Goal: Contribute content: Add original content to the website for others to see

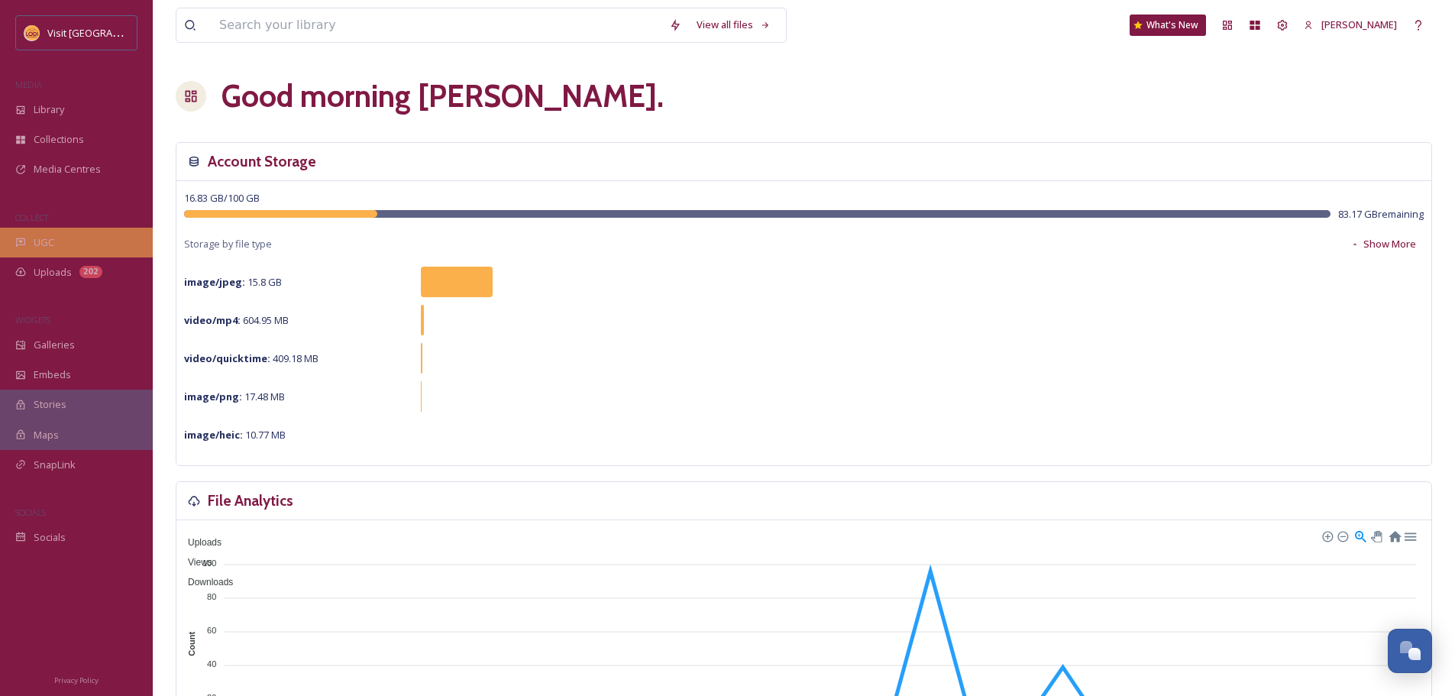
click at [75, 238] on div "UGC" at bounding box center [76, 243] width 153 height 30
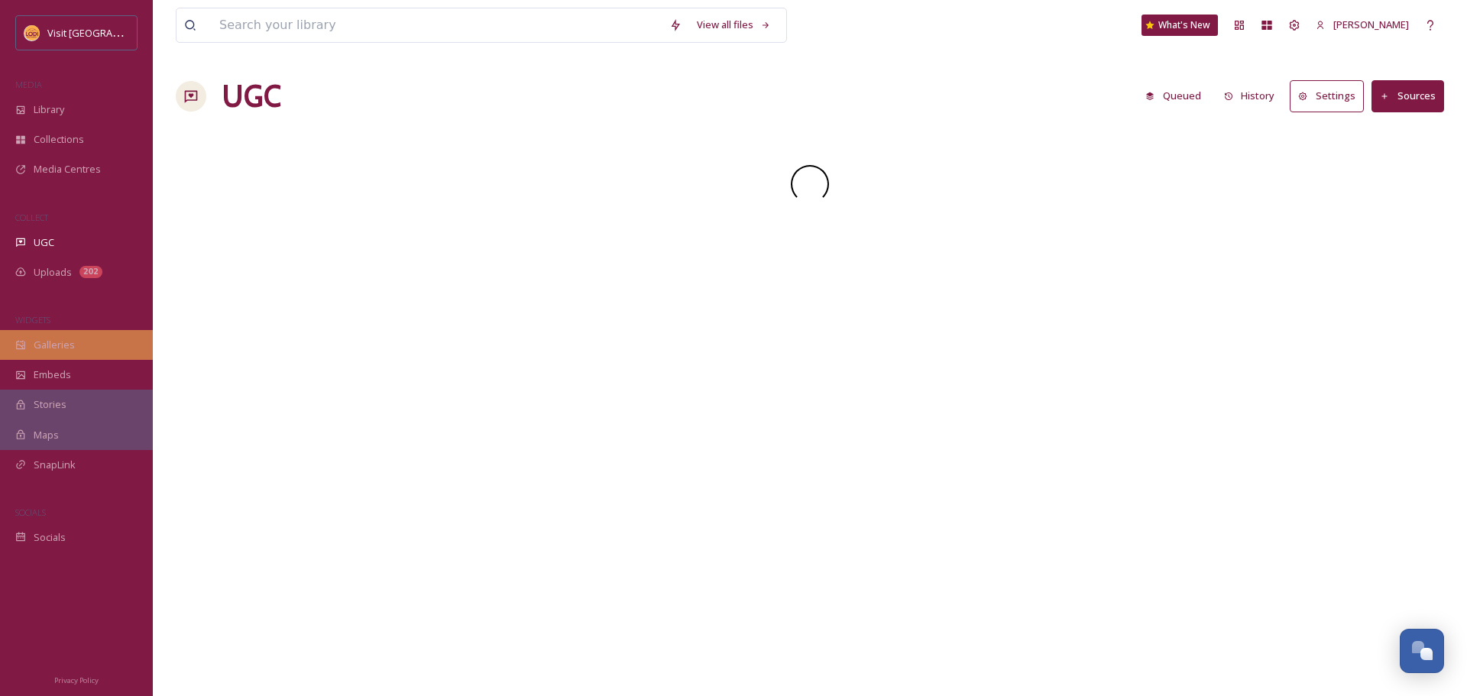
click at [72, 336] on div "Galleries" at bounding box center [76, 345] width 153 height 30
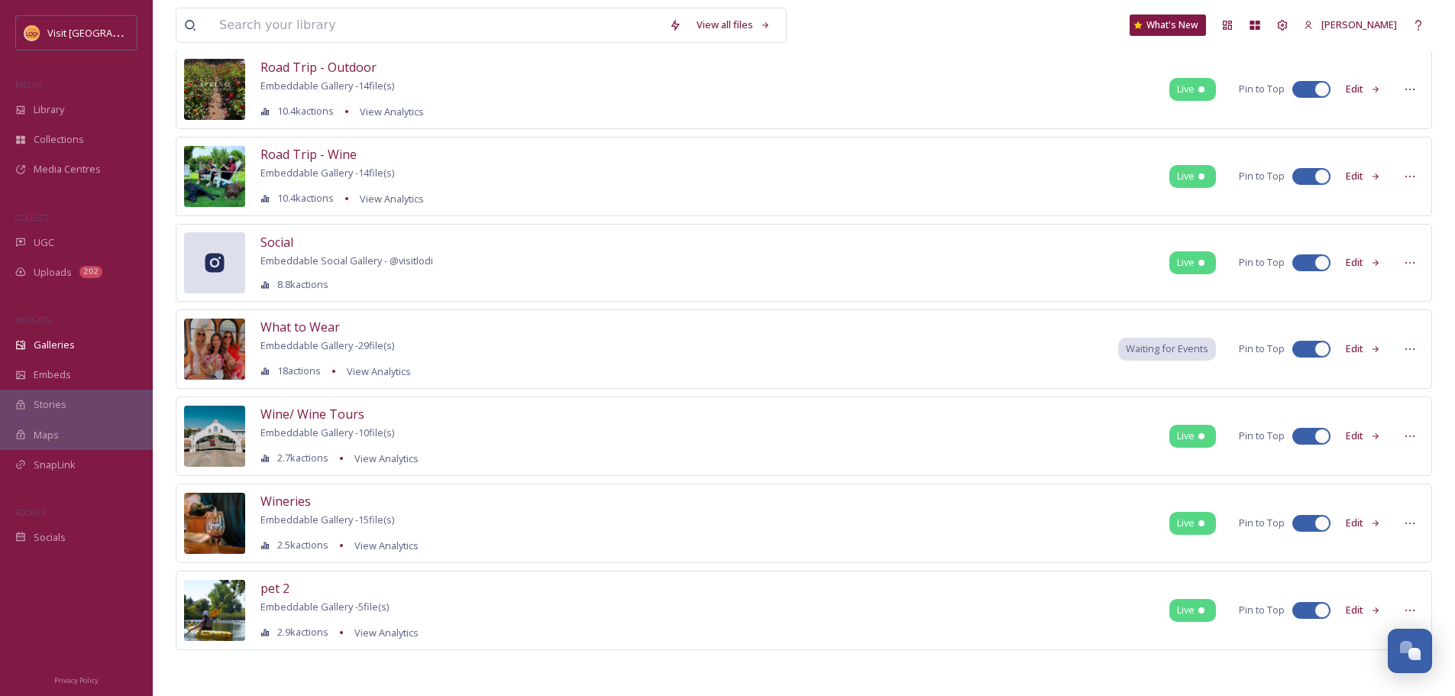
scroll to position [418, 0]
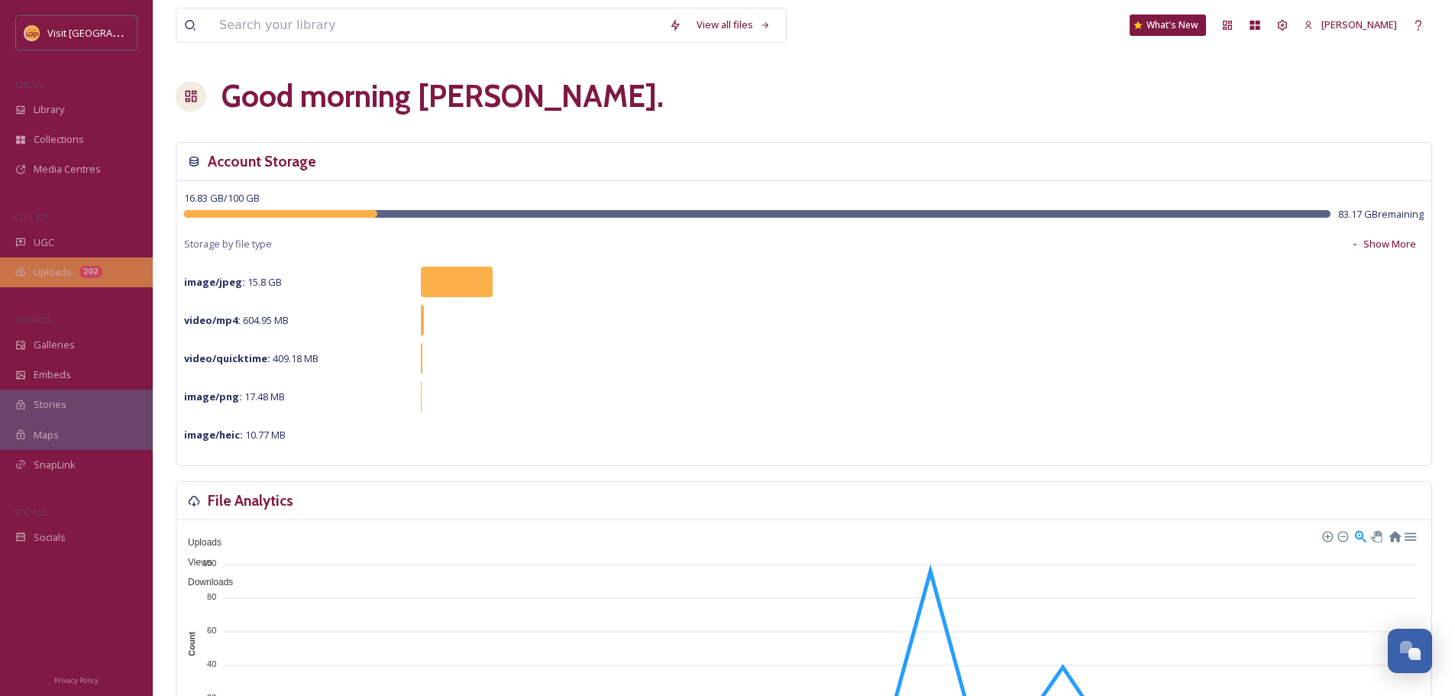
click at [70, 277] on span "Uploads" at bounding box center [53, 272] width 38 height 15
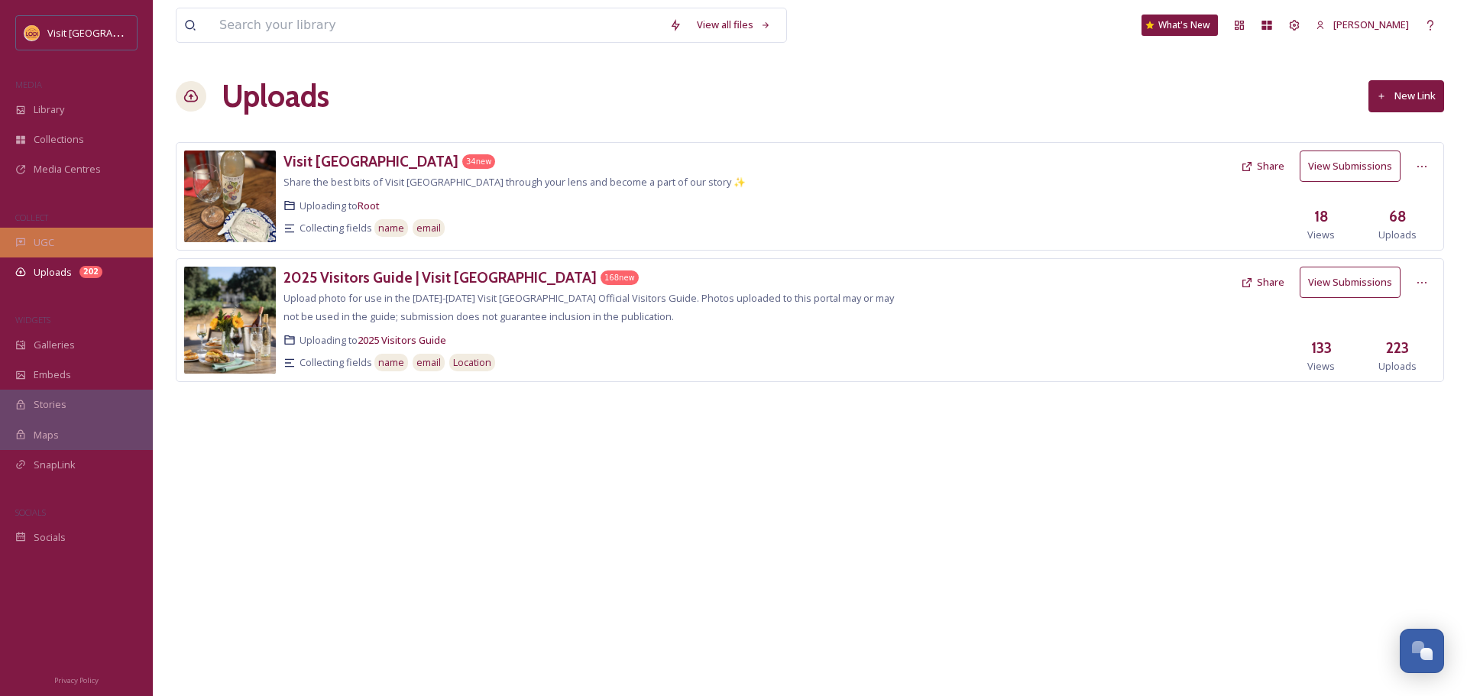
click at [66, 248] on div "UGC" at bounding box center [76, 243] width 153 height 30
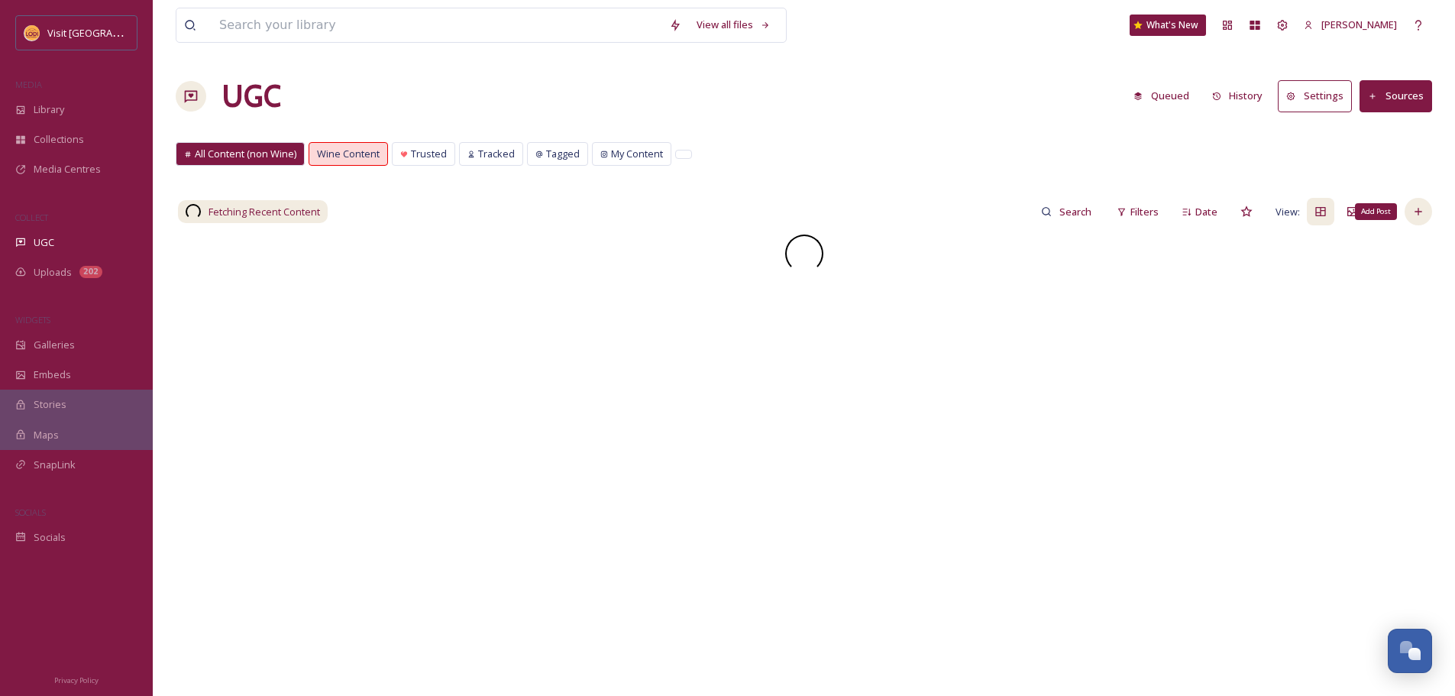
click at [1429, 209] on div "Add Post" at bounding box center [1419, 212] width 28 height 28
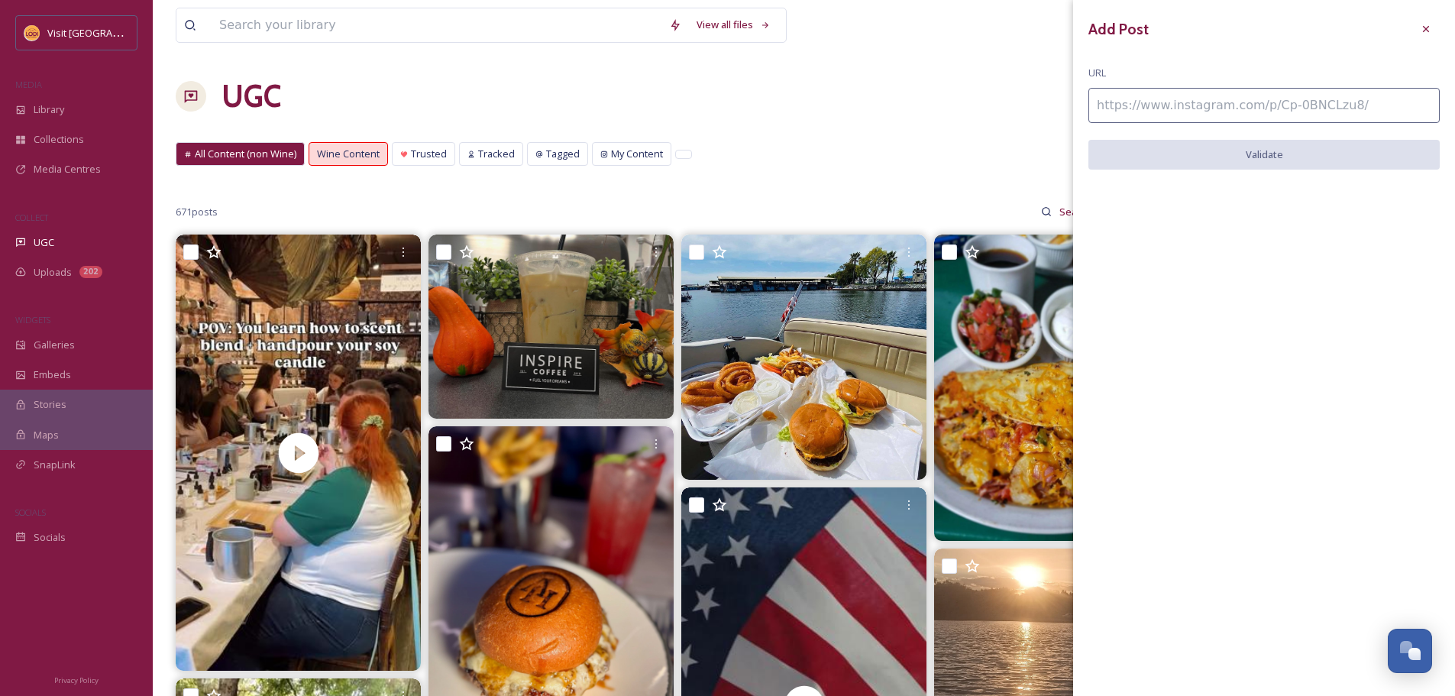
click at [1304, 115] on input at bounding box center [1264, 105] width 351 height 35
paste input "[URL][DOMAIN_NAME]"
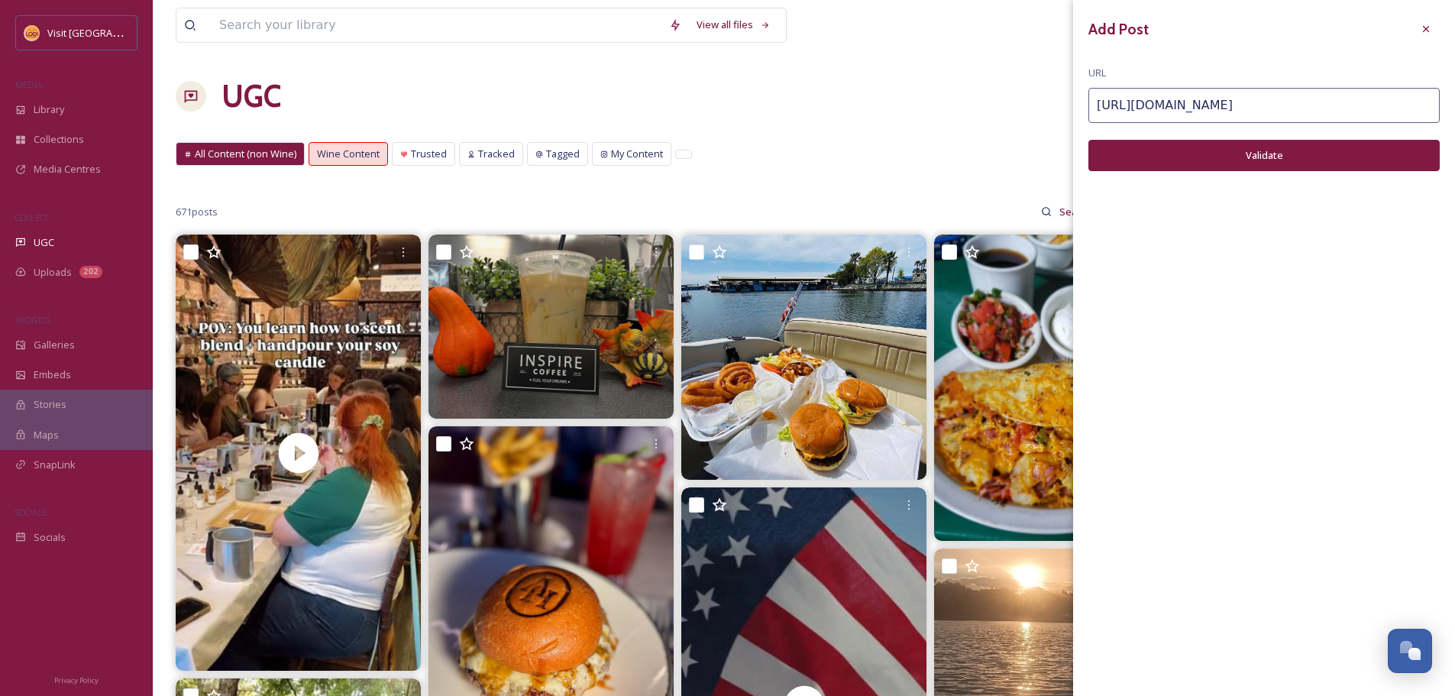
type input "[URL][DOMAIN_NAME]"
click at [1267, 162] on button "Validate" at bounding box center [1264, 155] width 351 height 31
click at [1266, 162] on button "Add Post" at bounding box center [1264, 155] width 351 height 31
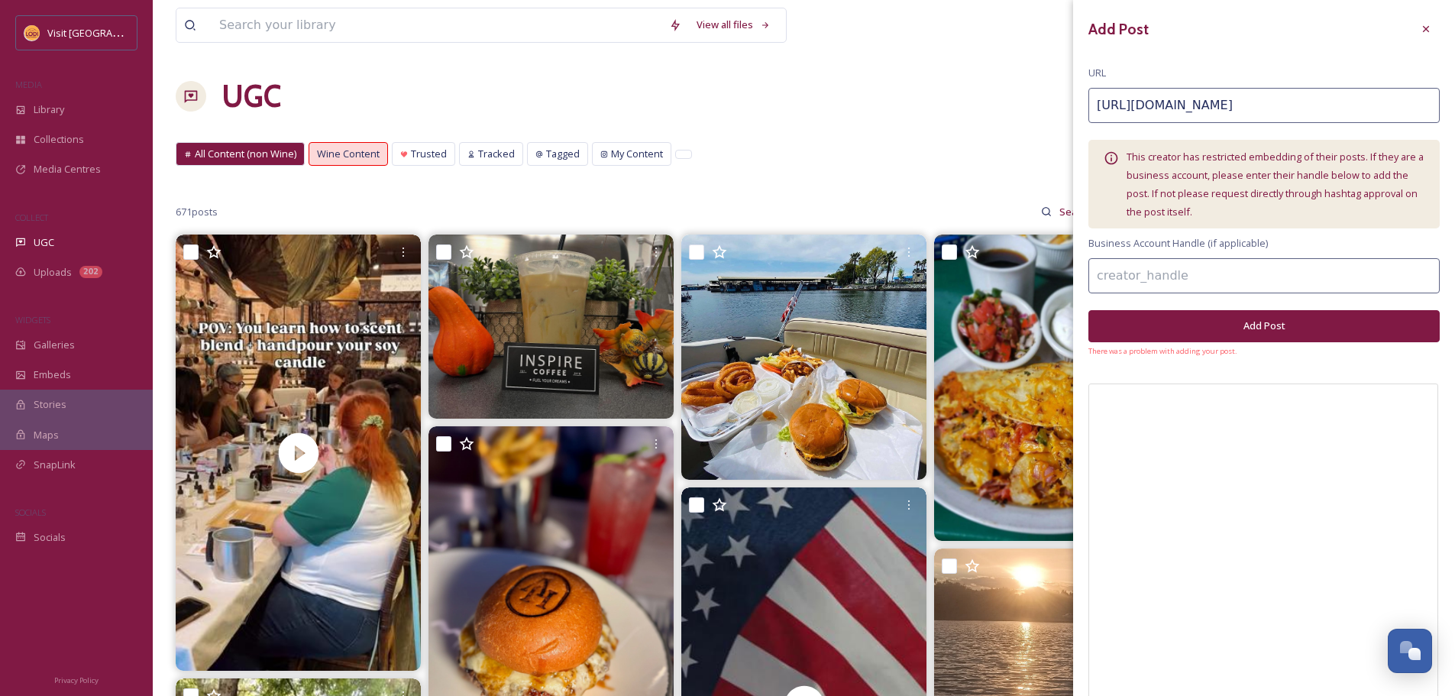
click at [1219, 296] on div "Add Post URL [URL][DOMAIN_NAME] This creator has restricted embedding of their …" at bounding box center [1264, 428] width 382 height 857
type input "@lodigrapefestival"
click at [1212, 338] on button "Add Post" at bounding box center [1264, 325] width 351 height 31
click at [1310, 327] on button "Add Post" at bounding box center [1264, 325] width 351 height 31
click at [1179, 105] on input "[URL][DOMAIN_NAME]" at bounding box center [1264, 105] width 351 height 35
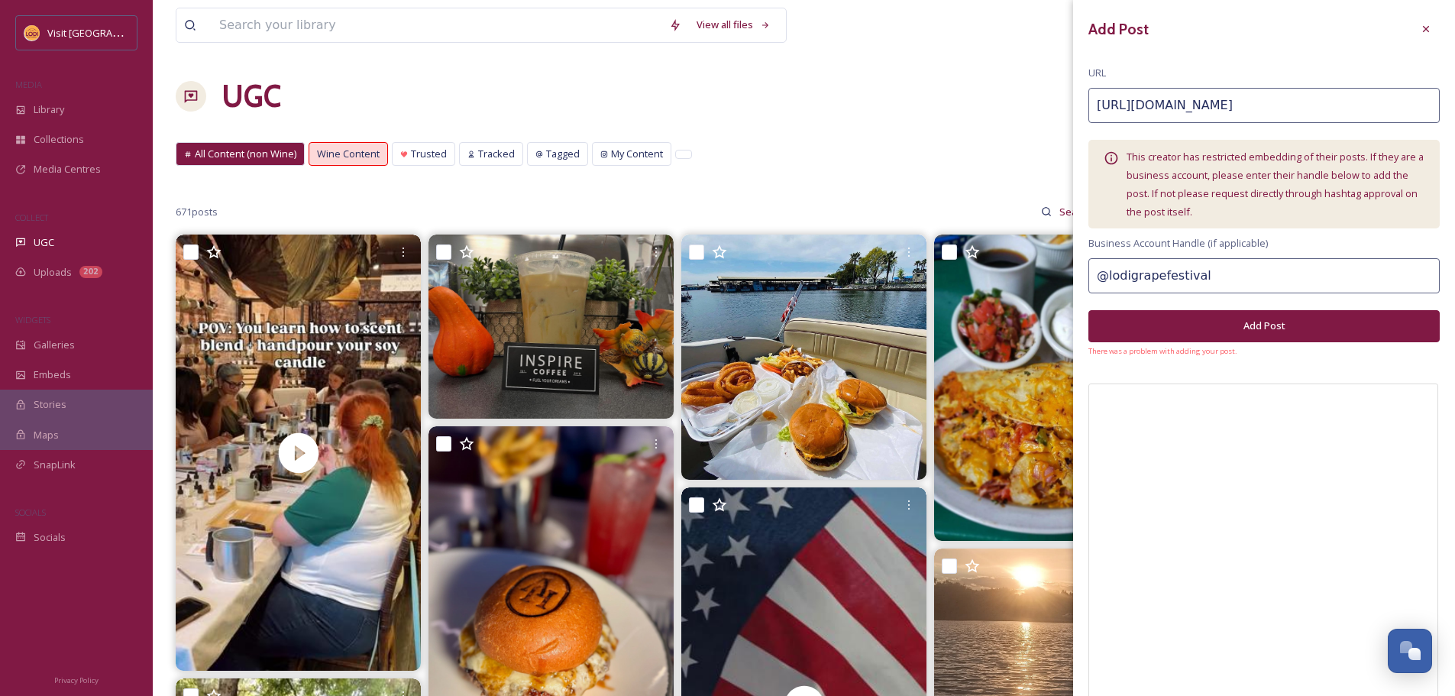
click at [1179, 105] on input "[URL][DOMAIN_NAME]" at bounding box center [1264, 105] width 351 height 35
paste input "C_7Ryk8RL-6/"
type input "[URL][DOMAIN_NAME]"
click at [1238, 318] on button "Add Post" at bounding box center [1264, 325] width 351 height 31
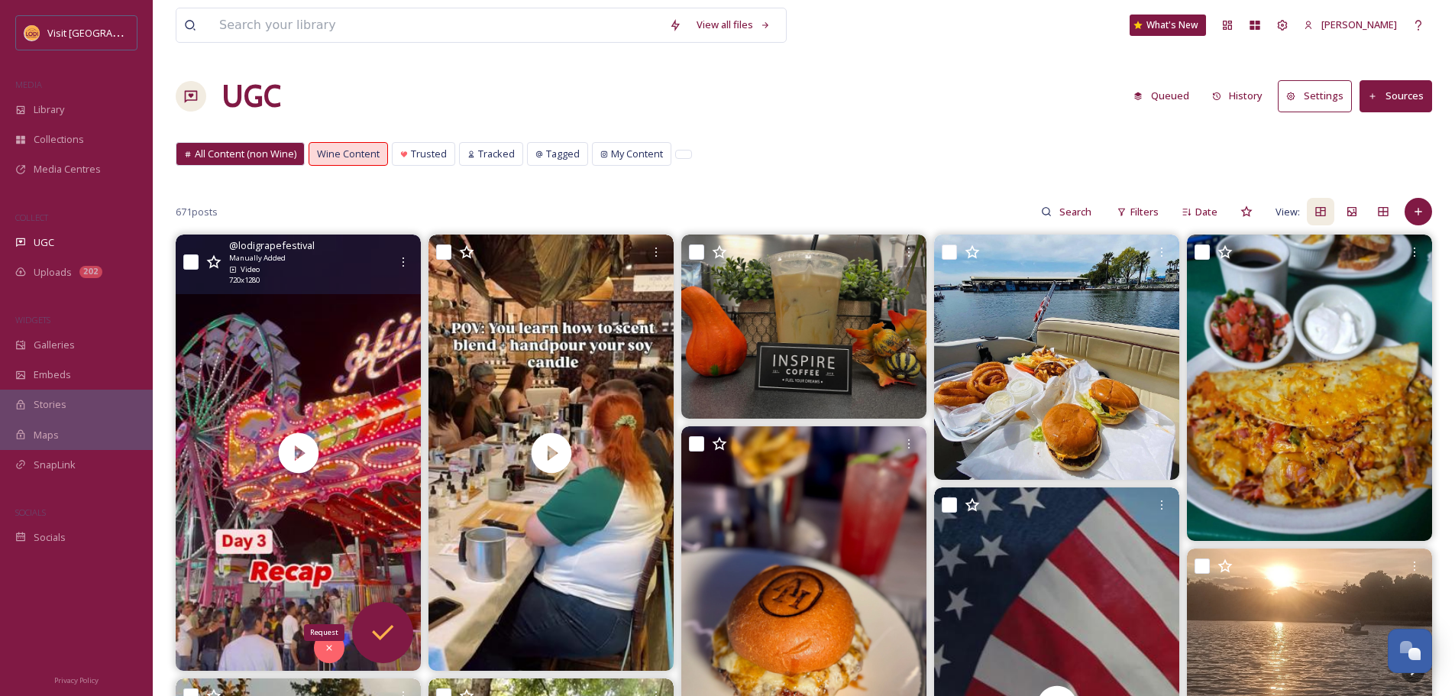
click at [399, 630] on div "Request" at bounding box center [382, 632] width 61 height 61
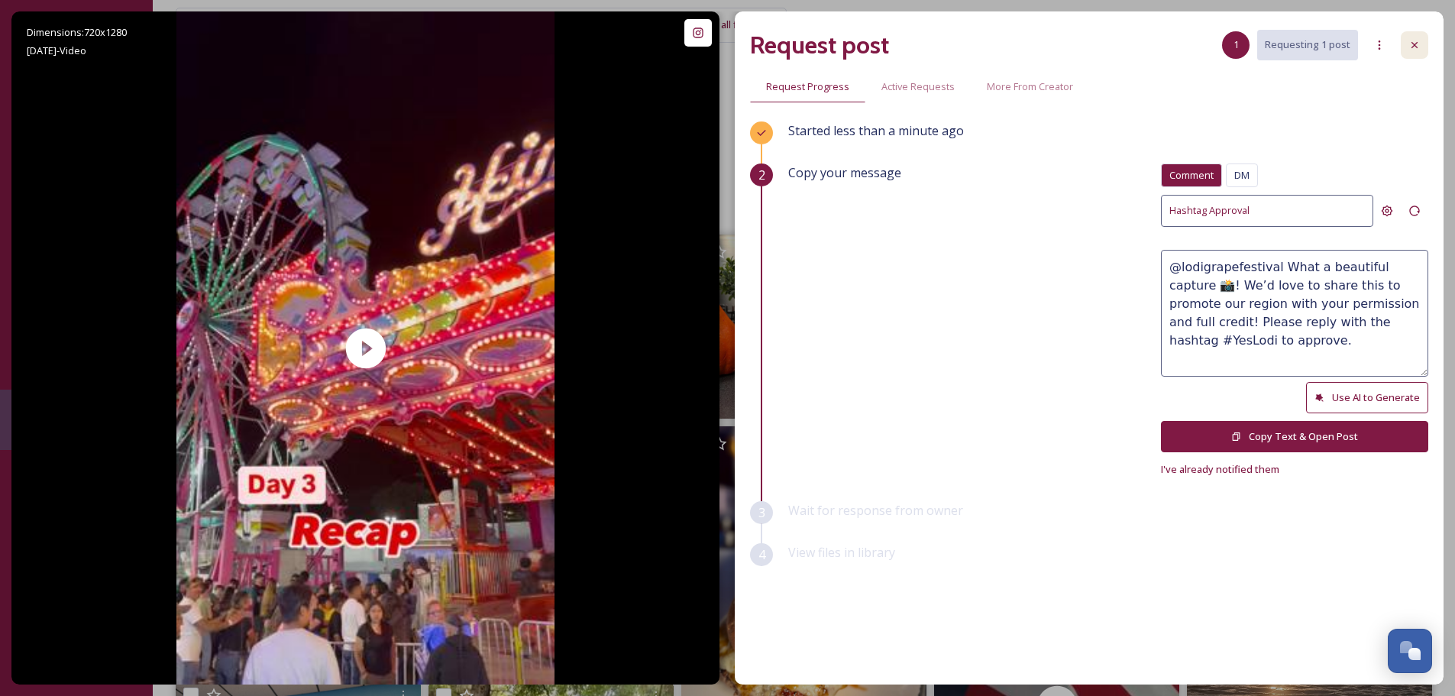
click at [1416, 49] on icon at bounding box center [1415, 45] width 12 height 12
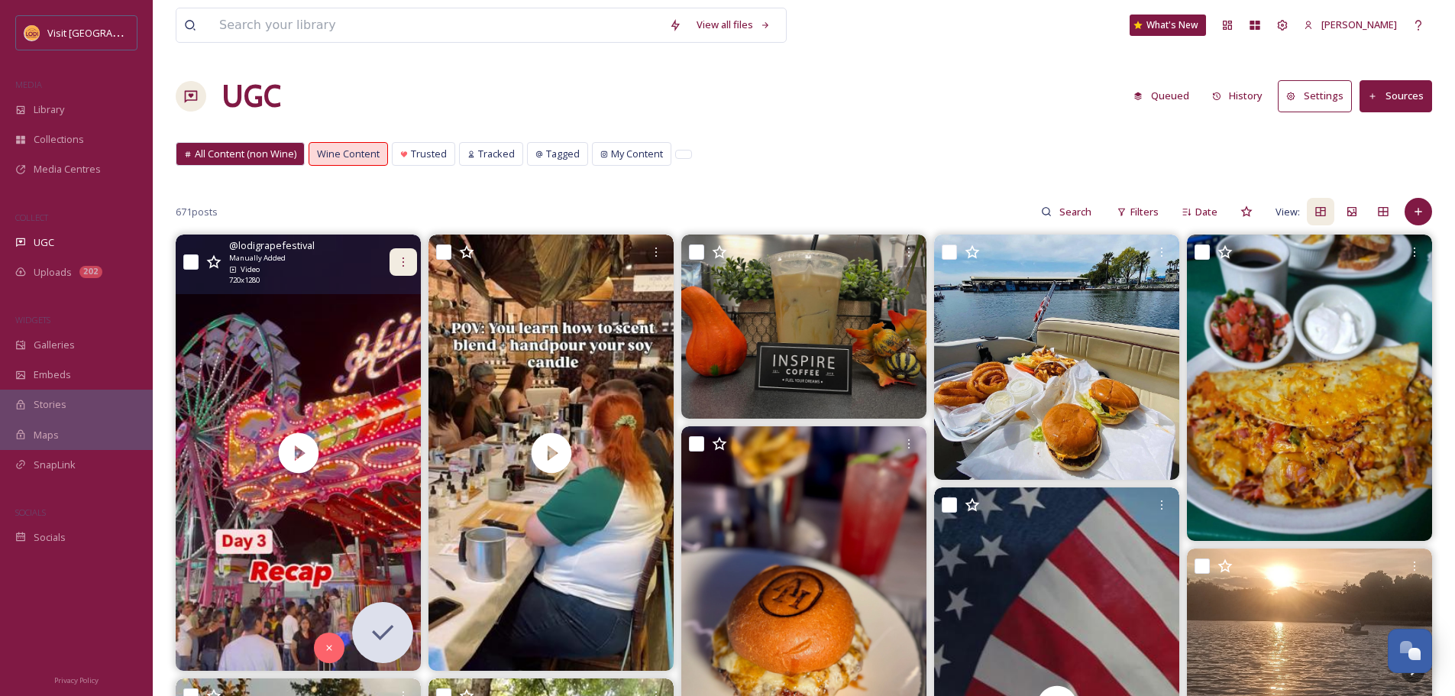
click at [396, 260] on div at bounding box center [404, 262] width 28 height 28
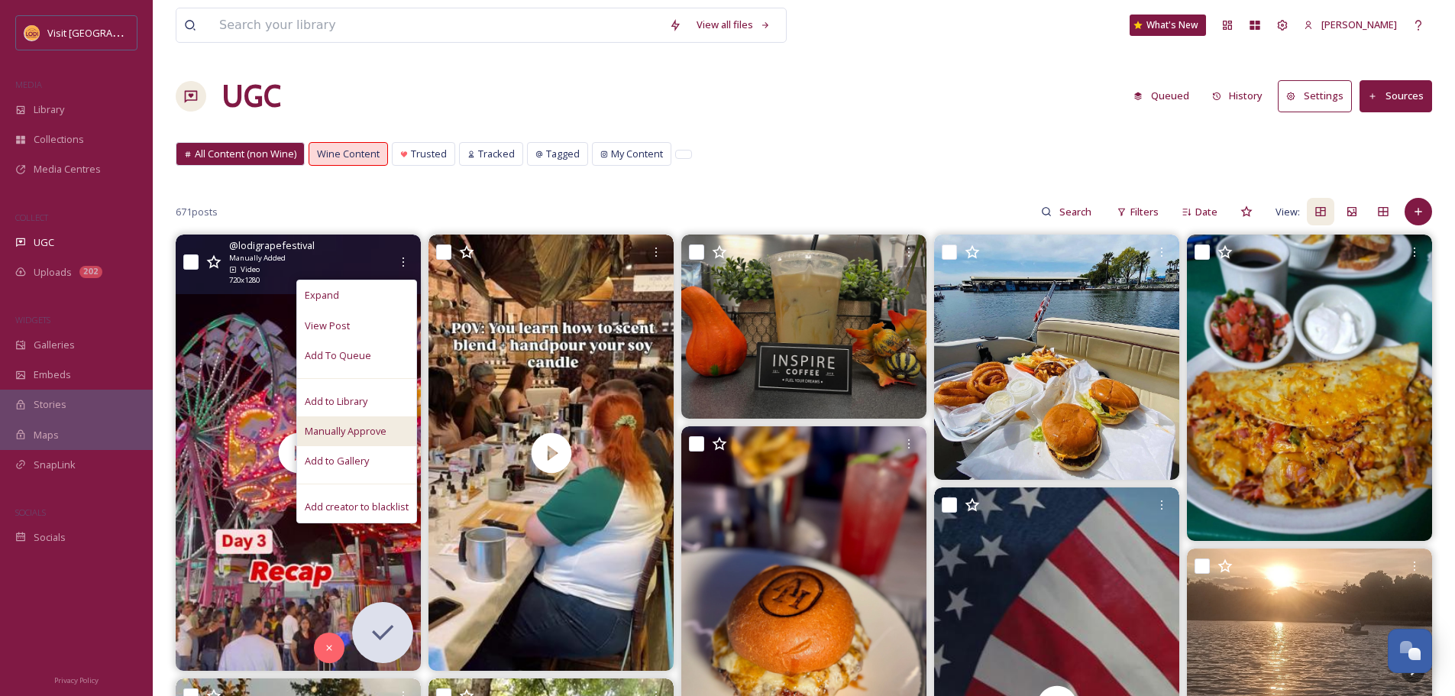
click at [365, 423] on div "Manually Approve" at bounding box center [356, 431] width 119 height 30
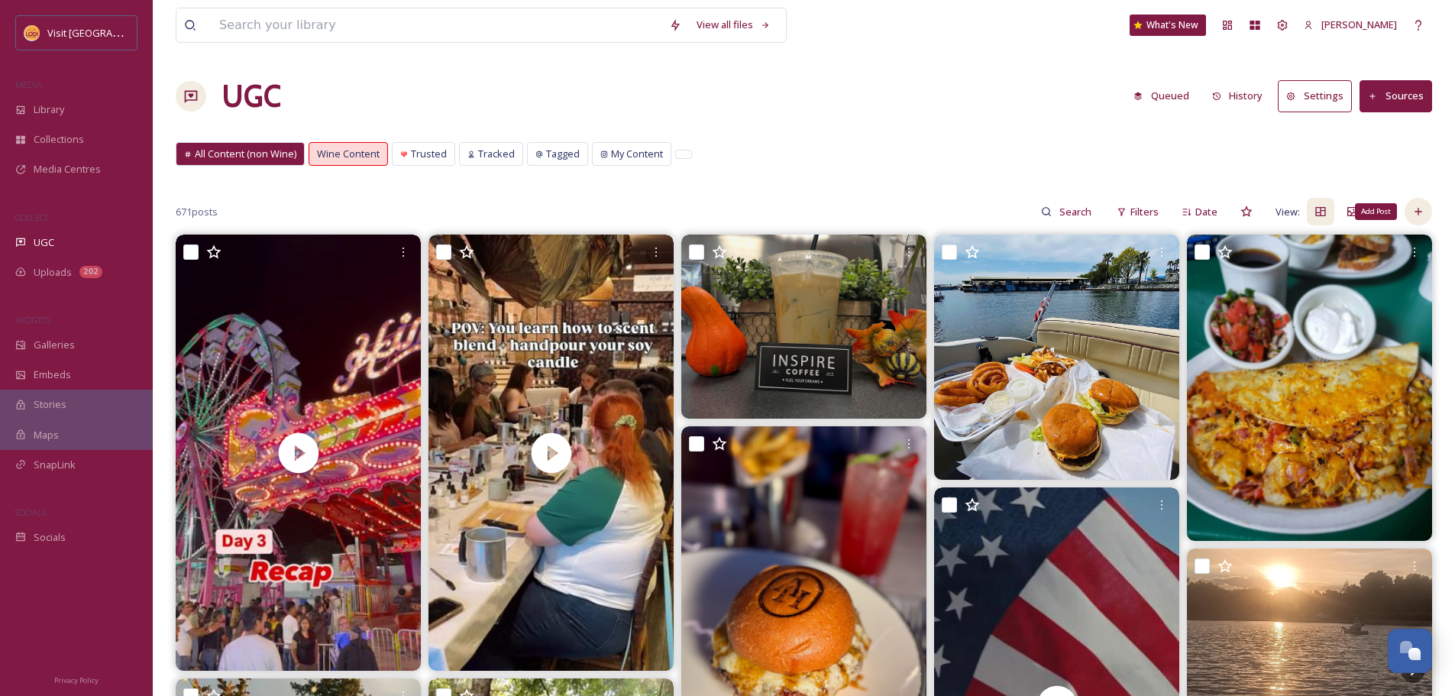
click at [1419, 206] on icon at bounding box center [1419, 212] width 12 height 12
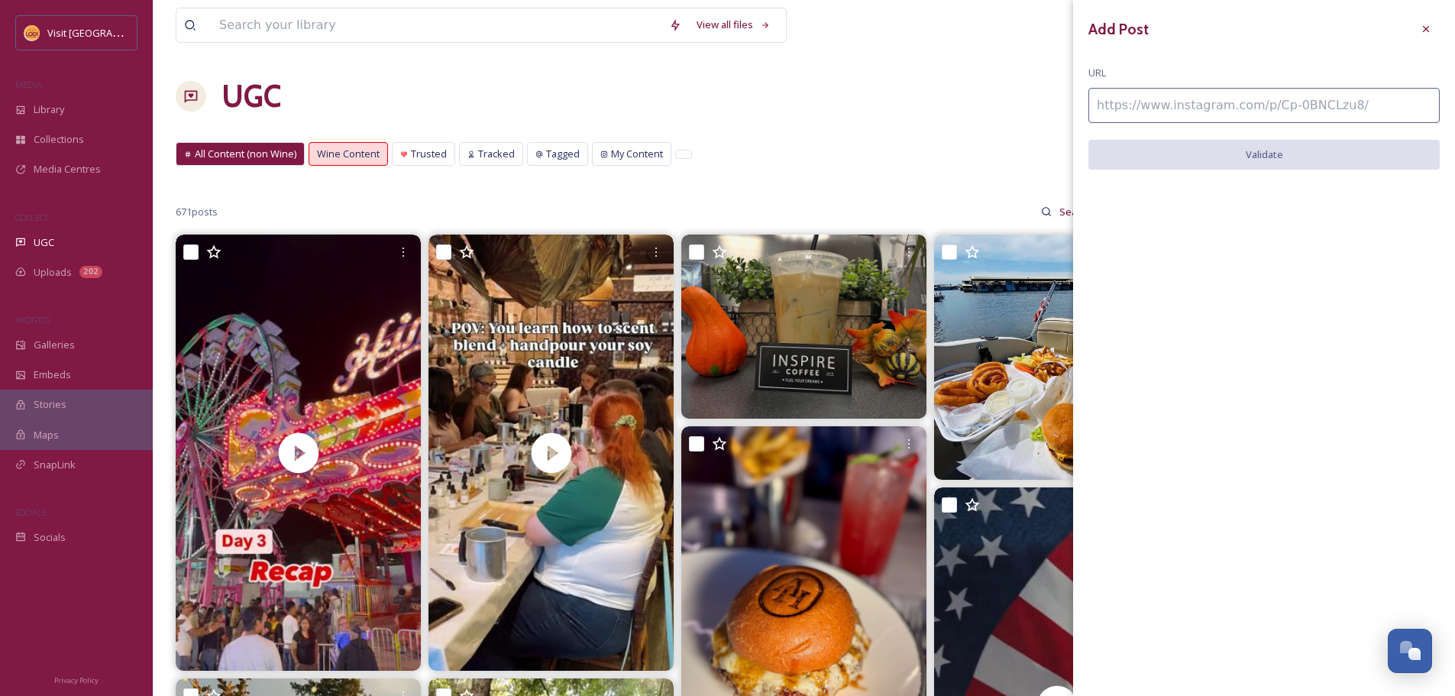
click at [1298, 96] on input at bounding box center [1264, 105] width 351 height 35
paste input "[URL][DOMAIN_NAME]"
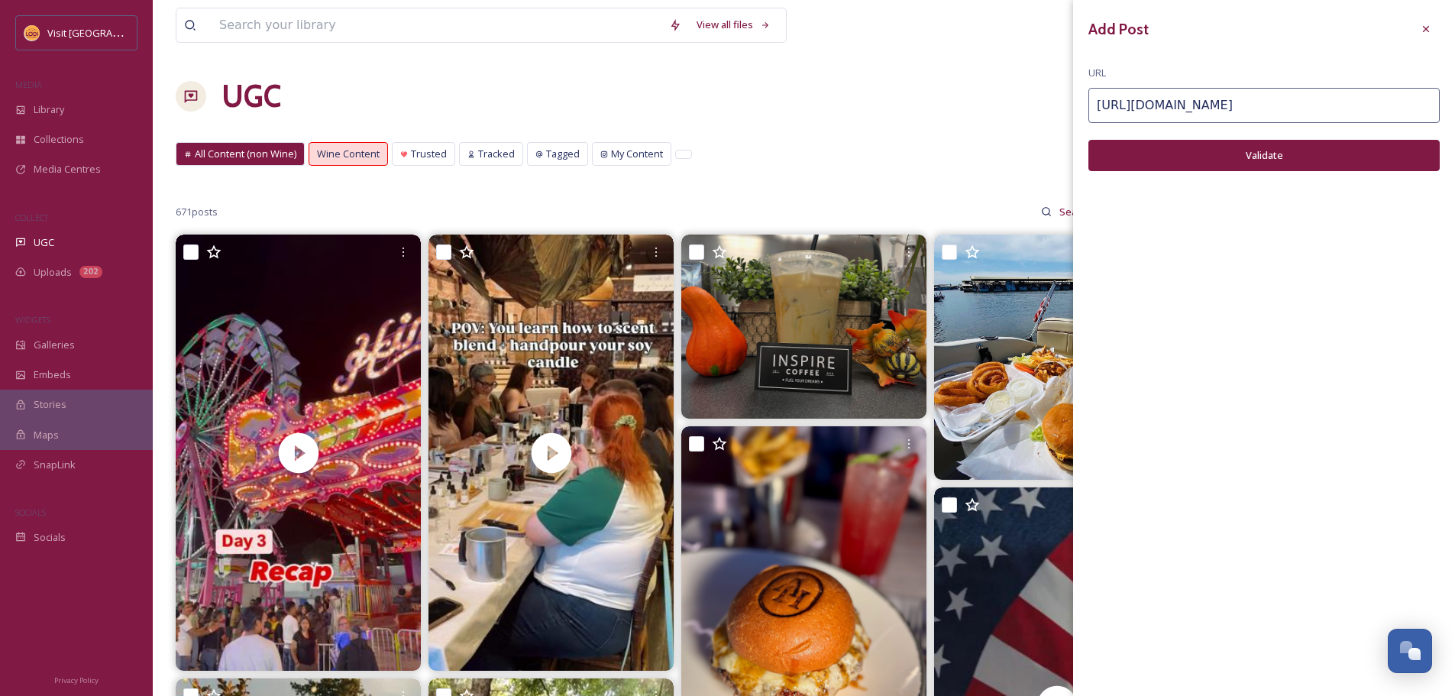
type input "[URL][DOMAIN_NAME]"
click at [1264, 166] on button "Validate" at bounding box center [1264, 155] width 351 height 31
click at [1274, 164] on button "Add Post" at bounding box center [1264, 155] width 351 height 31
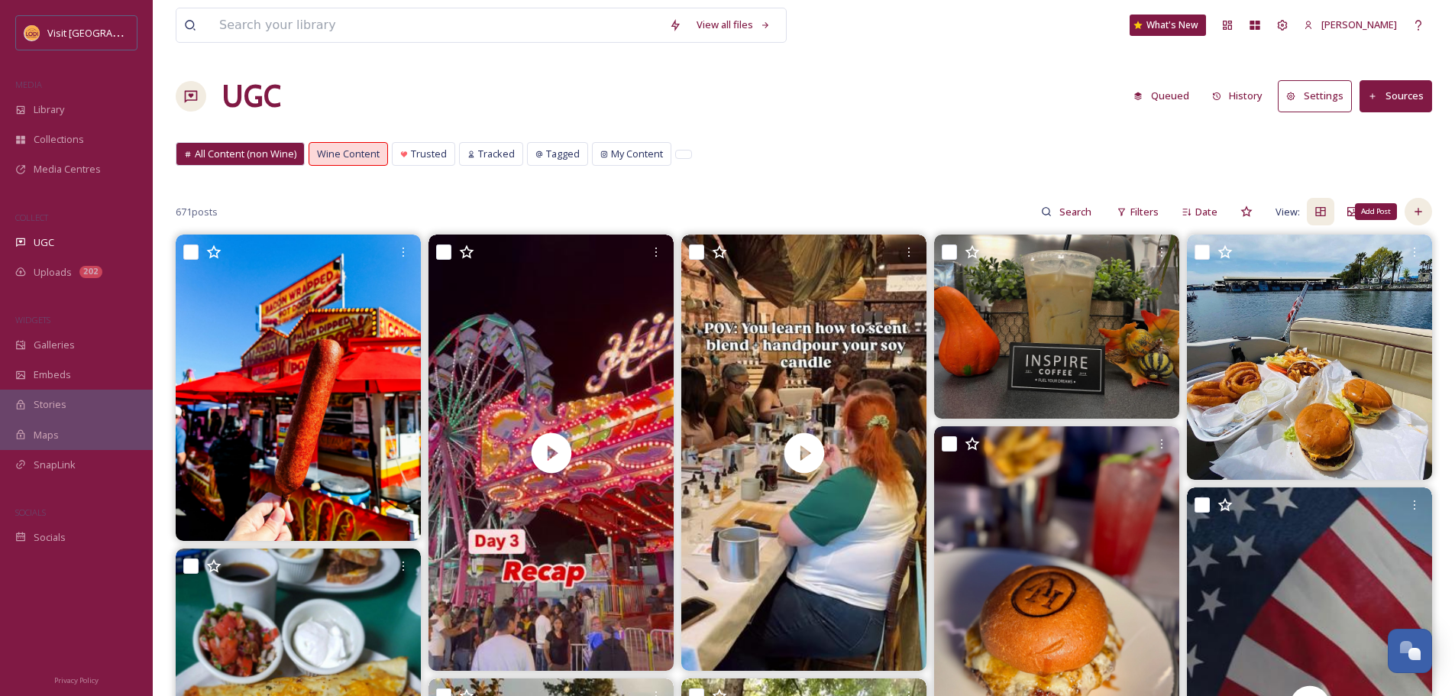
click at [1425, 202] on div "Add Post" at bounding box center [1419, 212] width 28 height 28
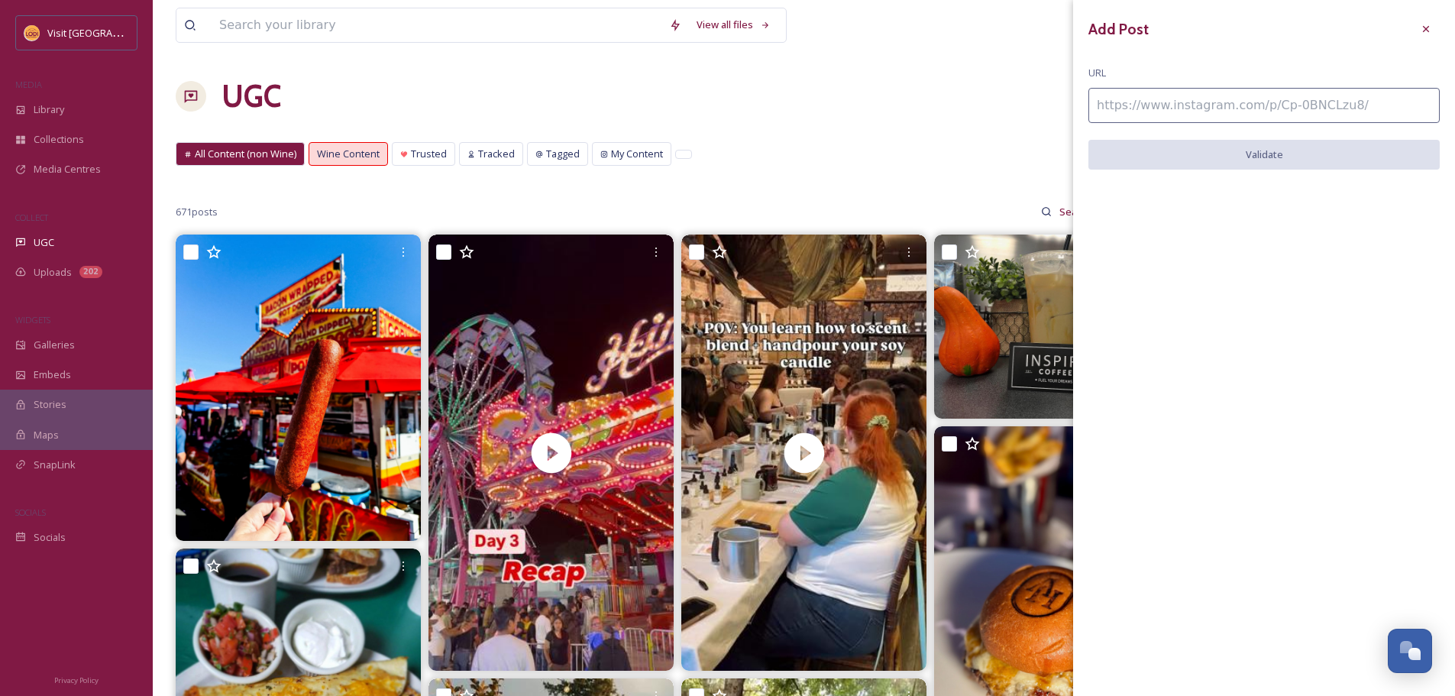
click at [1253, 99] on input at bounding box center [1264, 105] width 351 height 35
paste input "[URL][DOMAIN_NAME]"
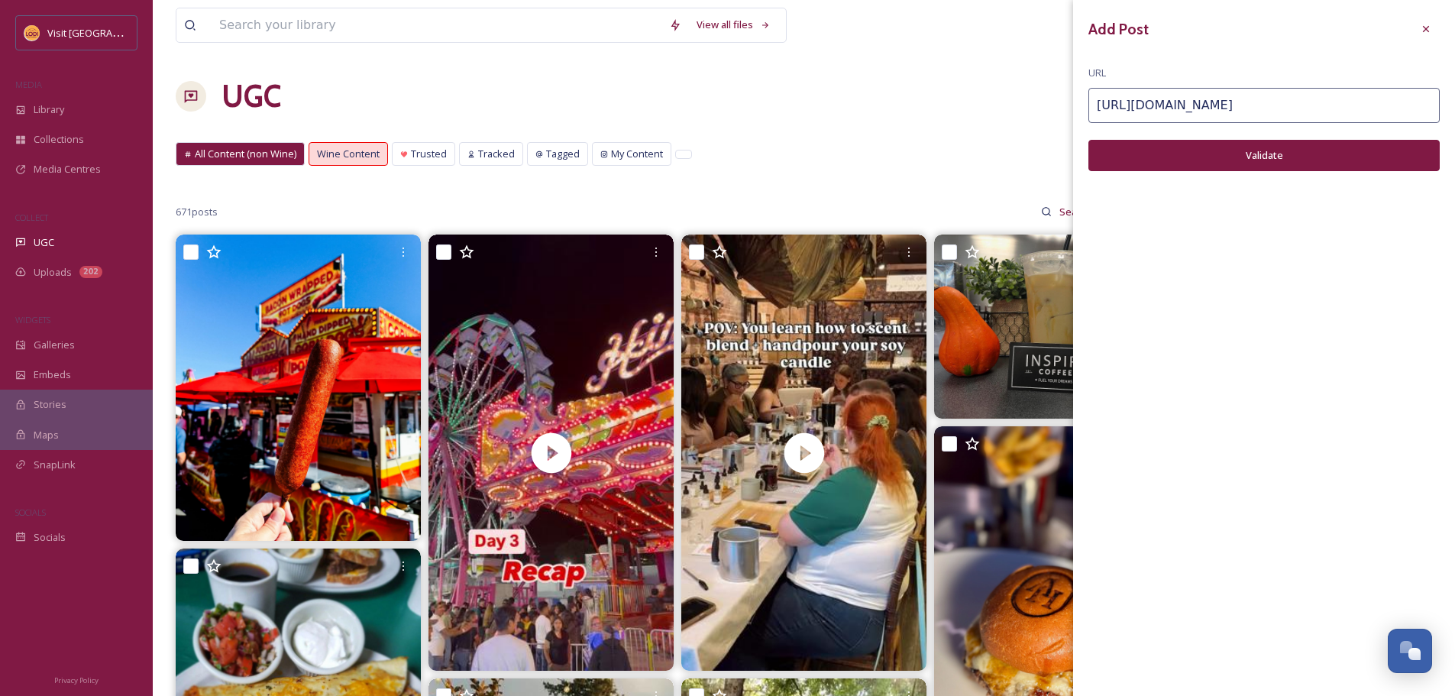
type input "[URL][DOMAIN_NAME]"
click at [1267, 158] on button "Validate" at bounding box center [1264, 155] width 351 height 31
click at [1271, 159] on button "Add Post" at bounding box center [1264, 155] width 351 height 31
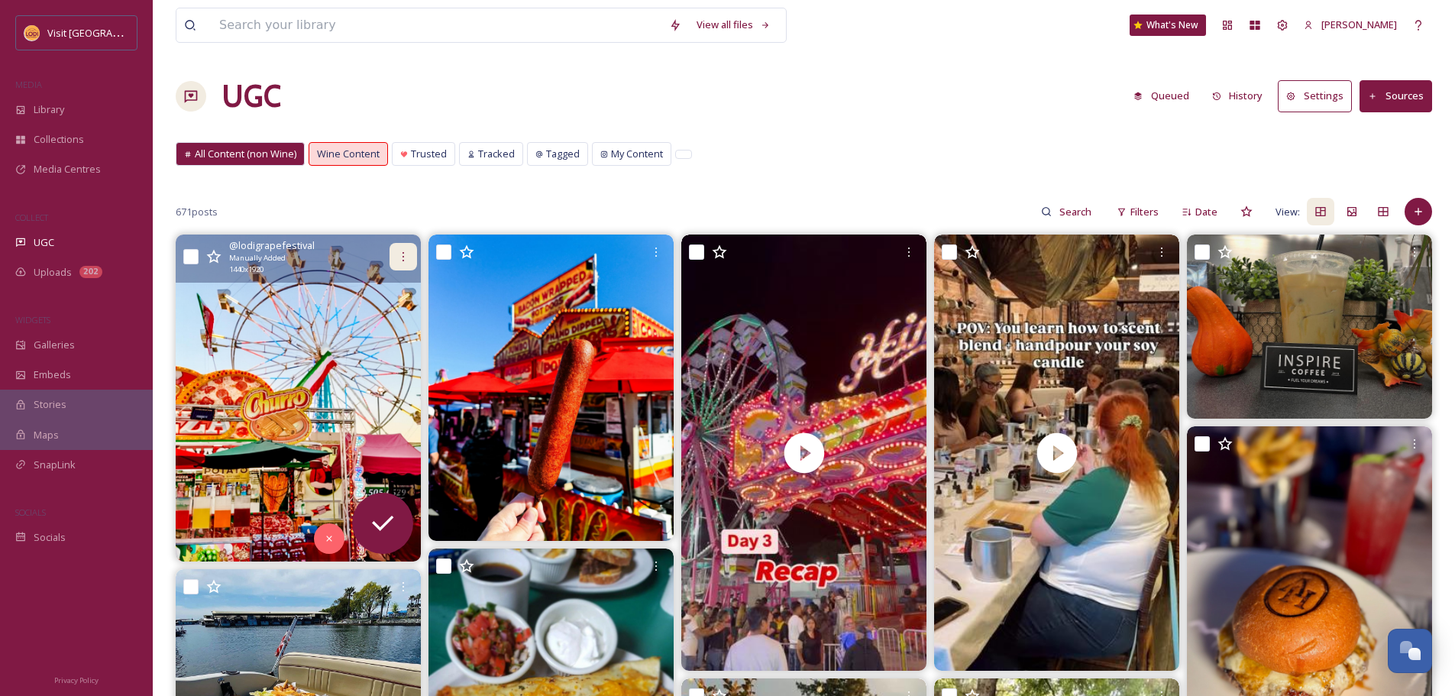
click at [411, 261] on div at bounding box center [404, 257] width 28 height 28
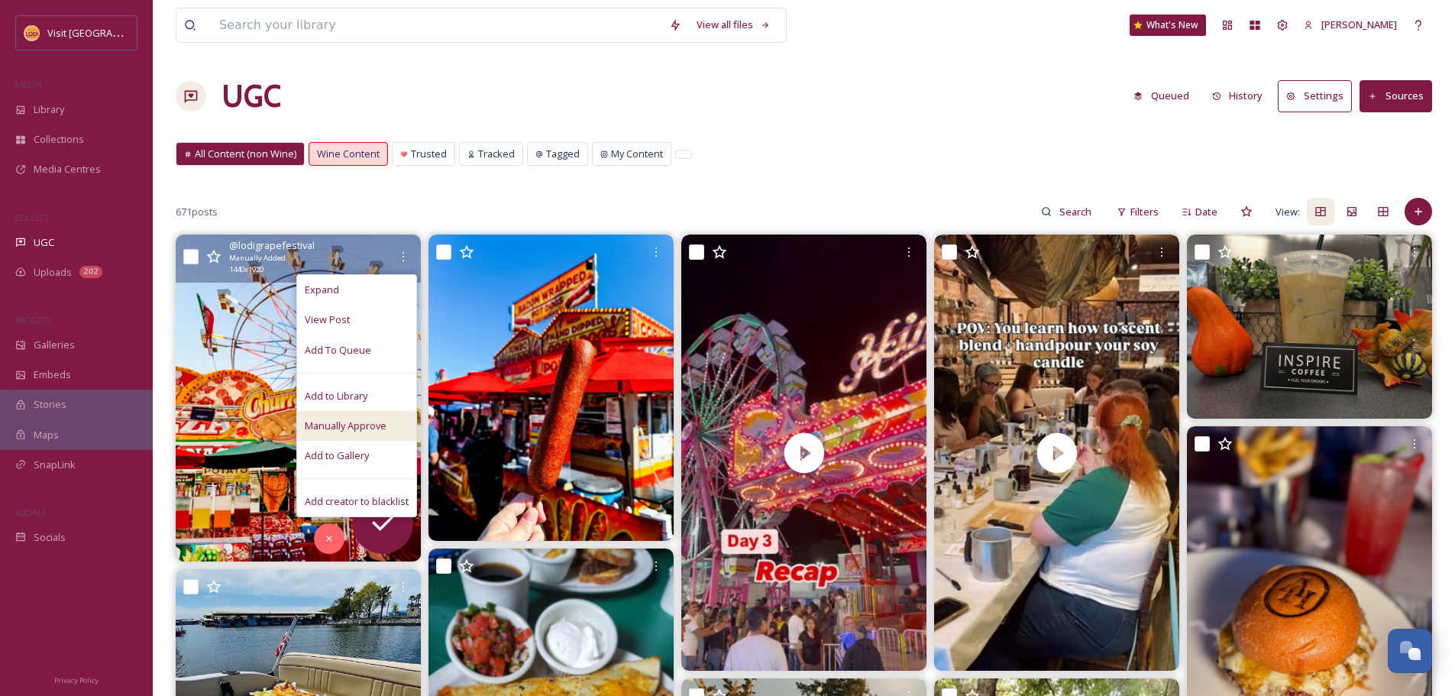
click at [372, 426] on span "Manually Approve" at bounding box center [346, 426] width 82 height 15
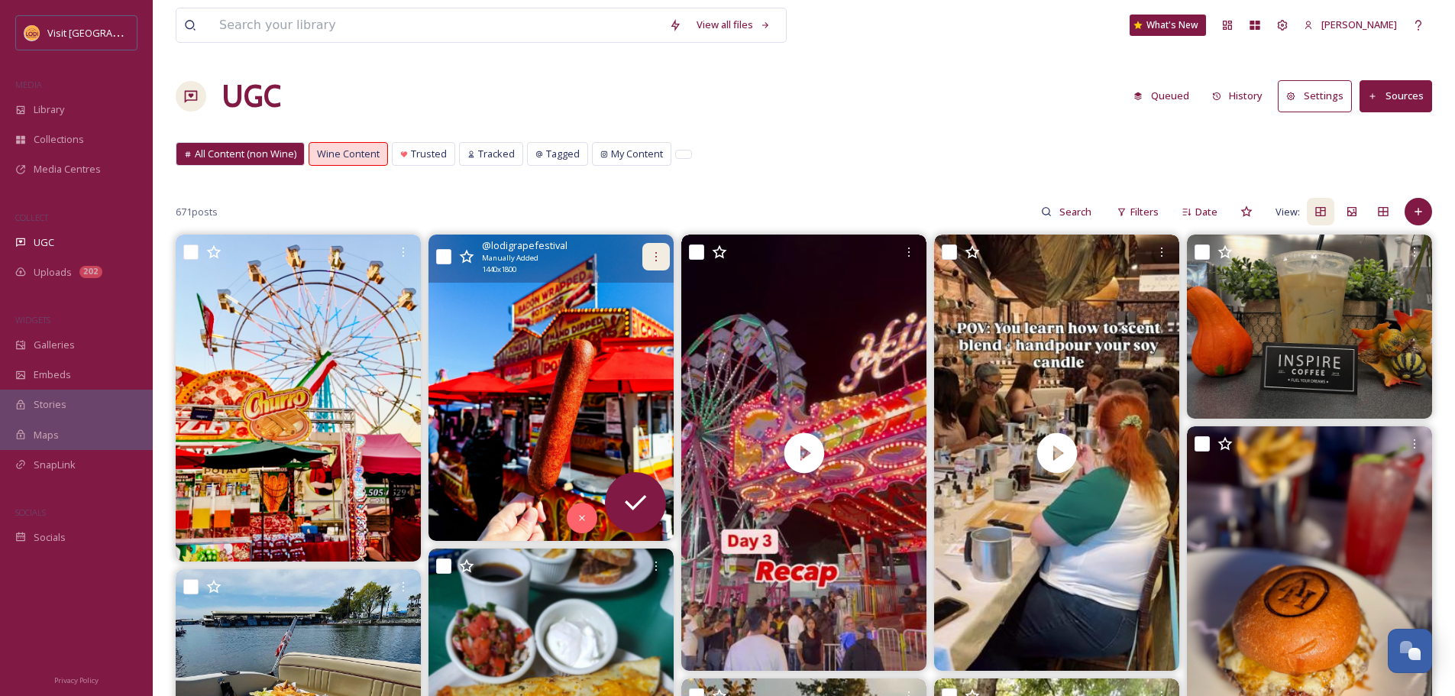
click at [648, 257] on div at bounding box center [656, 257] width 28 height 28
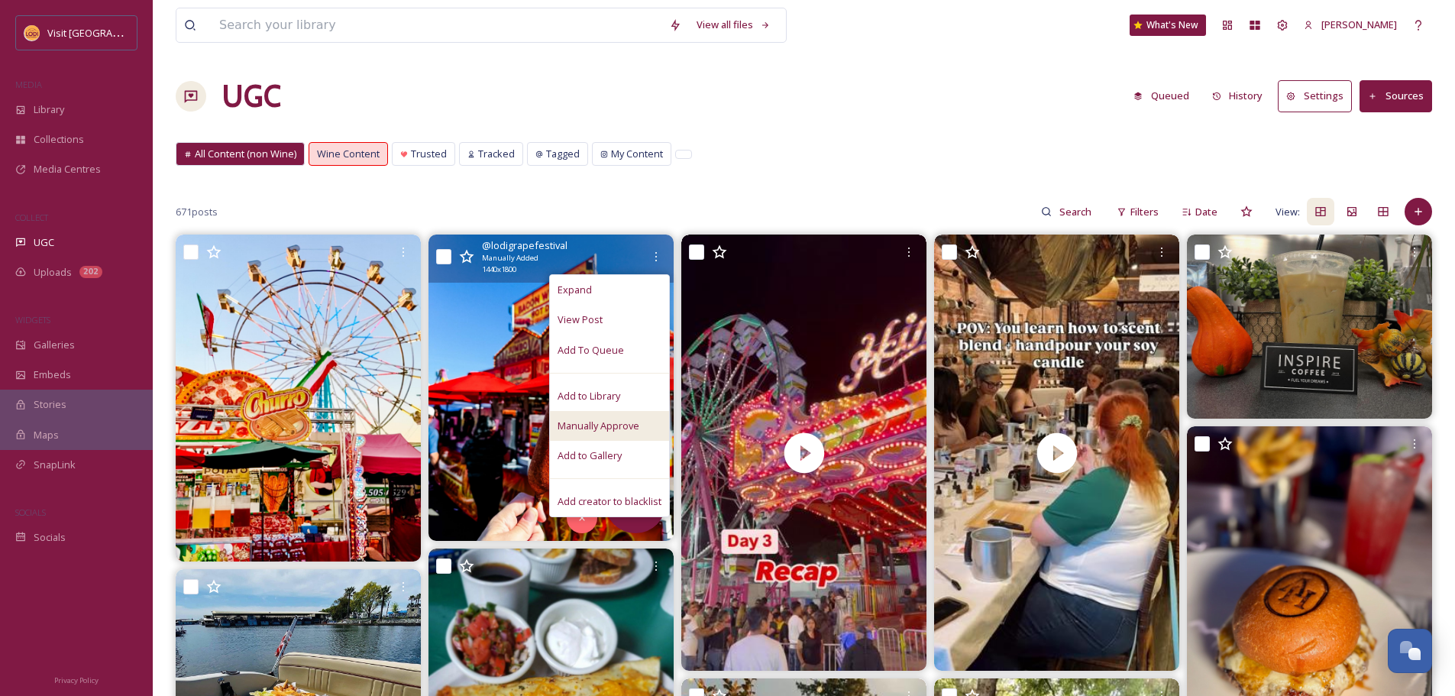
click at [610, 421] on span "Manually Approve" at bounding box center [599, 426] width 82 height 15
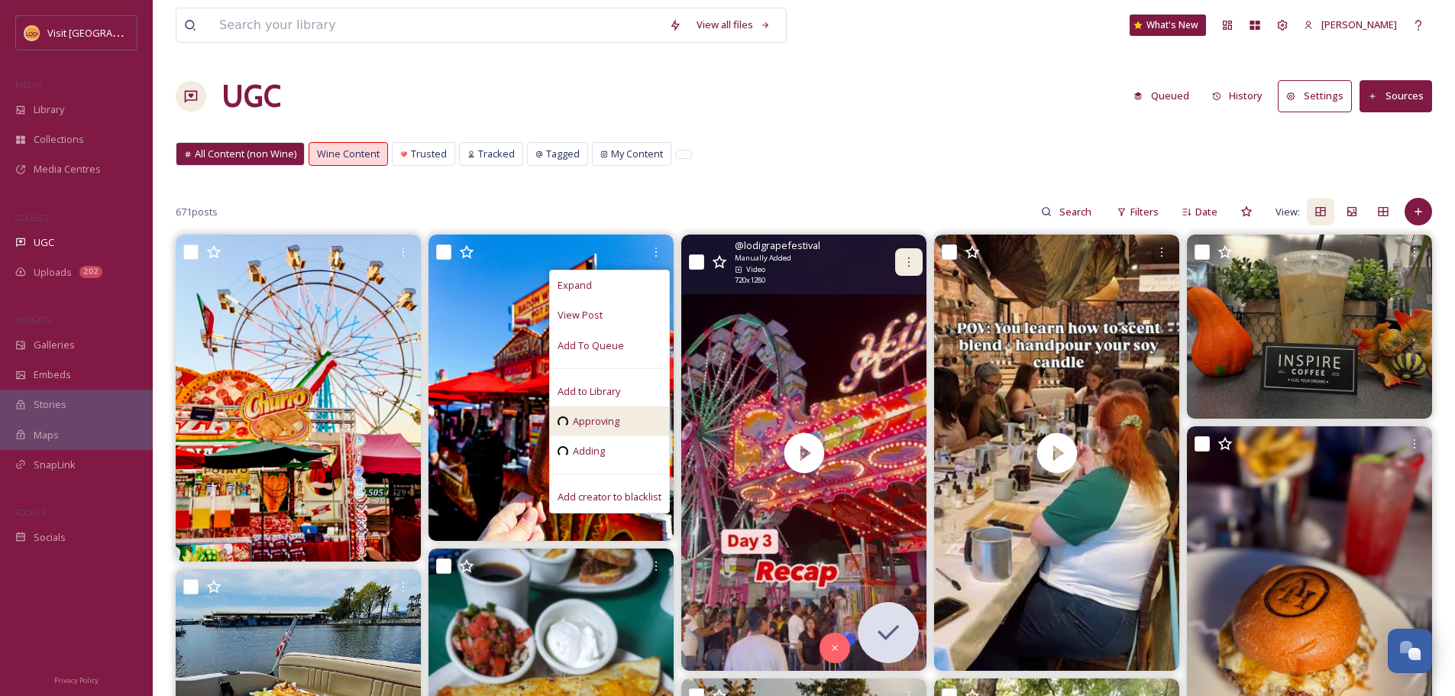
click at [906, 253] on div at bounding box center [909, 262] width 28 height 28
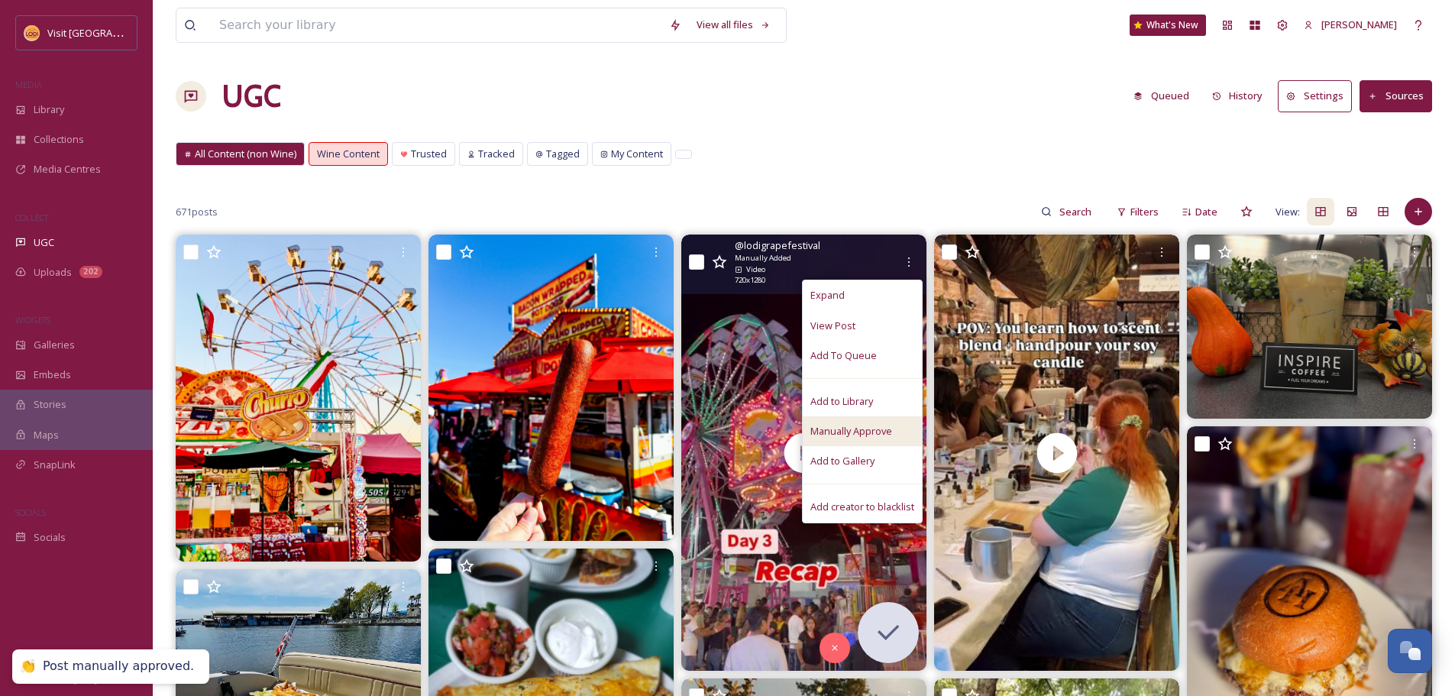
click at [892, 432] on span "Manually Approve" at bounding box center [852, 431] width 82 height 15
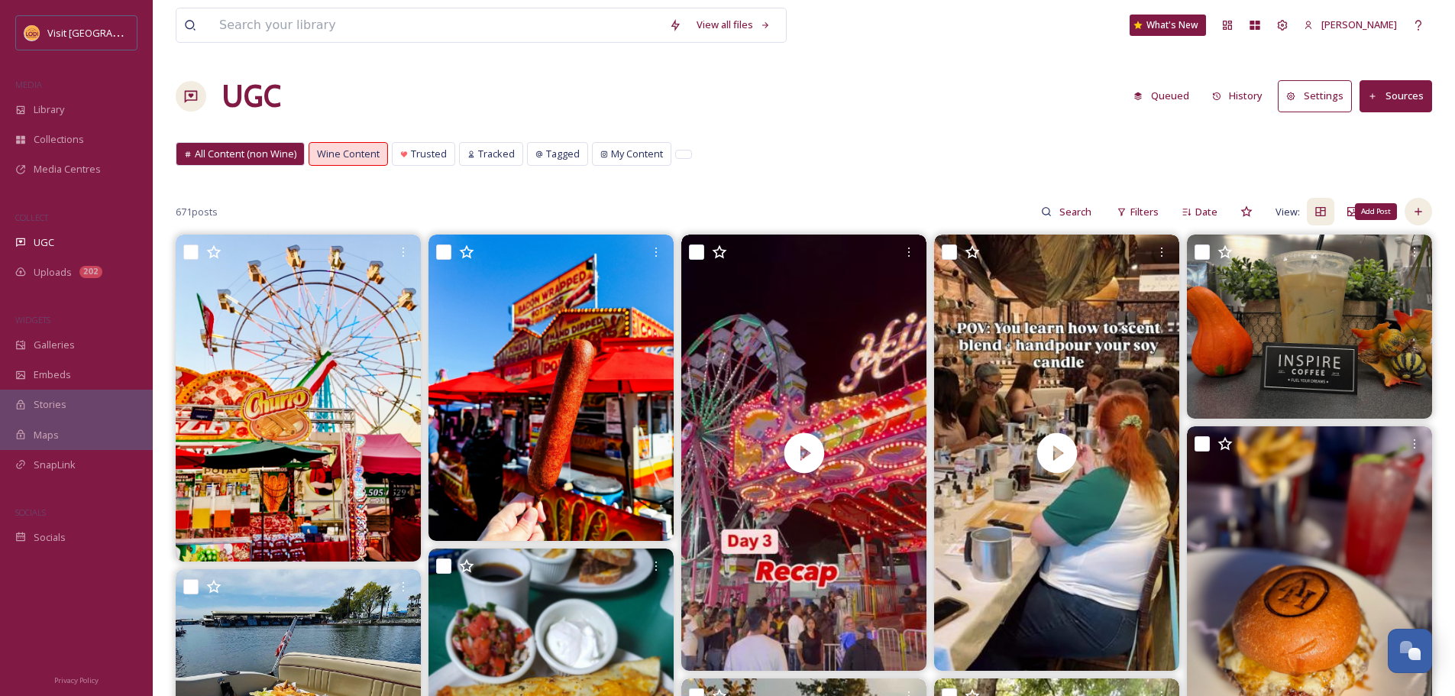
click at [1421, 209] on icon at bounding box center [1419, 212] width 12 height 12
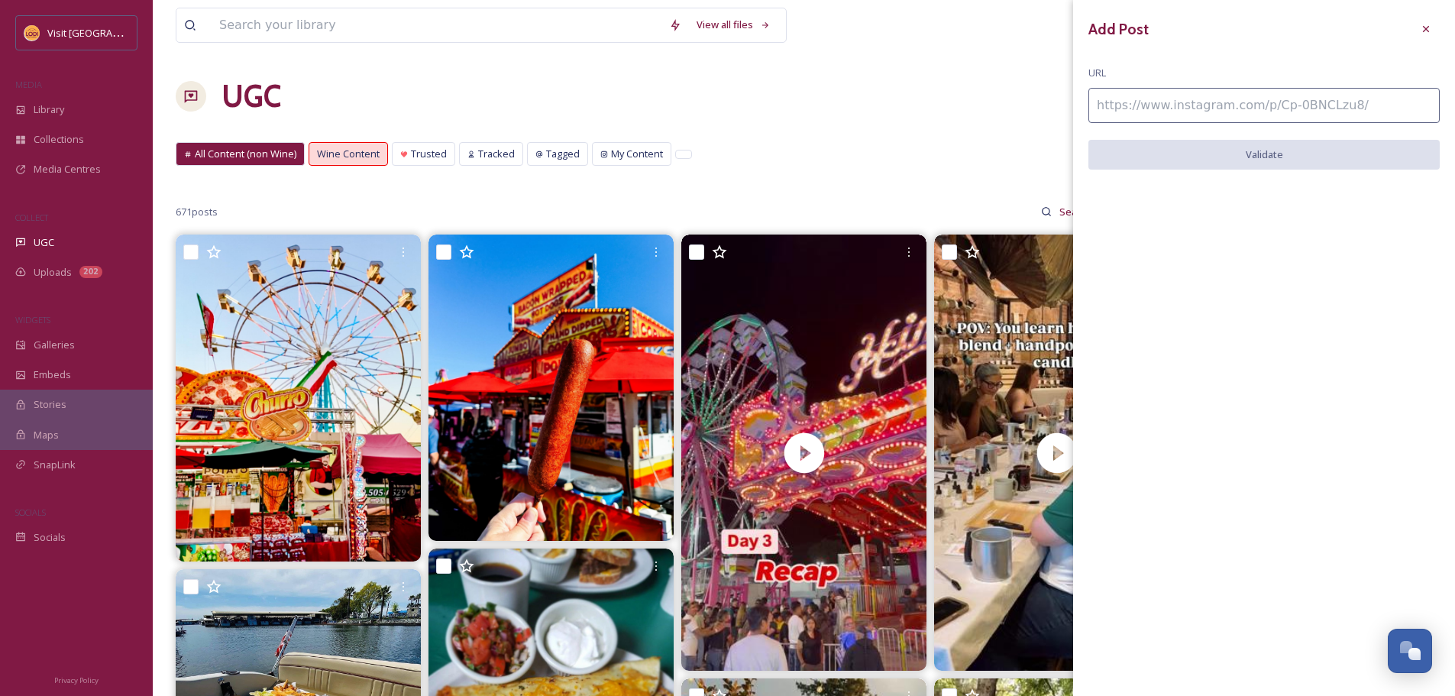
click at [1202, 111] on input at bounding box center [1264, 105] width 351 height 35
paste input "[URL][DOMAIN_NAME]"
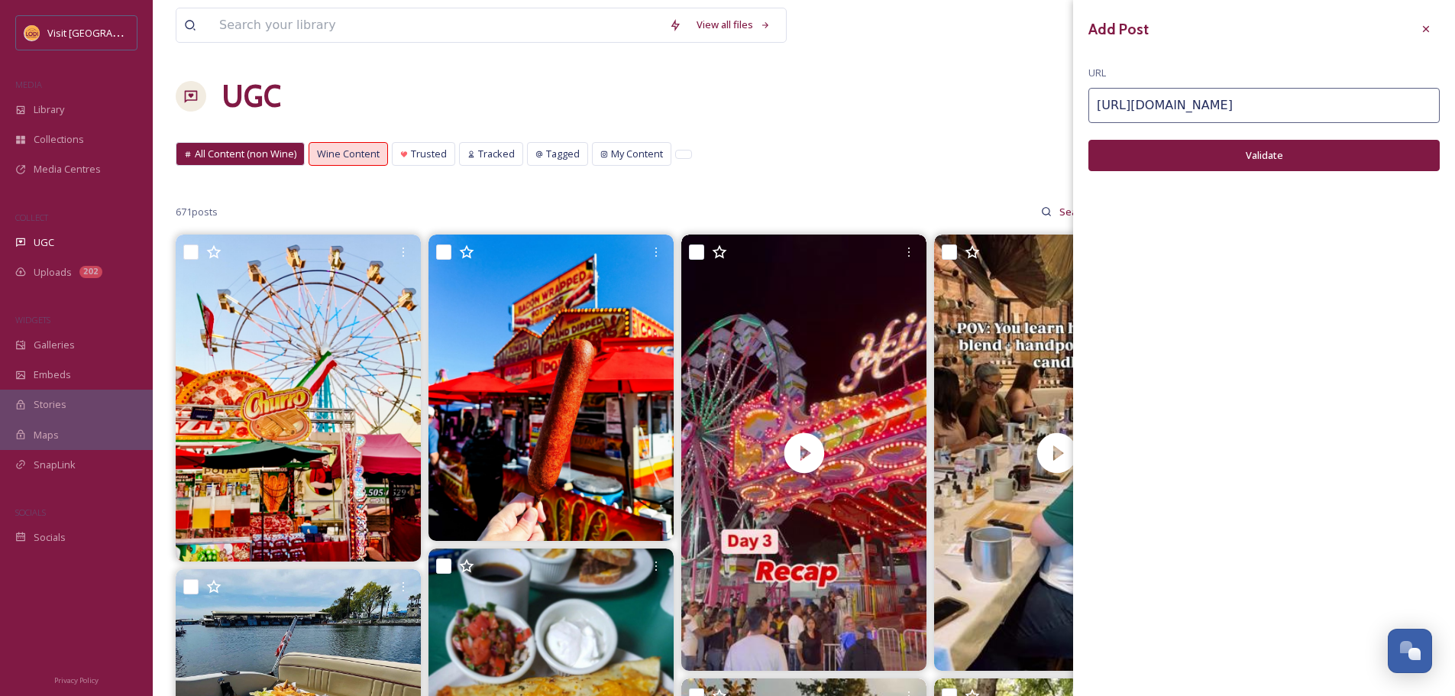
type input "[URL][DOMAIN_NAME]"
click at [1144, 161] on button "Validate" at bounding box center [1264, 155] width 351 height 31
click at [1176, 166] on button "Add Post" at bounding box center [1264, 155] width 351 height 31
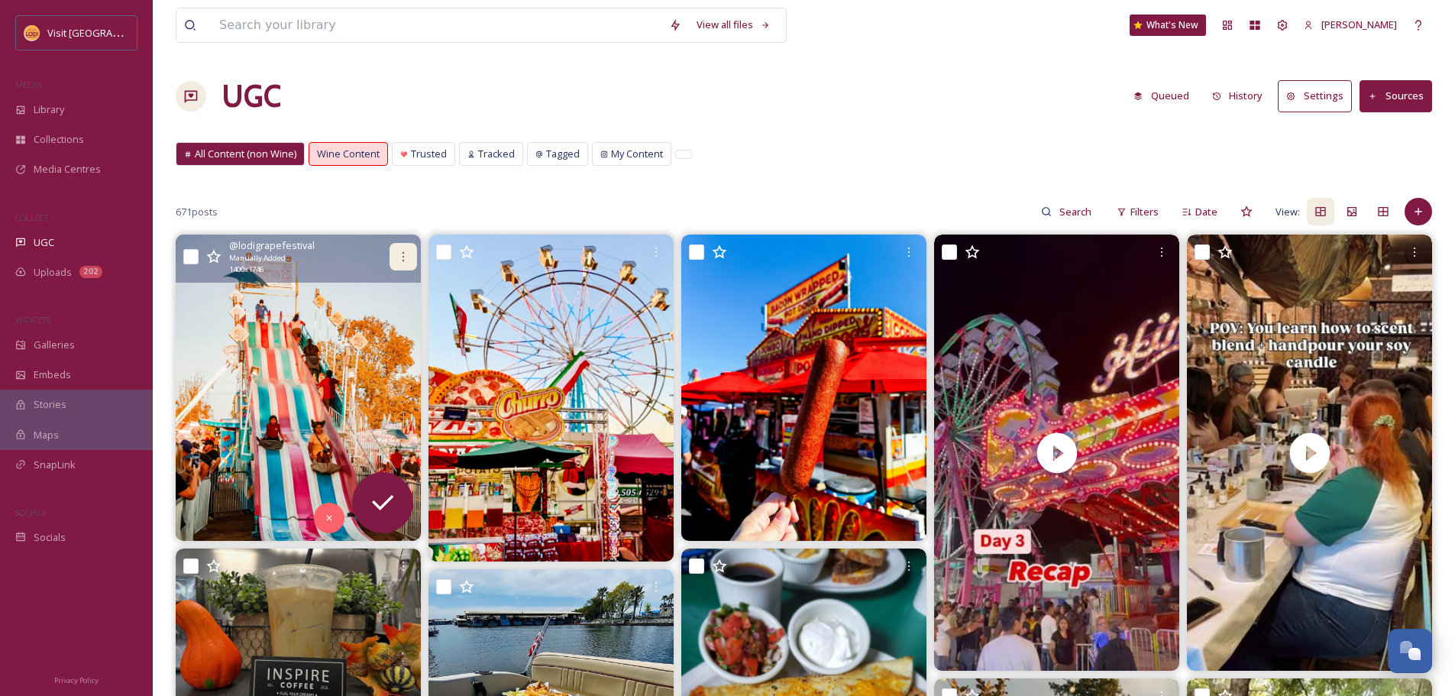
click at [402, 253] on icon at bounding box center [403, 257] width 12 height 12
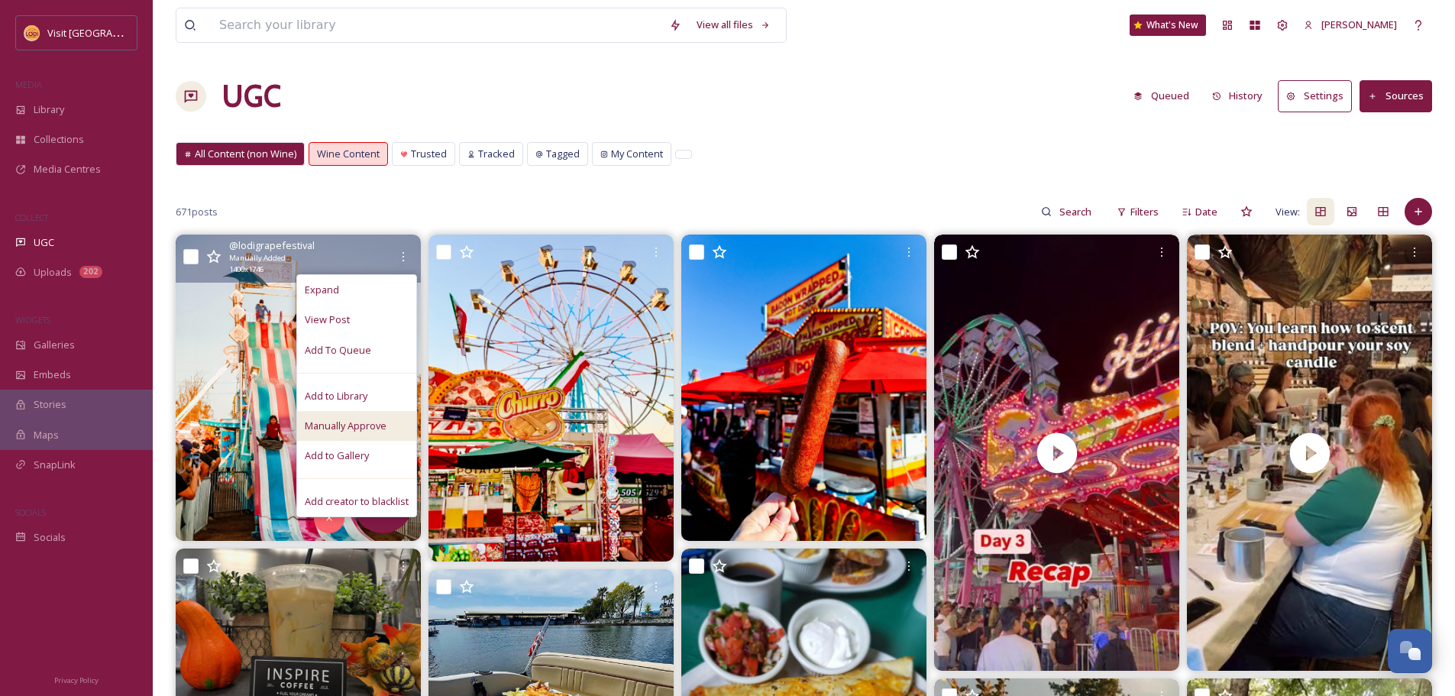
click at [354, 431] on span "Manually Approve" at bounding box center [346, 426] width 82 height 15
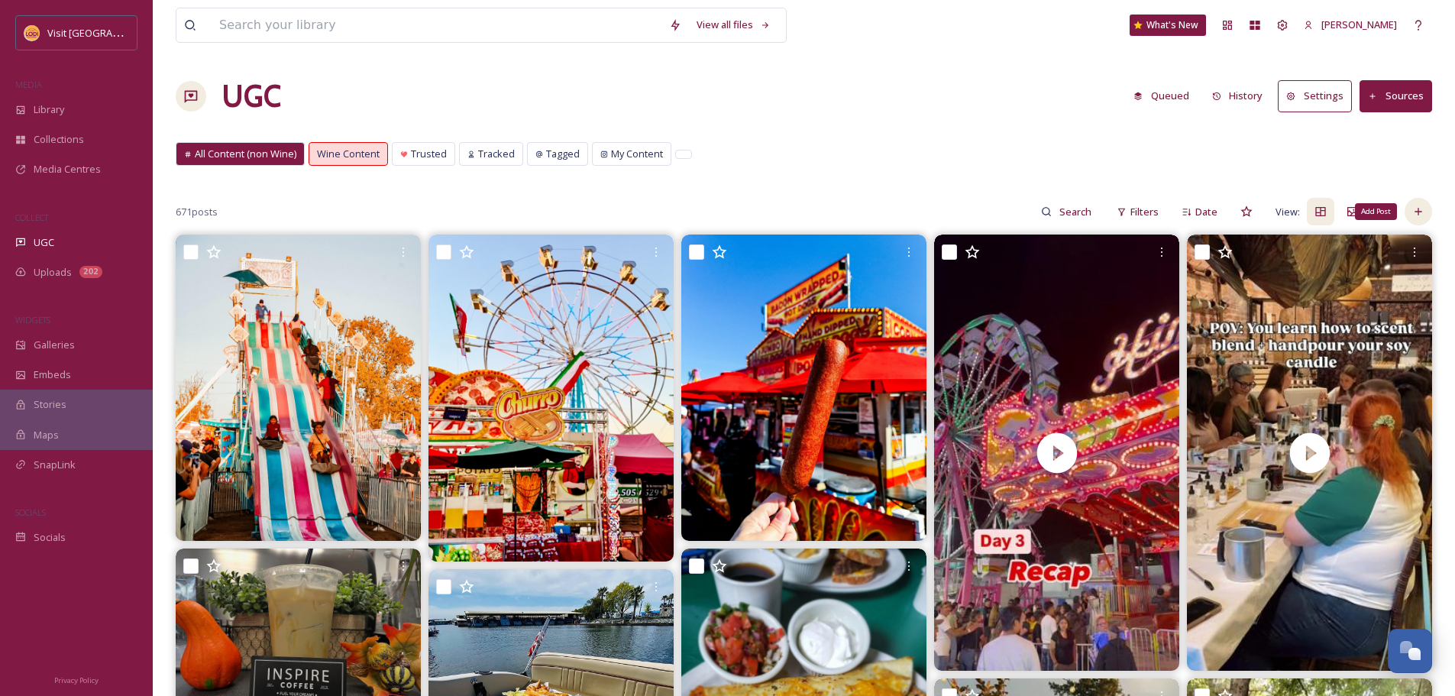
click at [1422, 212] on icon at bounding box center [1419, 212] width 12 height 12
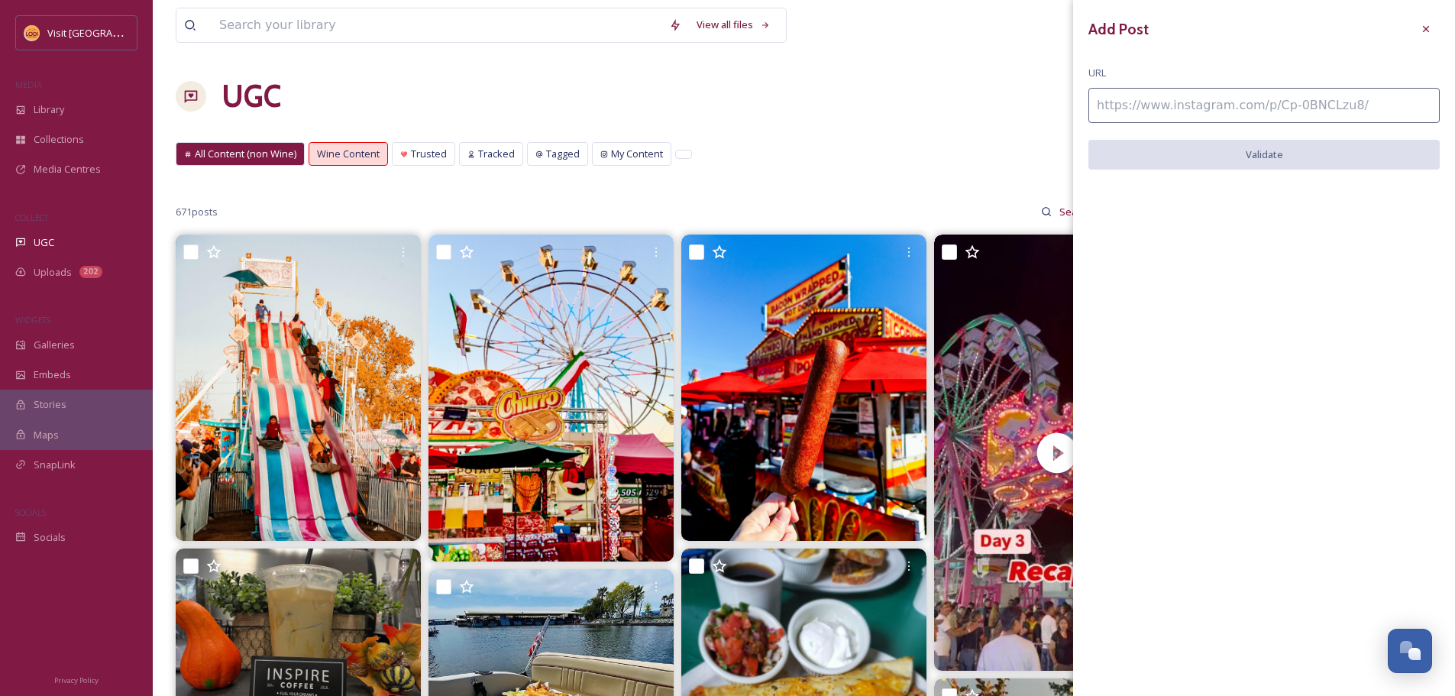
click at [1266, 113] on input at bounding box center [1264, 105] width 351 height 35
paste input "[URL][DOMAIN_NAME]"
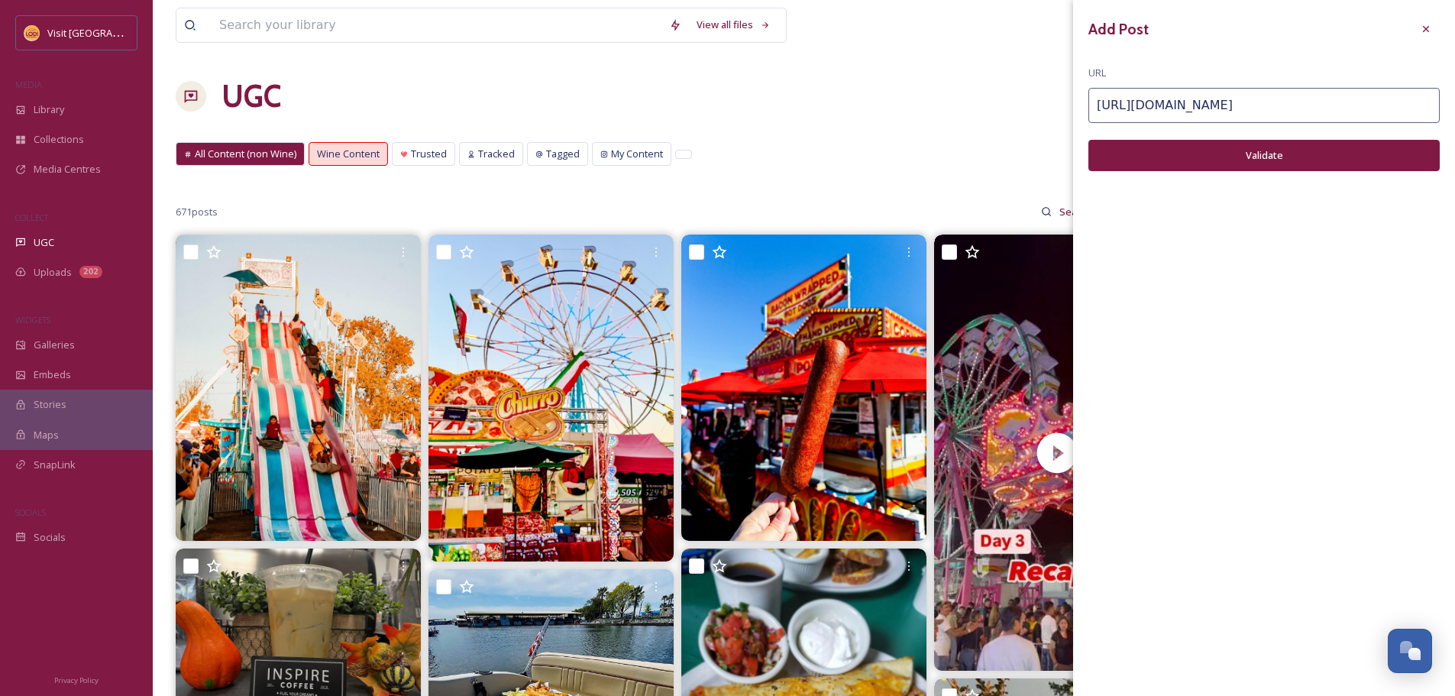
type input "[URL][DOMAIN_NAME]"
click at [1262, 170] on button "Validate" at bounding box center [1264, 155] width 351 height 31
click at [1261, 170] on button "Add Post" at bounding box center [1264, 155] width 351 height 31
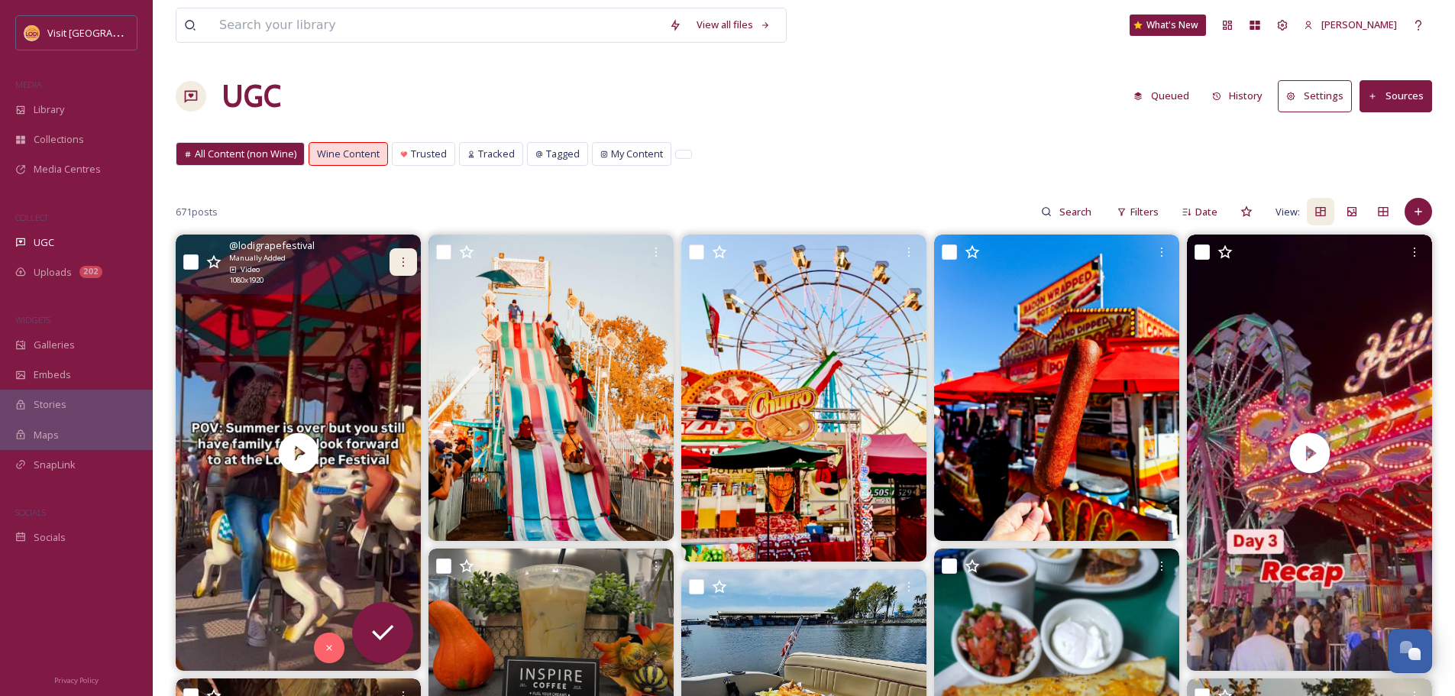
click at [403, 268] on icon at bounding box center [403, 262] width 12 height 12
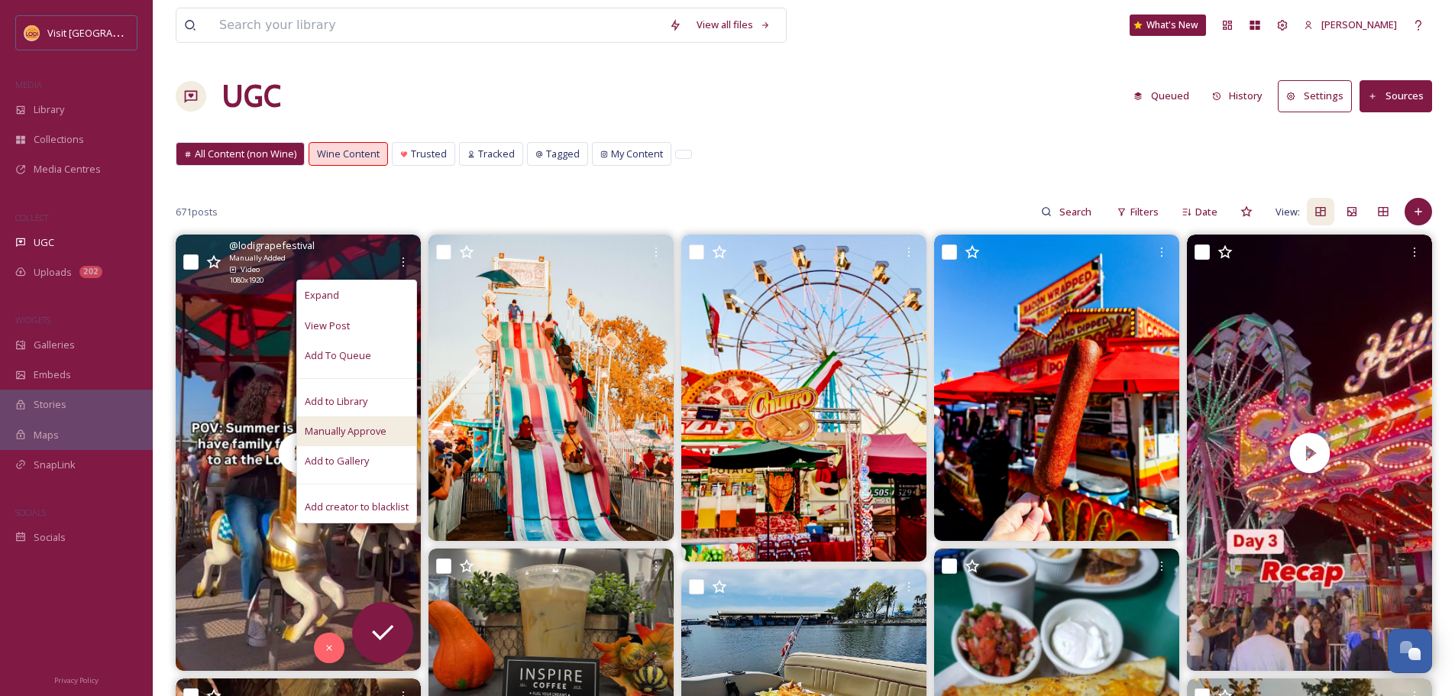
click at [371, 425] on span "Manually Approve" at bounding box center [346, 431] width 82 height 15
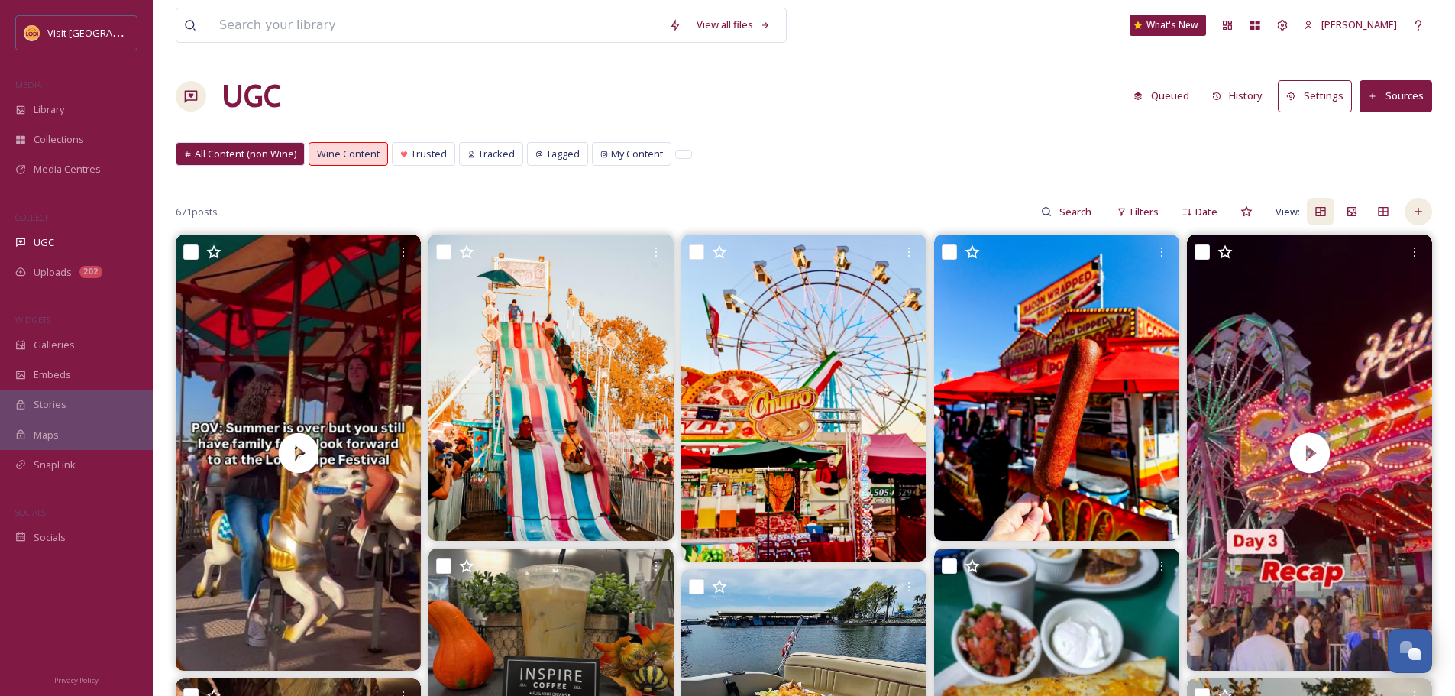
click at [1423, 198] on div "671 posts Filters Date View:" at bounding box center [804, 211] width 1257 height 31
click at [1422, 208] on icon at bounding box center [1419, 212] width 12 height 12
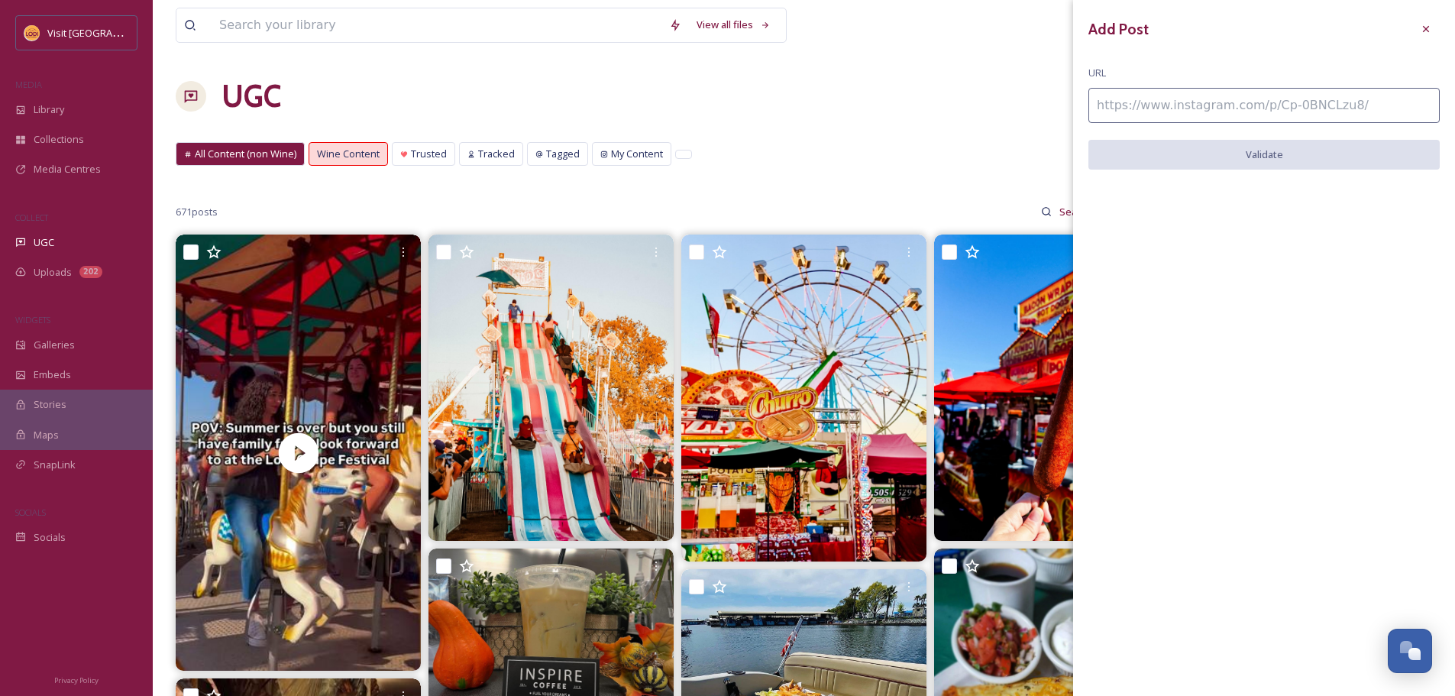
click at [1189, 99] on input at bounding box center [1264, 105] width 351 height 35
paste input "[URL][DOMAIN_NAME]"
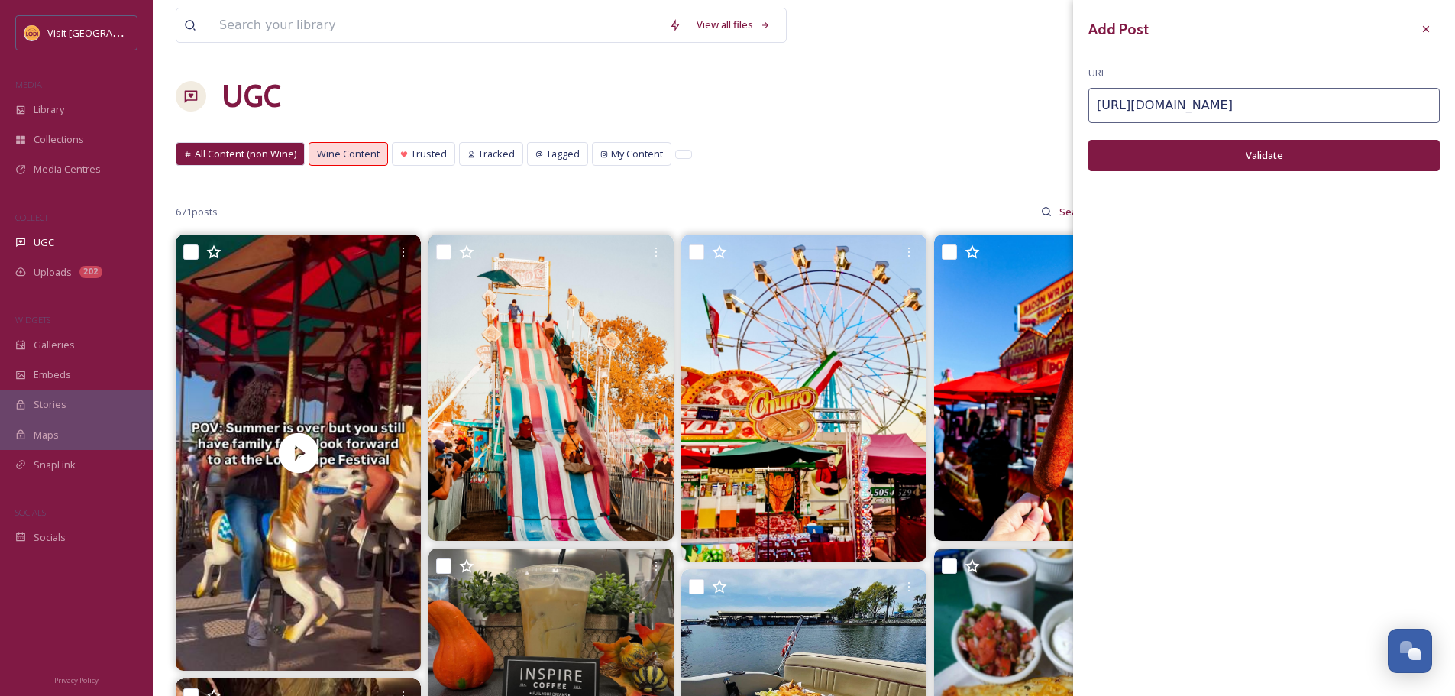
type input "[URL][DOMAIN_NAME]"
click at [1219, 169] on button "Validate" at bounding box center [1264, 155] width 351 height 31
click at [1293, 157] on button "Add Post" at bounding box center [1264, 155] width 351 height 31
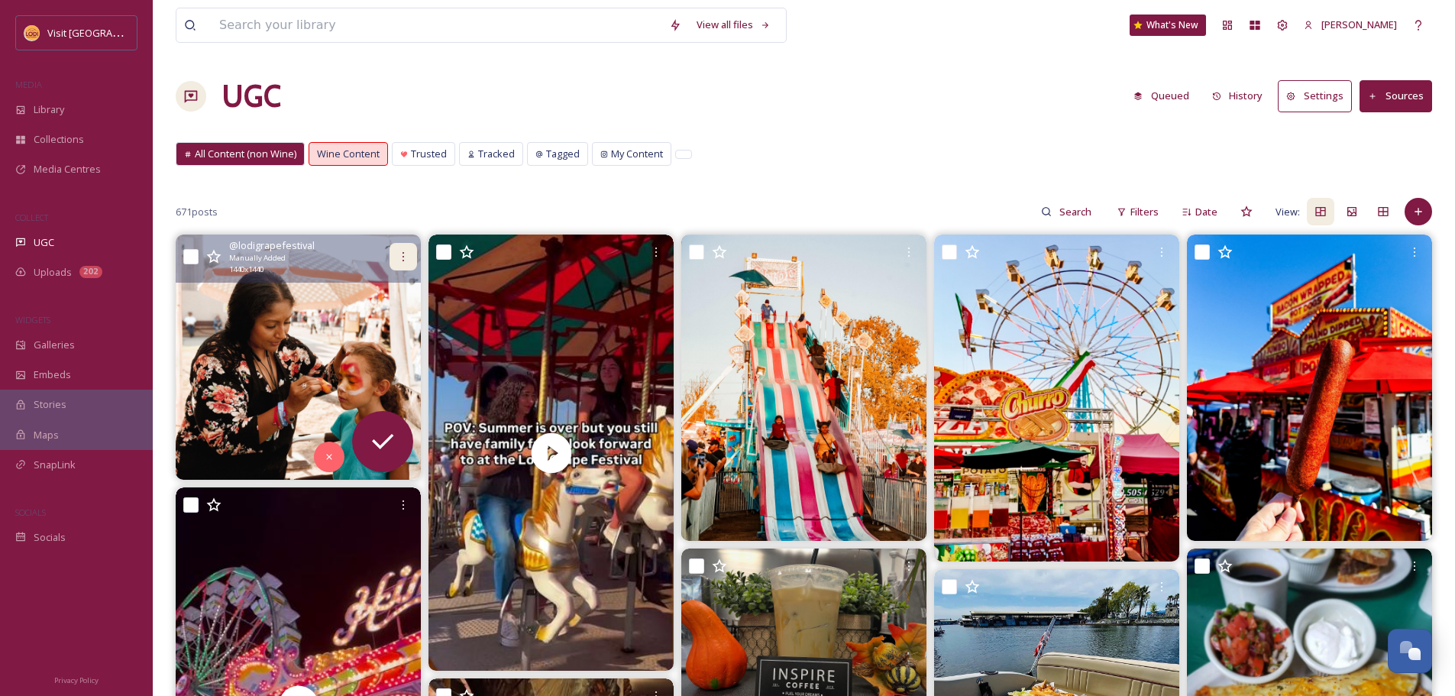
click at [400, 257] on icon at bounding box center [403, 257] width 12 height 12
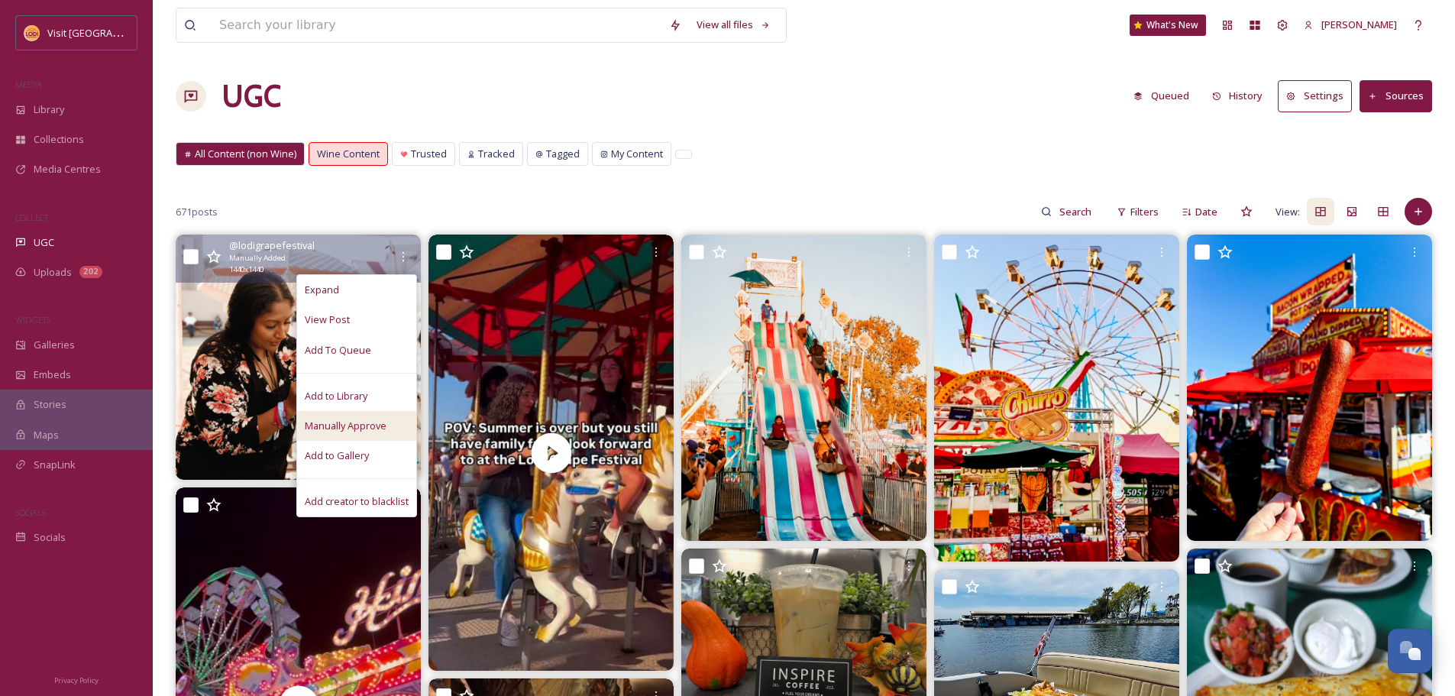
click at [357, 426] on span "Manually Approve" at bounding box center [346, 426] width 82 height 15
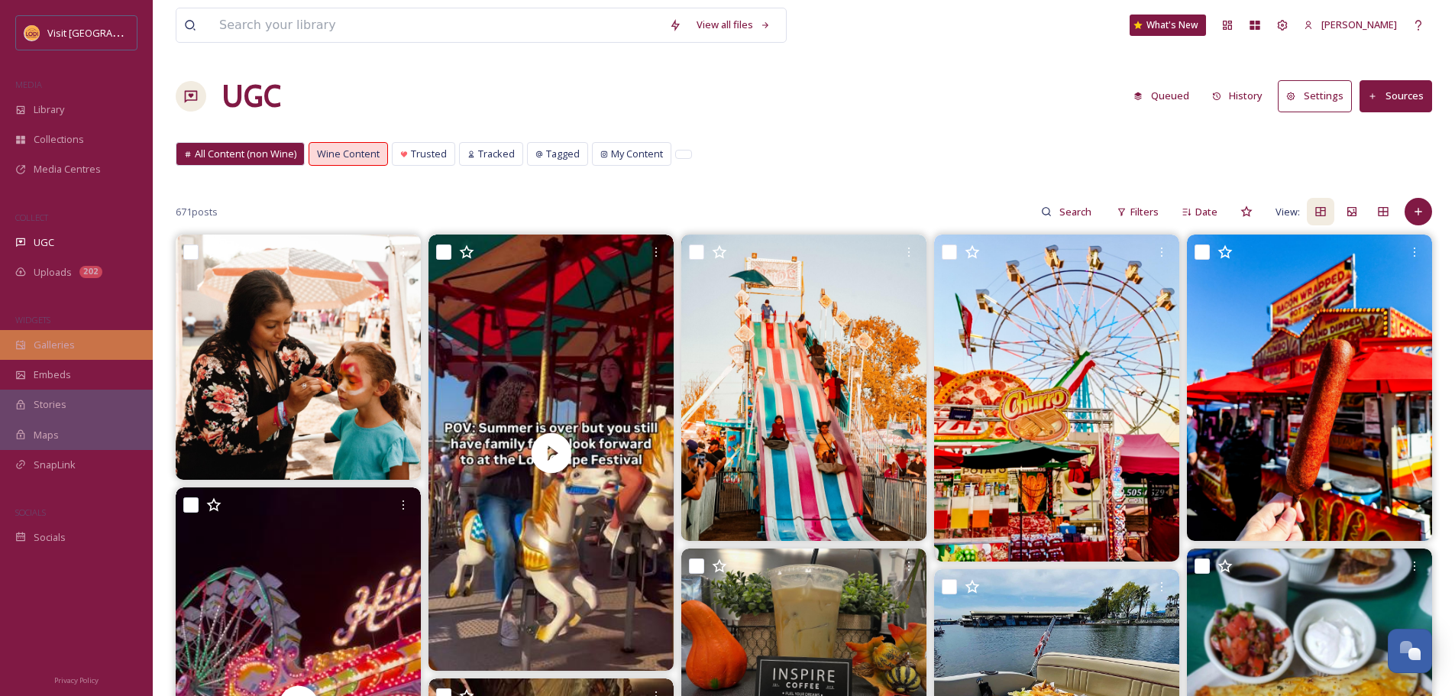
click at [115, 343] on div "Galleries" at bounding box center [76, 345] width 153 height 30
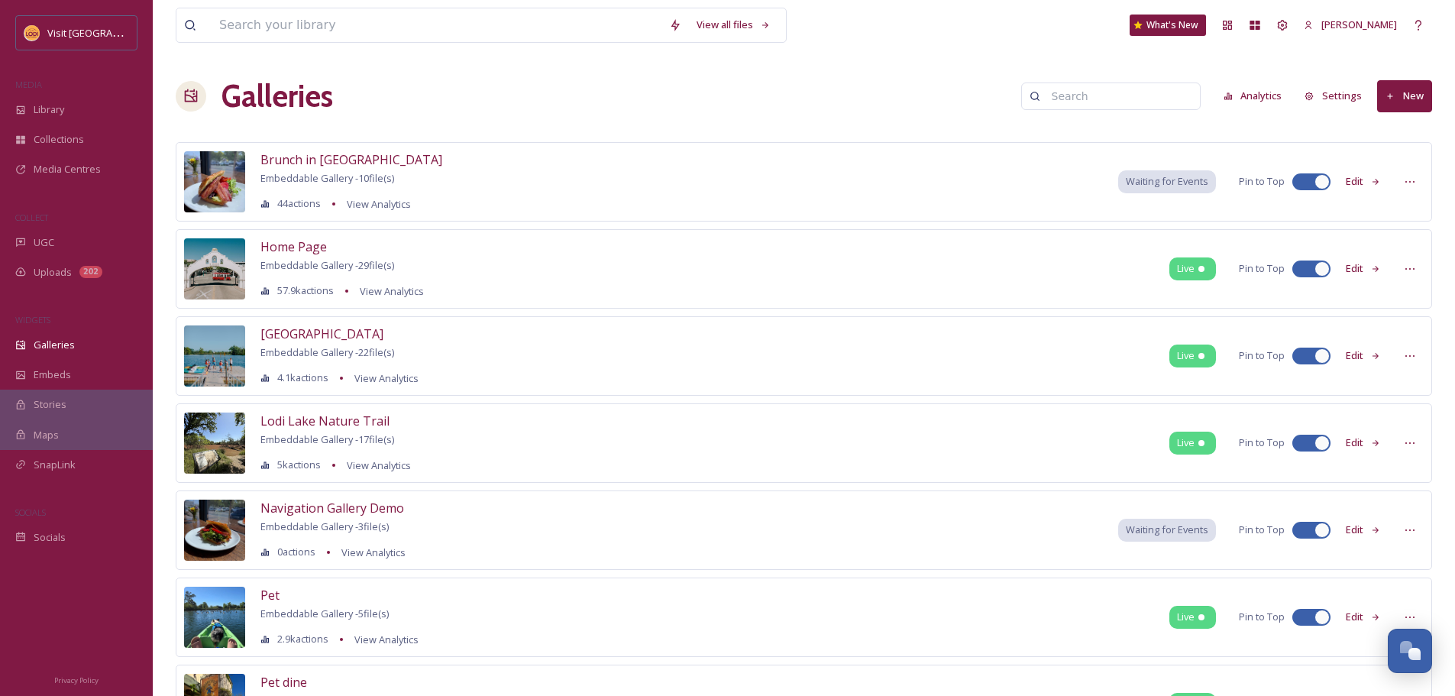
click at [1384, 103] on button "New" at bounding box center [1404, 95] width 55 height 31
click at [1409, 123] on div "Gallery" at bounding box center [1397, 132] width 67 height 30
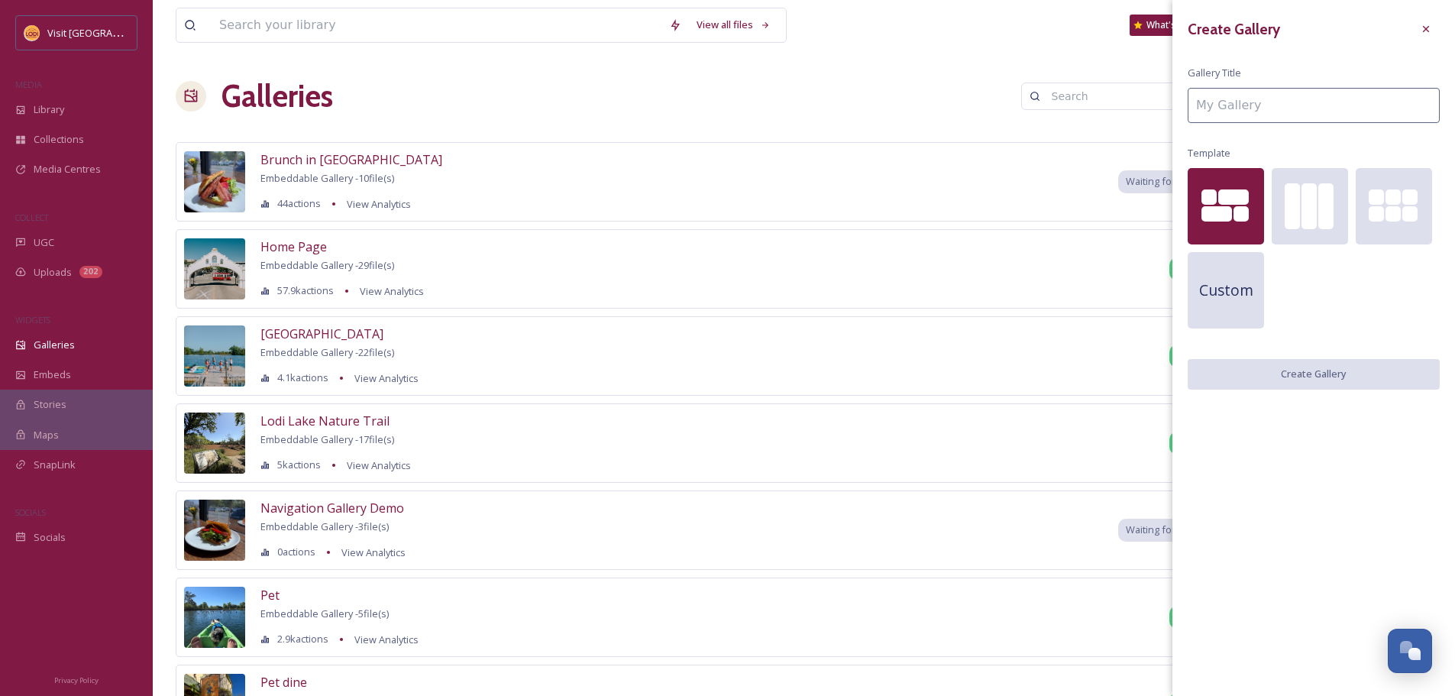
click at [1343, 91] on input at bounding box center [1314, 105] width 252 height 35
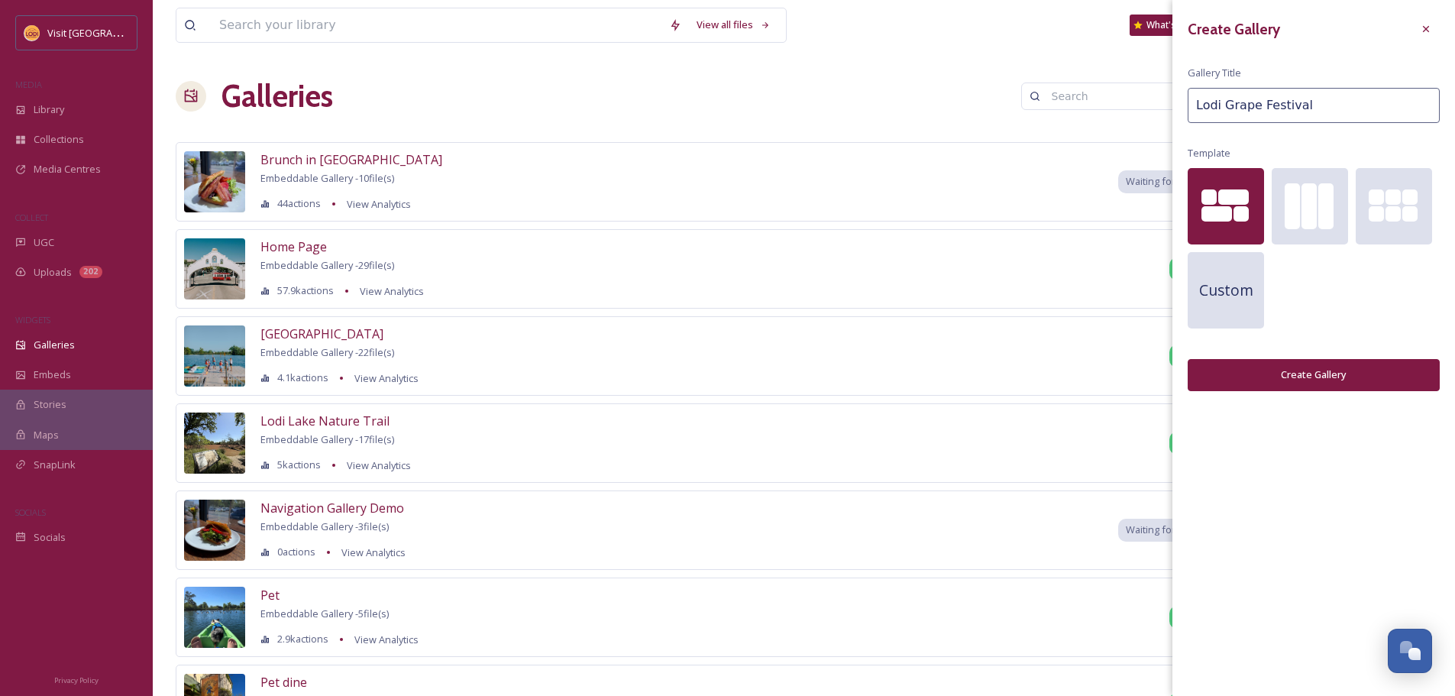
type input "Lodi Grape Festival"
click at [1351, 376] on button "Create Gallery" at bounding box center [1314, 374] width 252 height 31
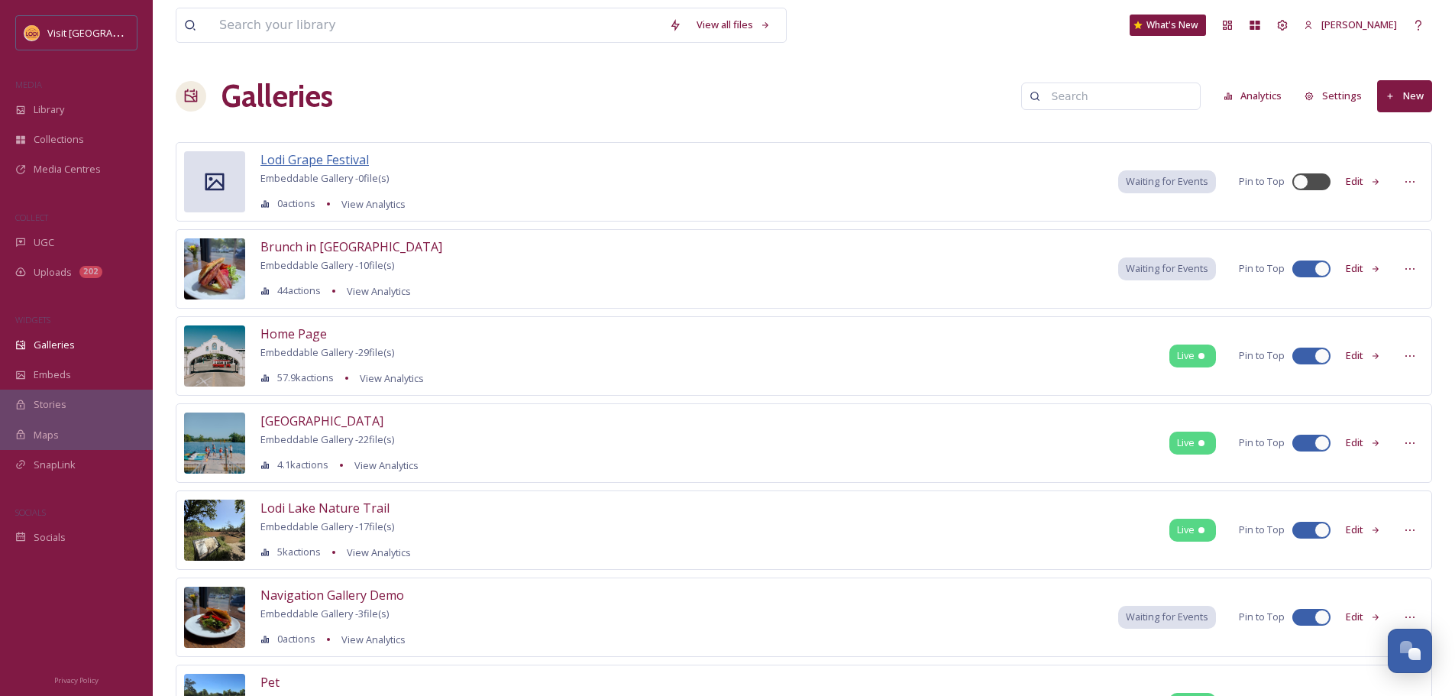
click at [338, 160] on span "Lodi Grape Festival" at bounding box center [315, 159] width 108 height 17
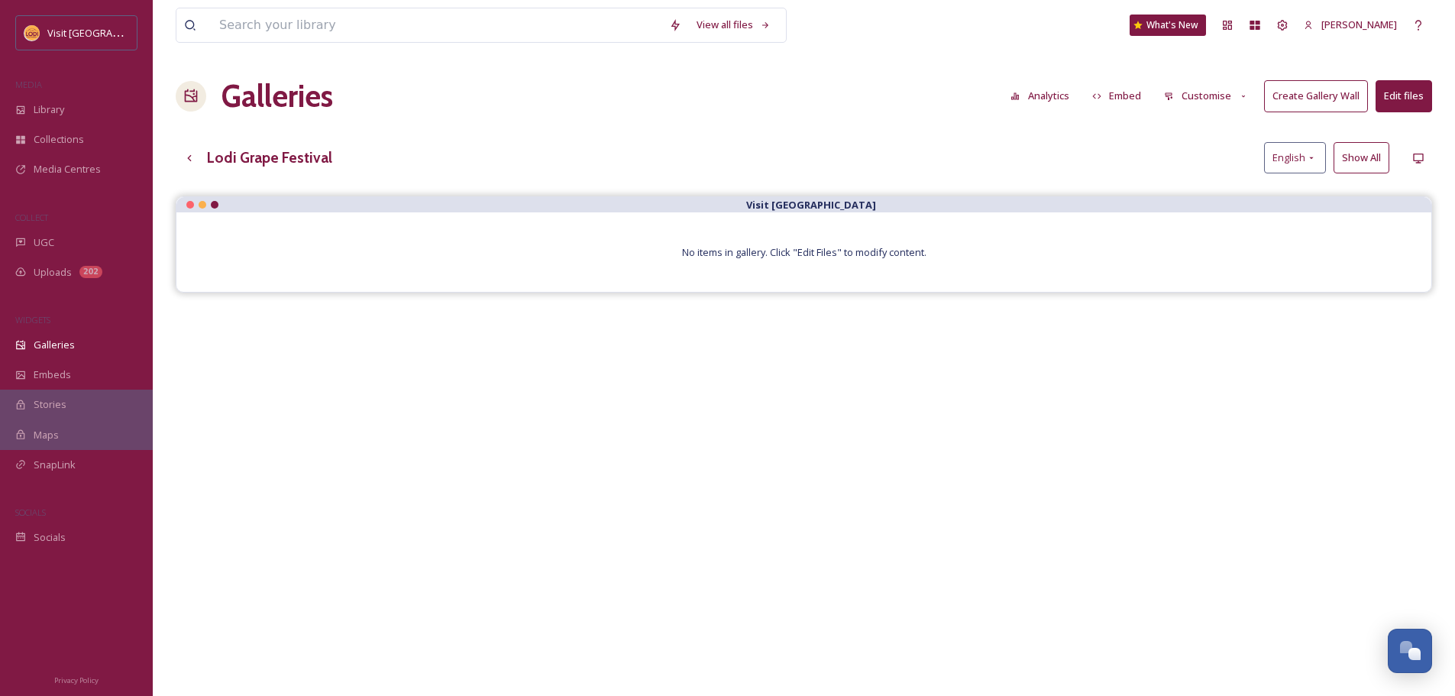
click at [1404, 97] on button "Edit files" at bounding box center [1404, 95] width 57 height 31
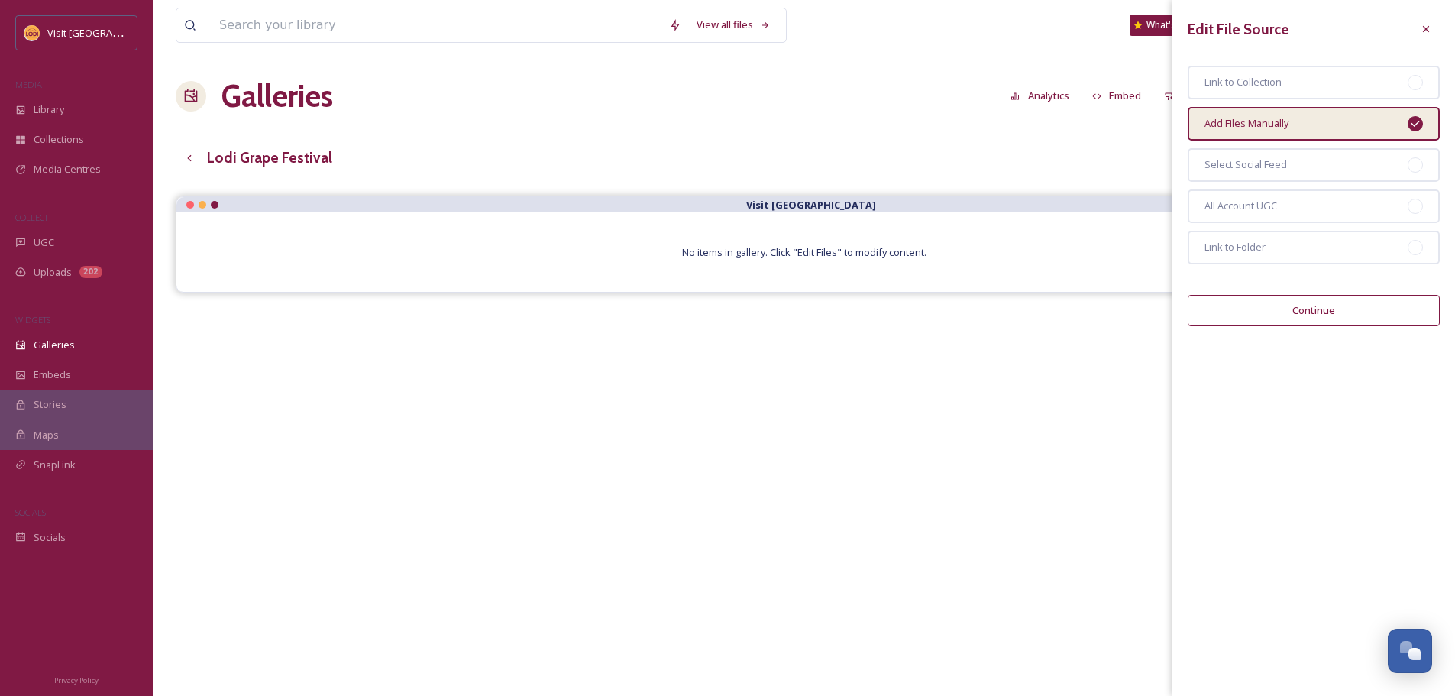
click at [1330, 302] on button "Continue" at bounding box center [1314, 310] width 252 height 31
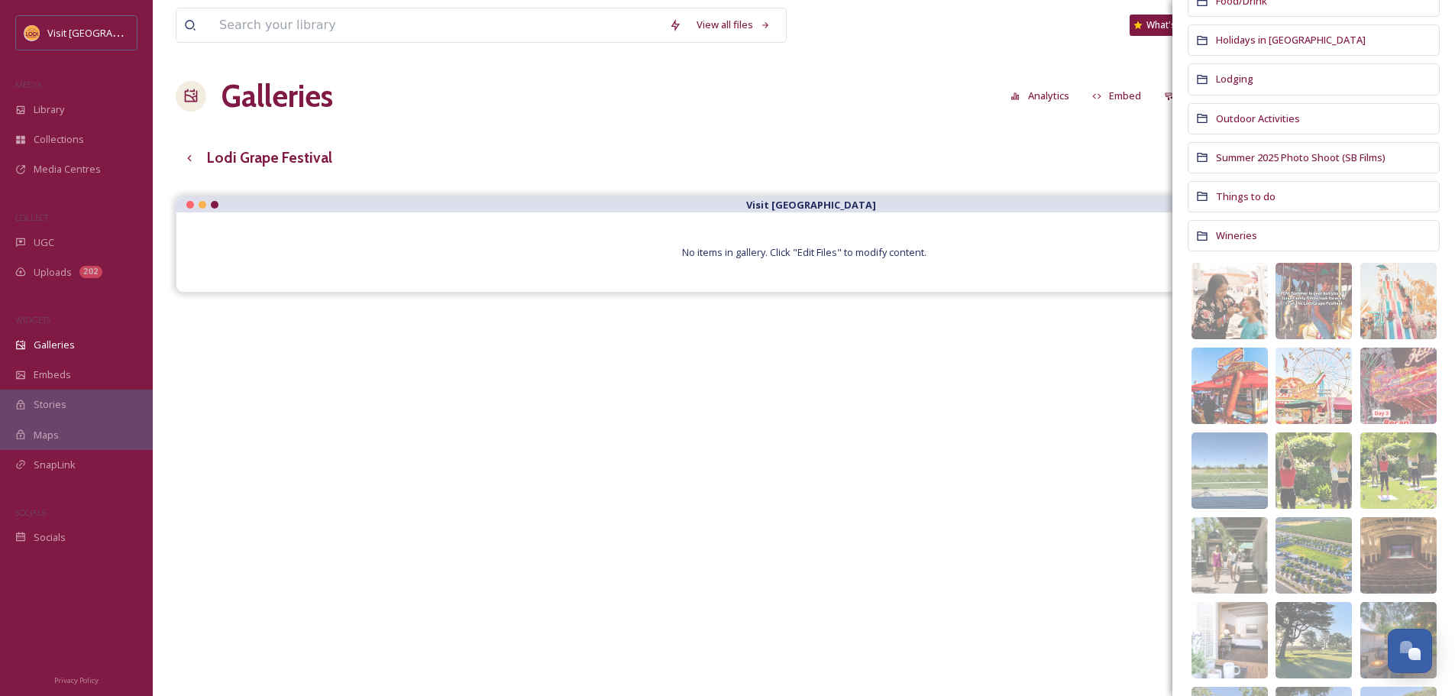
scroll to position [306, 0]
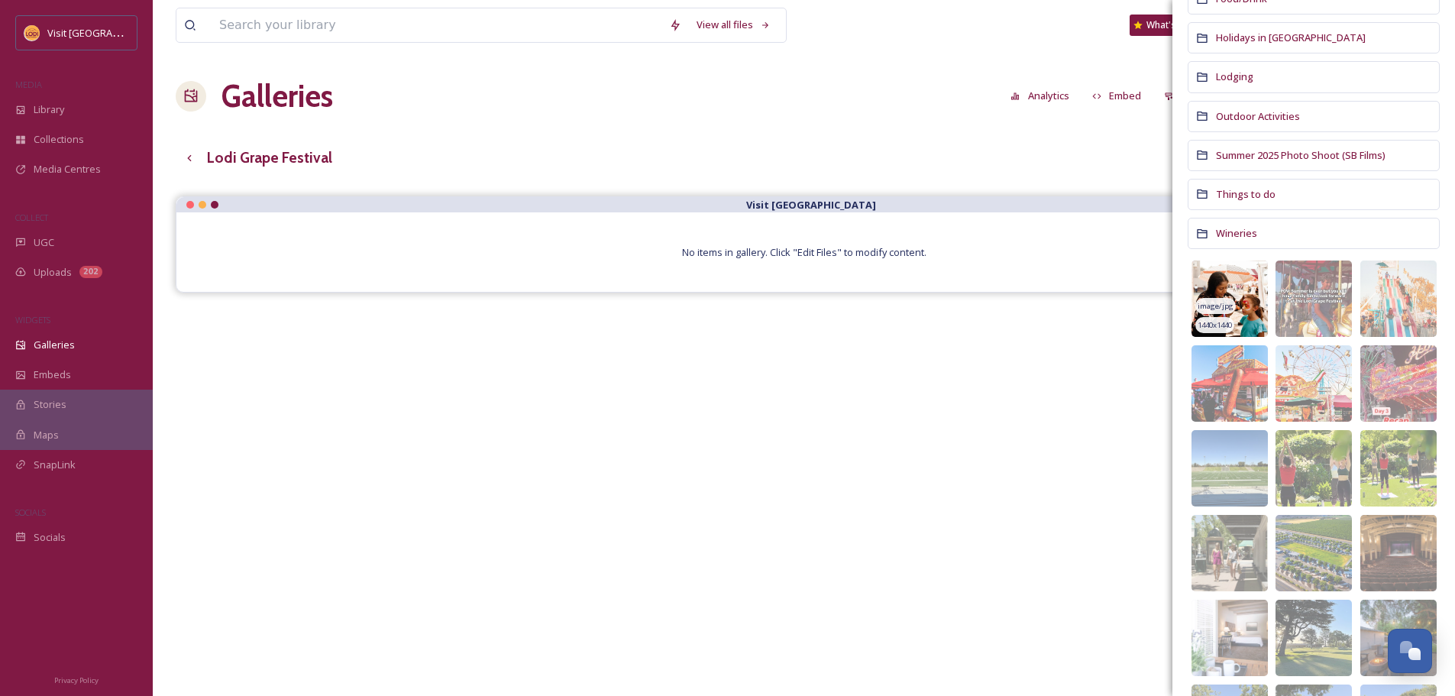
click at [1215, 322] on span "1440 x 1440" at bounding box center [1215, 325] width 34 height 11
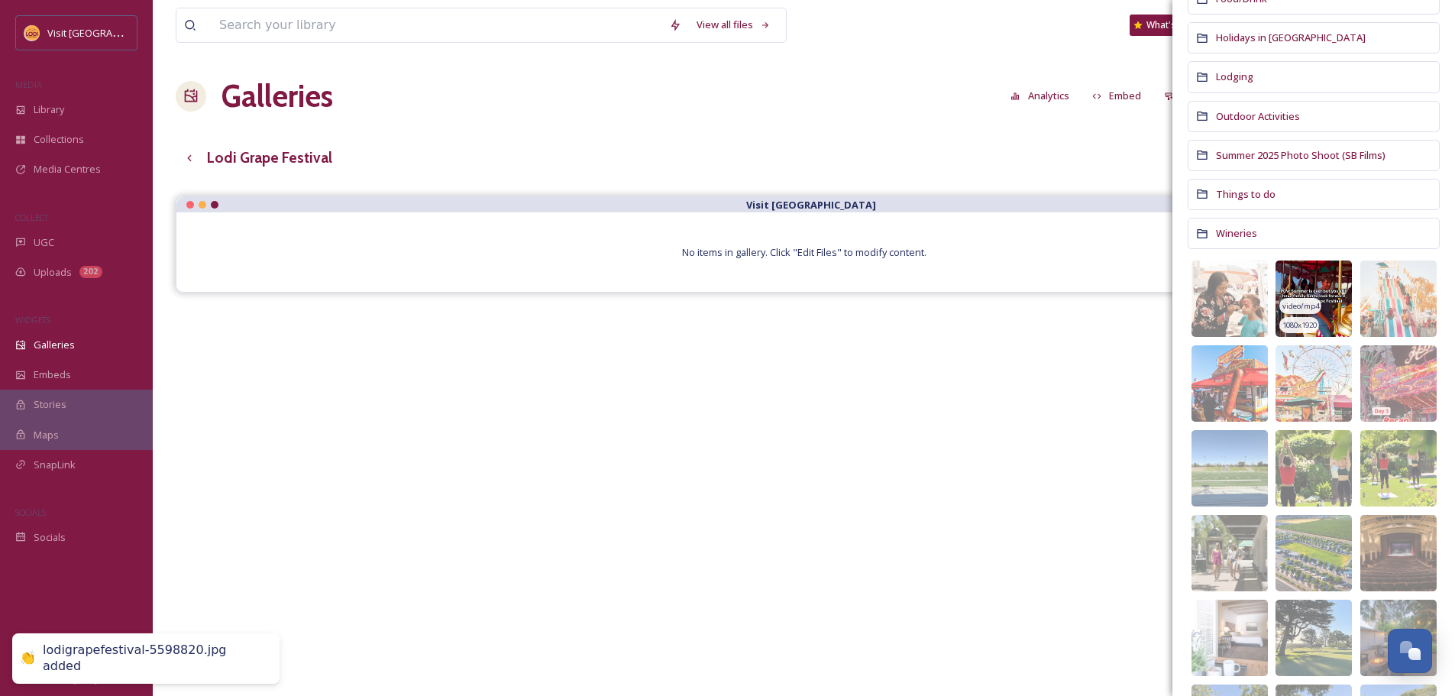
click at [1288, 310] on span "video/mp4" at bounding box center [1301, 306] width 37 height 11
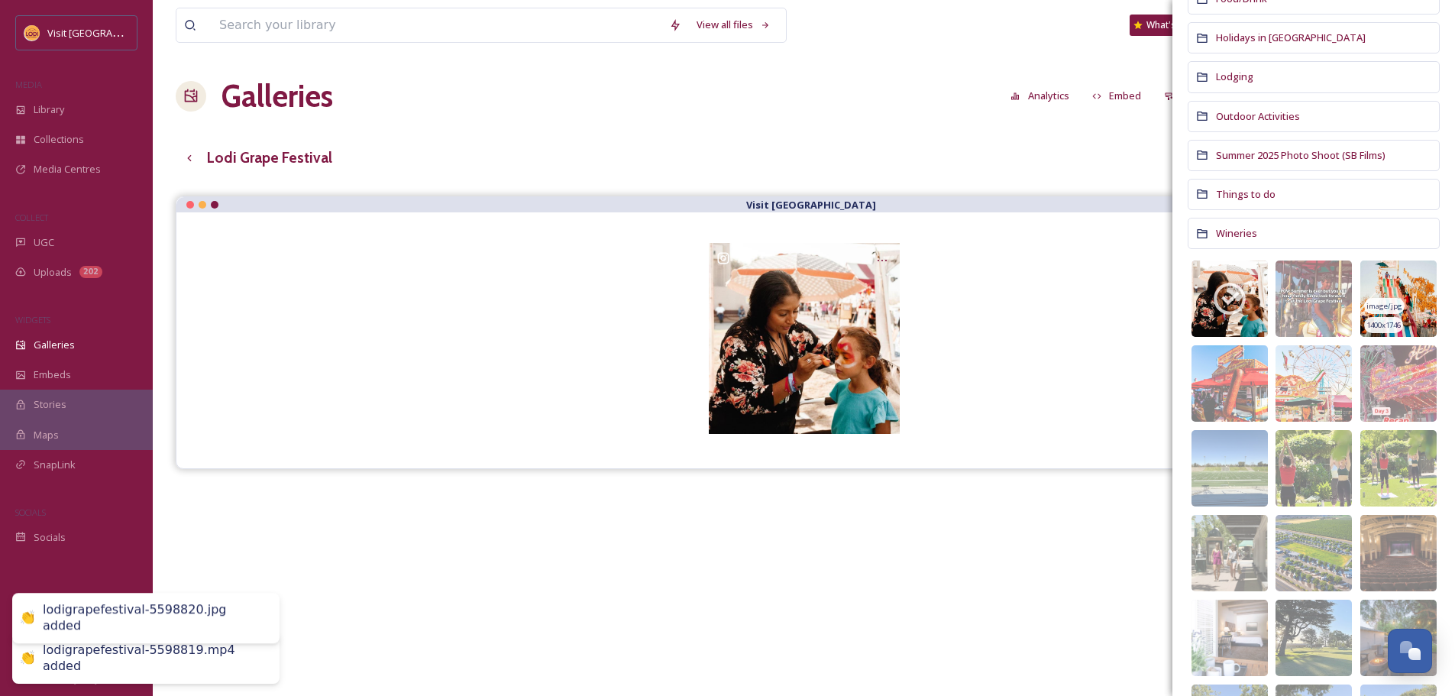
click at [1410, 293] on img at bounding box center [1399, 299] width 76 height 76
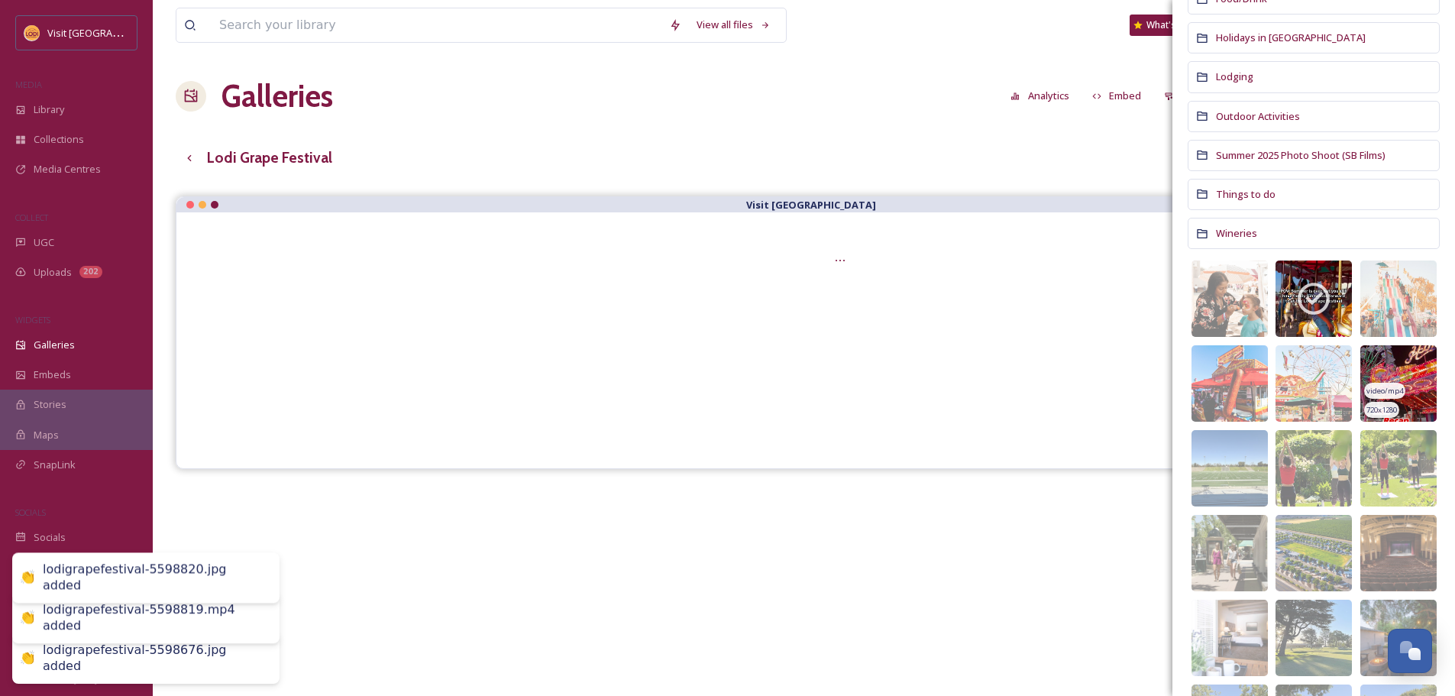
click at [1408, 366] on img at bounding box center [1399, 383] width 76 height 76
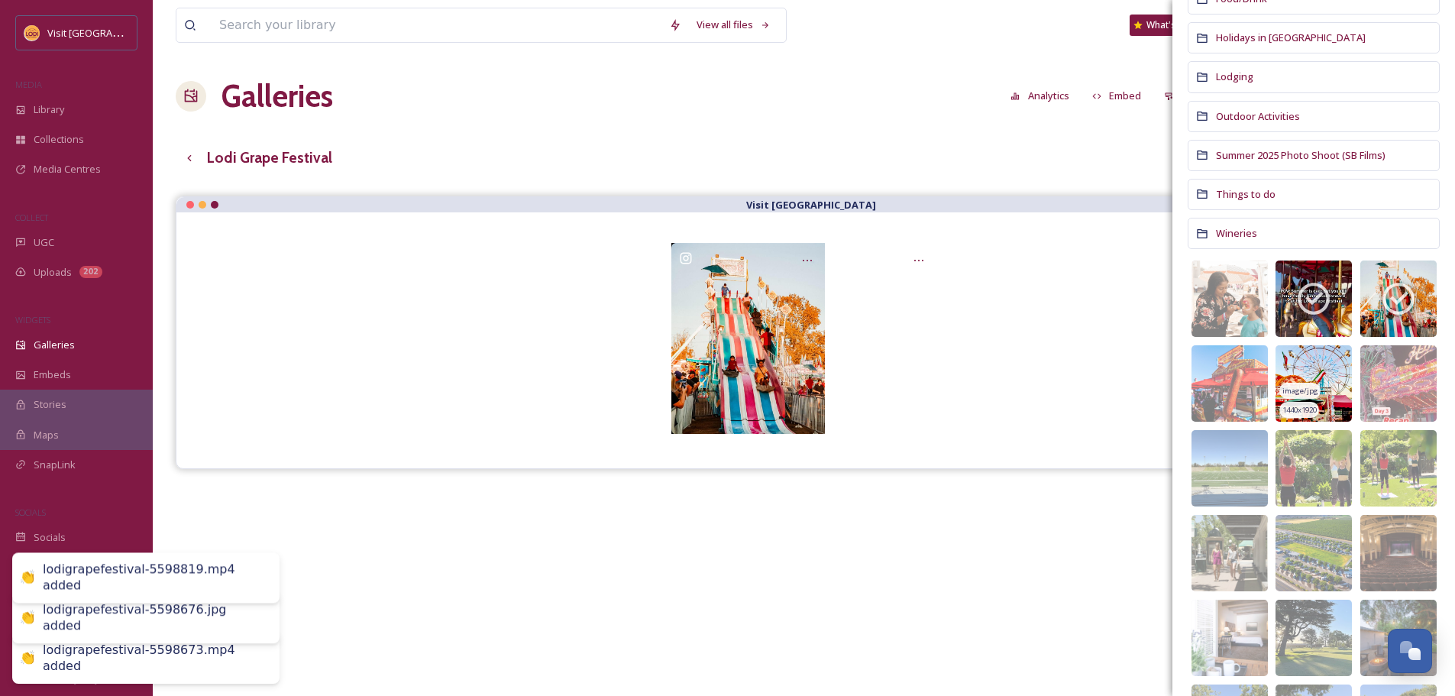
click at [1329, 375] on img at bounding box center [1314, 383] width 76 height 76
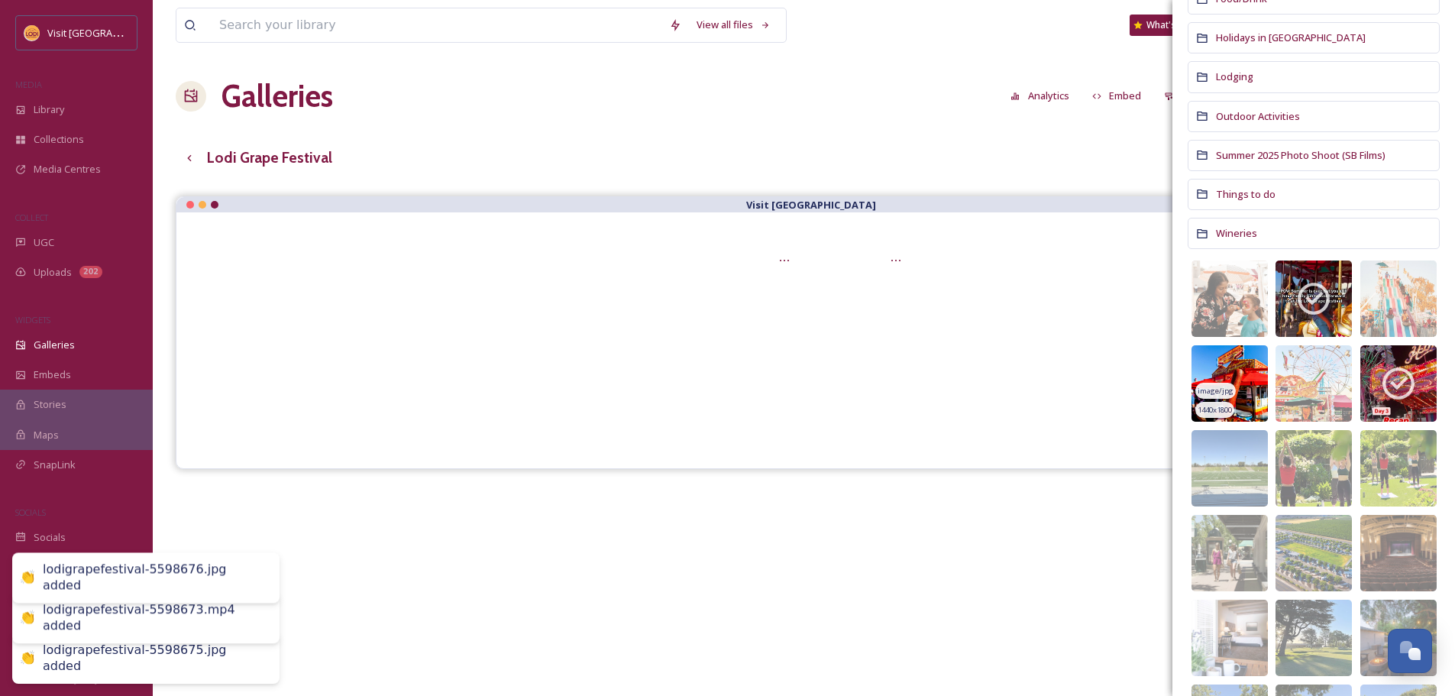
click at [1220, 386] on span "image/jpg" at bounding box center [1216, 391] width 36 height 11
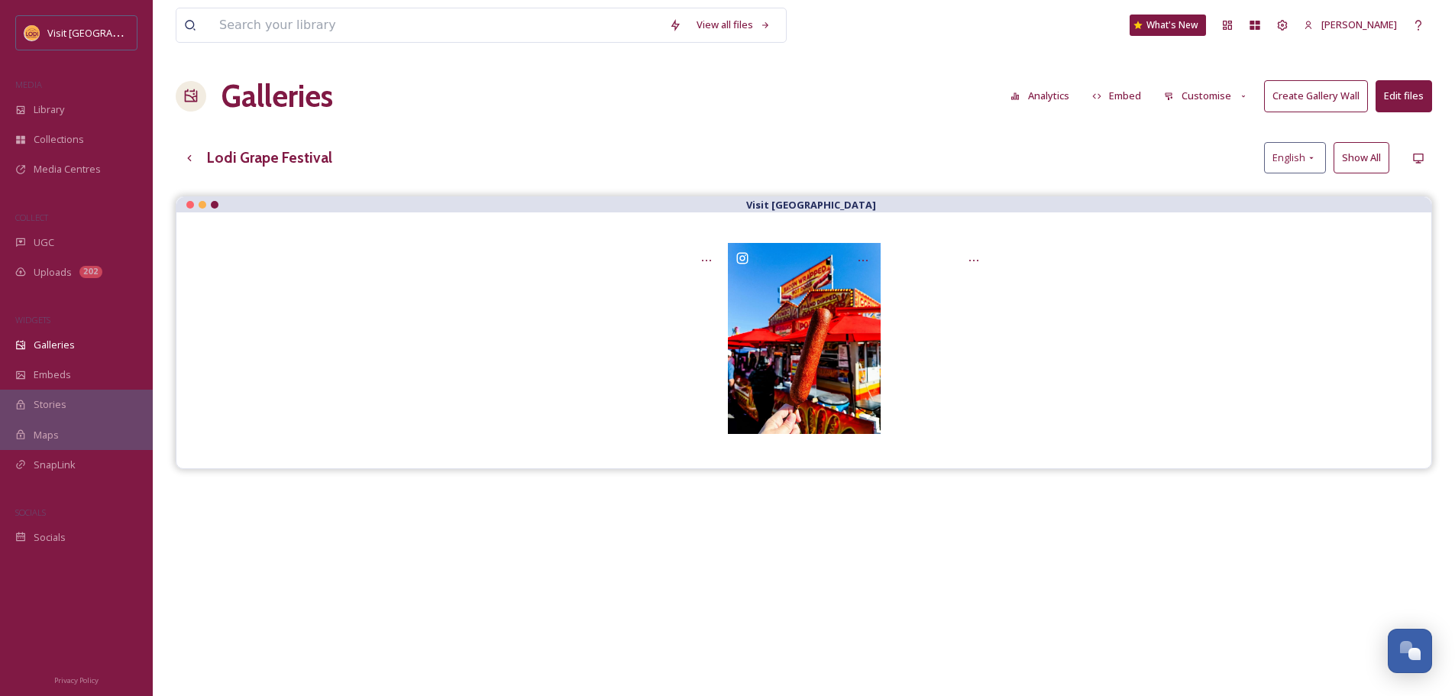
click at [1400, 102] on button "Edit files" at bounding box center [1404, 95] width 57 height 31
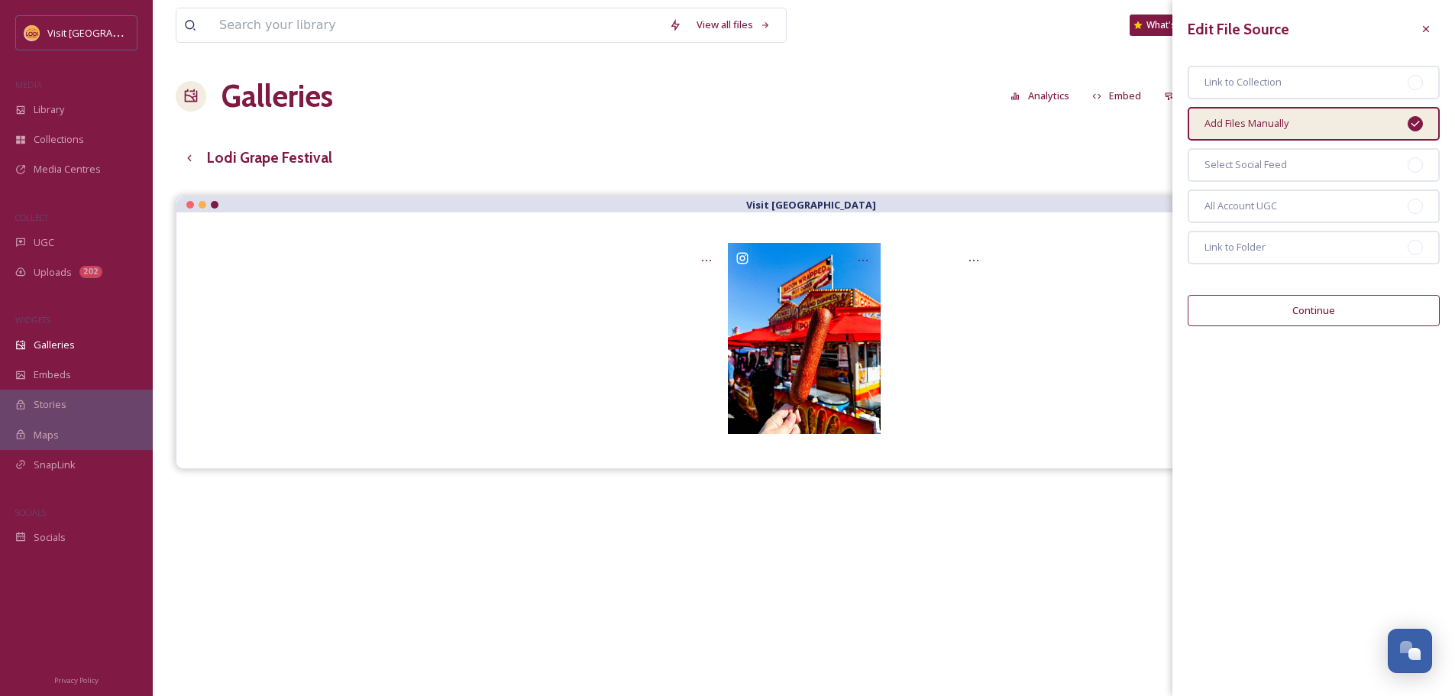
click at [1350, 297] on button "Continue" at bounding box center [1314, 310] width 252 height 31
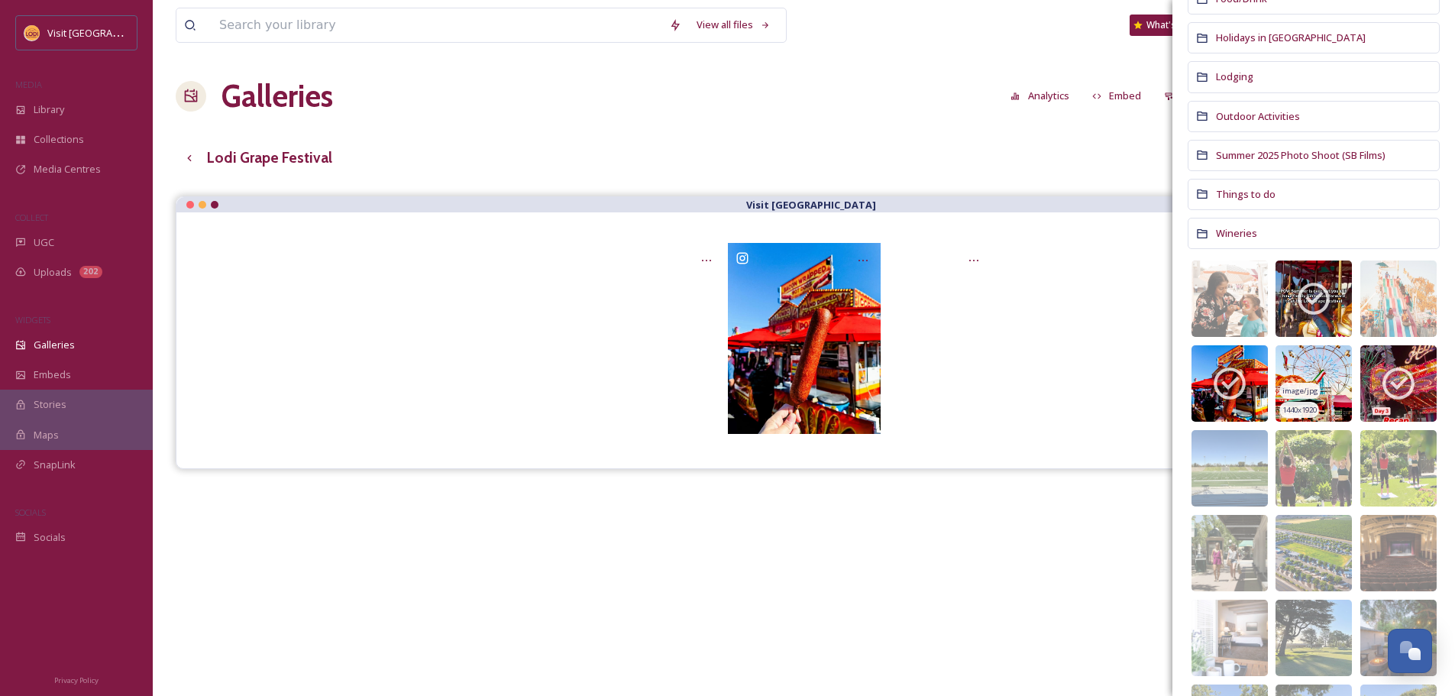
click at [1325, 352] on img at bounding box center [1314, 383] width 76 height 76
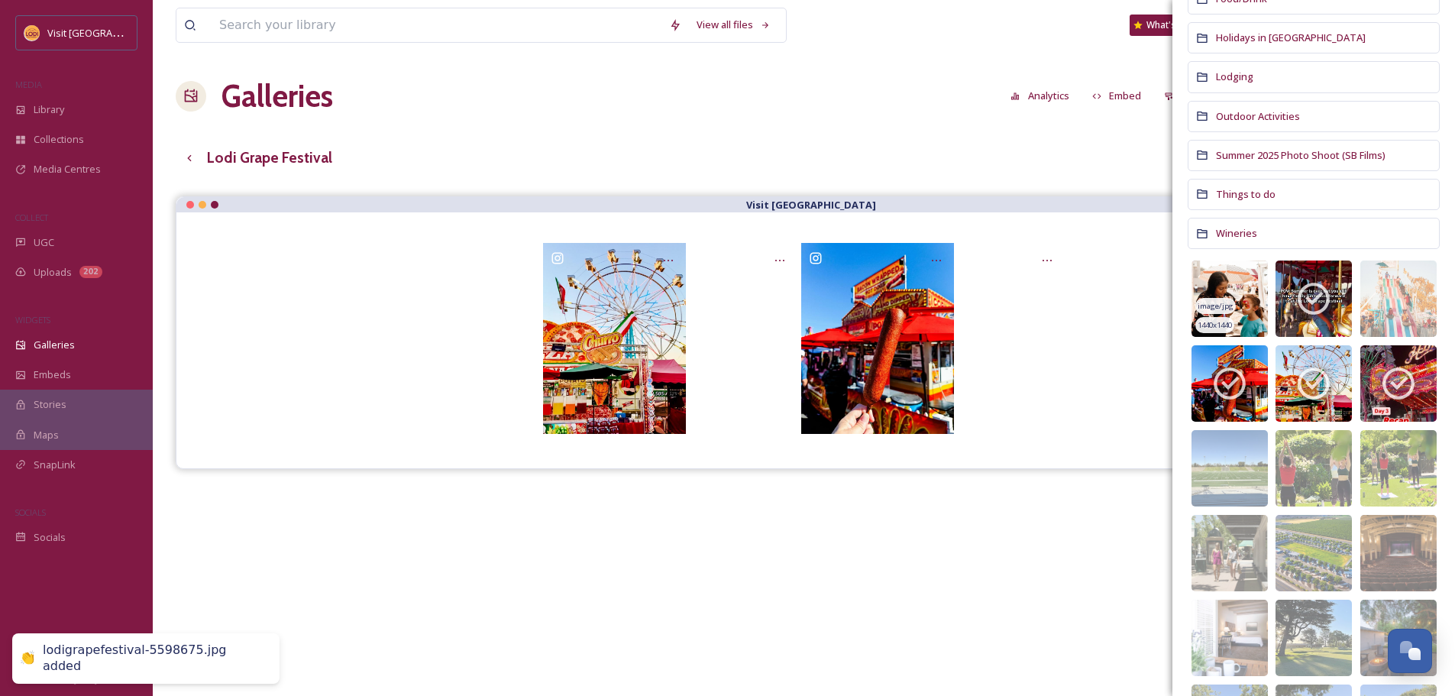
click at [1236, 297] on img at bounding box center [1230, 299] width 76 height 76
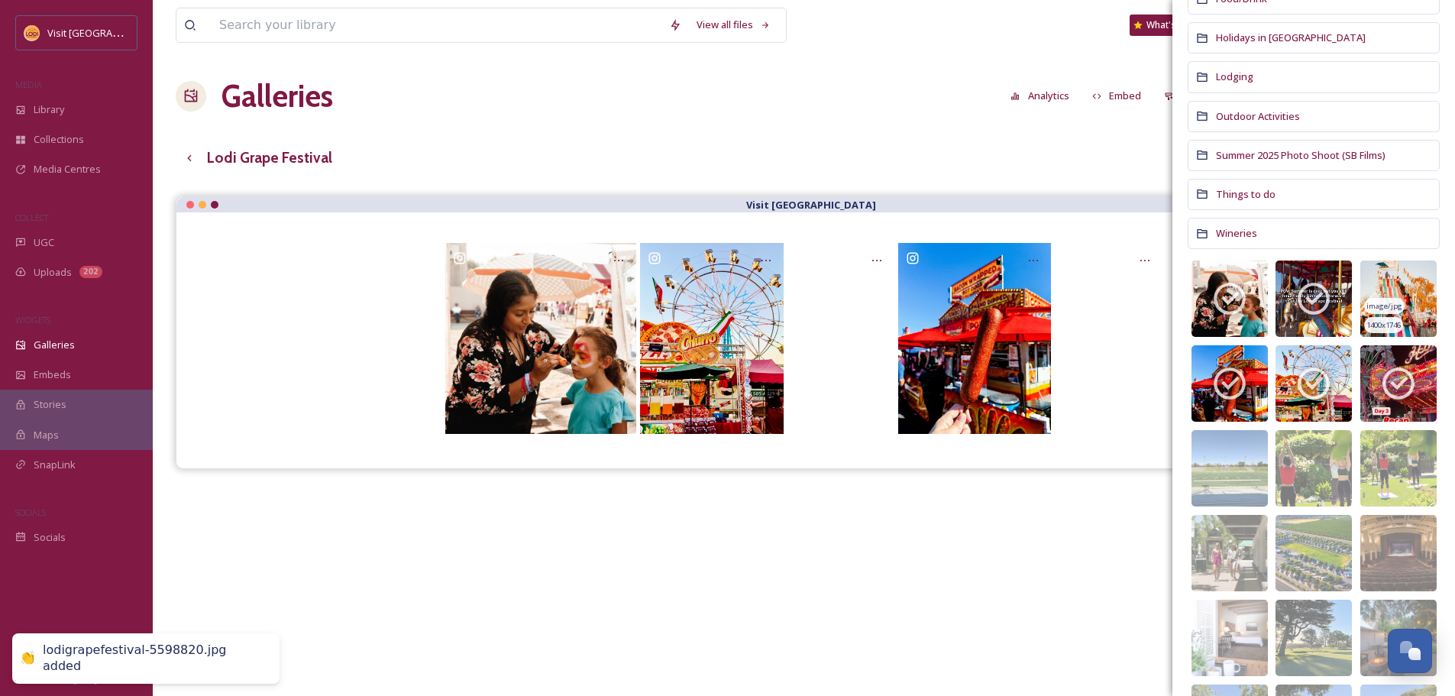
click at [1384, 293] on img at bounding box center [1399, 299] width 76 height 76
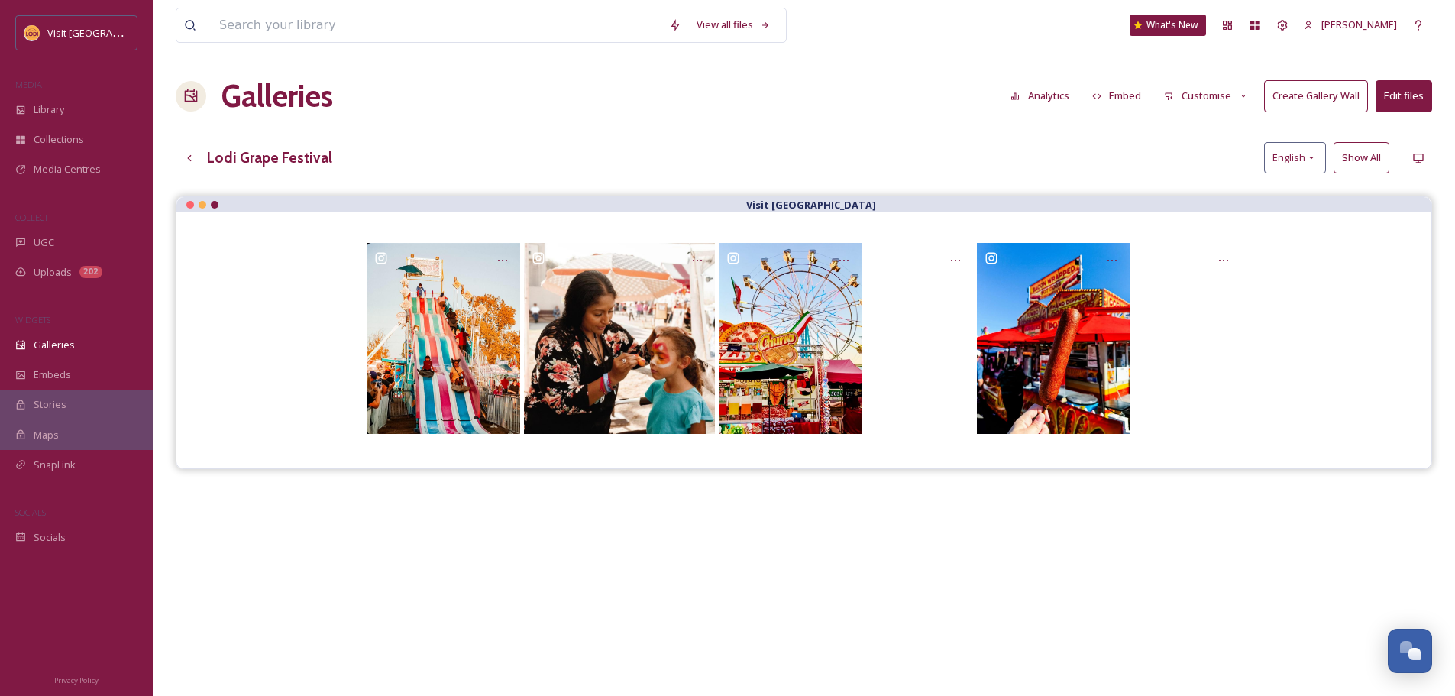
click at [900, 63] on div "View all files What's New [PERSON_NAME] Galleries Analytics Embed Customise Cre…" at bounding box center [804, 457] width 1303 height 915
click at [1424, 97] on button "Edit files" at bounding box center [1404, 95] width 57 height 31
click at [1094, 129] on div "View all files What's New [PERSON_NAME] Galleries Analytics Embed Customise Cre…" at bounding box center [804, 457] width 1303 height 915
click at [1414, 99] on button "Edit files" at bounding box center [1404, 95] width 57 height 31
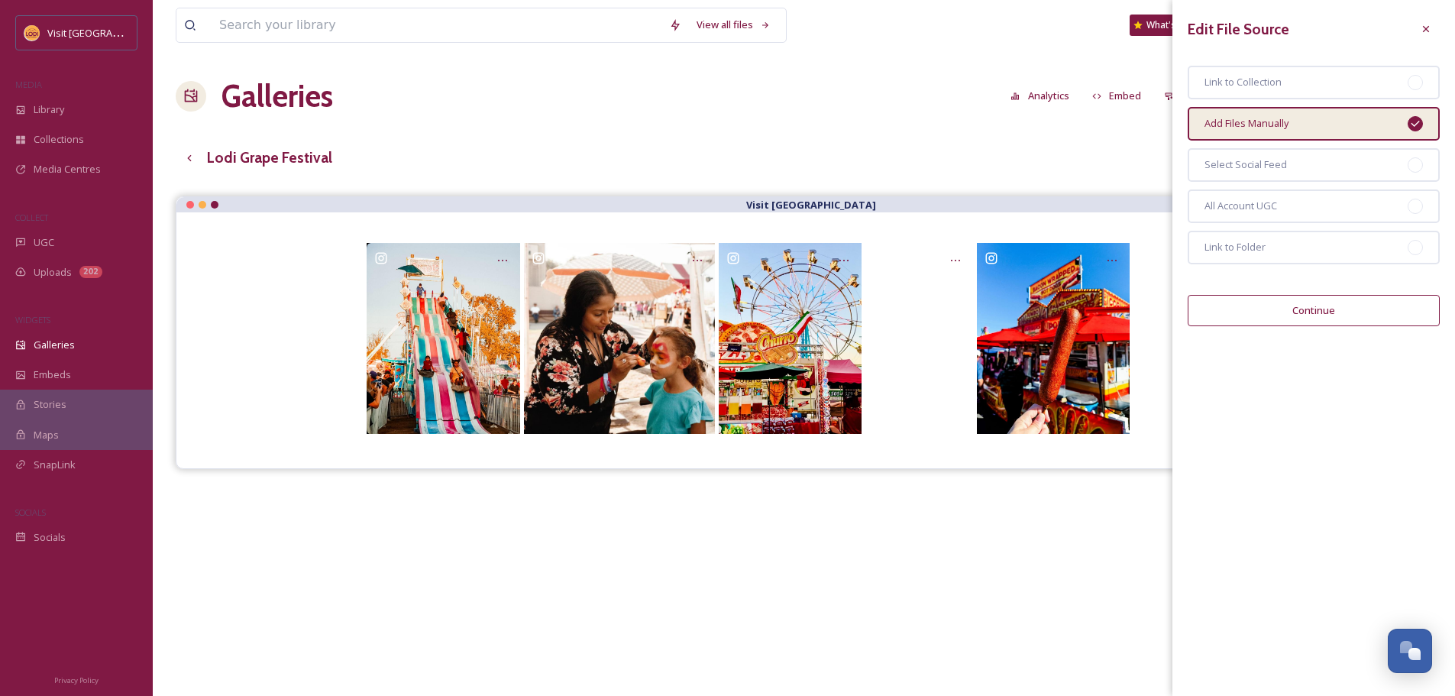
click at [1347, 319] on button "Continue" at bounding box center [1314, 310] width 252 height 31
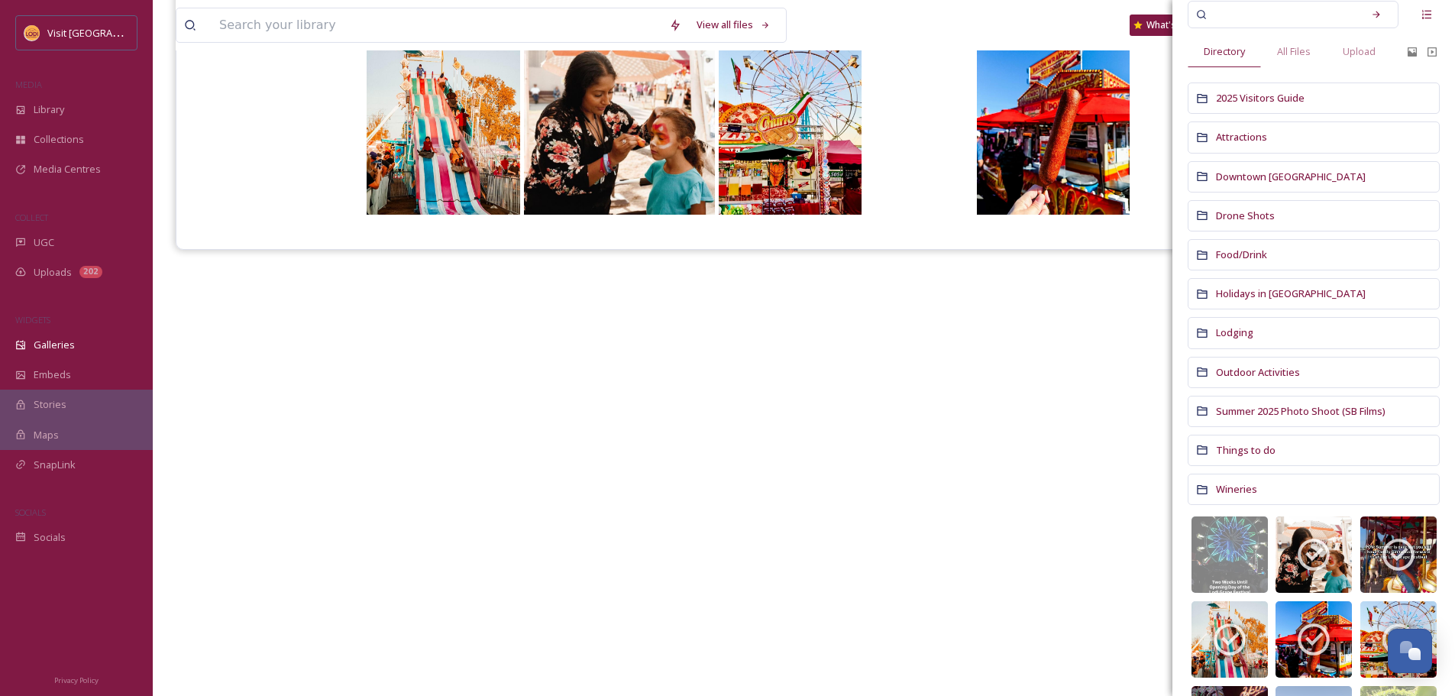
scroll to position [76, 0]
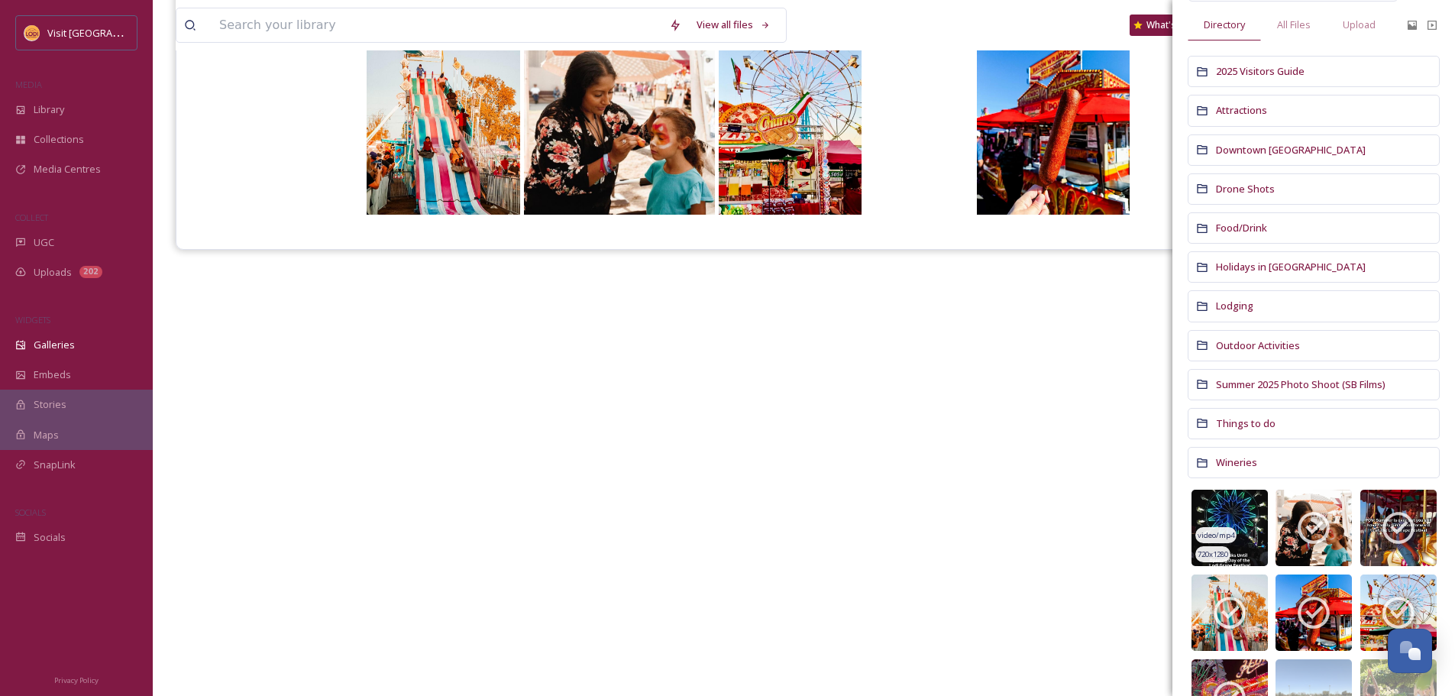
click at [1261, 519] on img at bounding box center [1230, 528] width 76 height 76
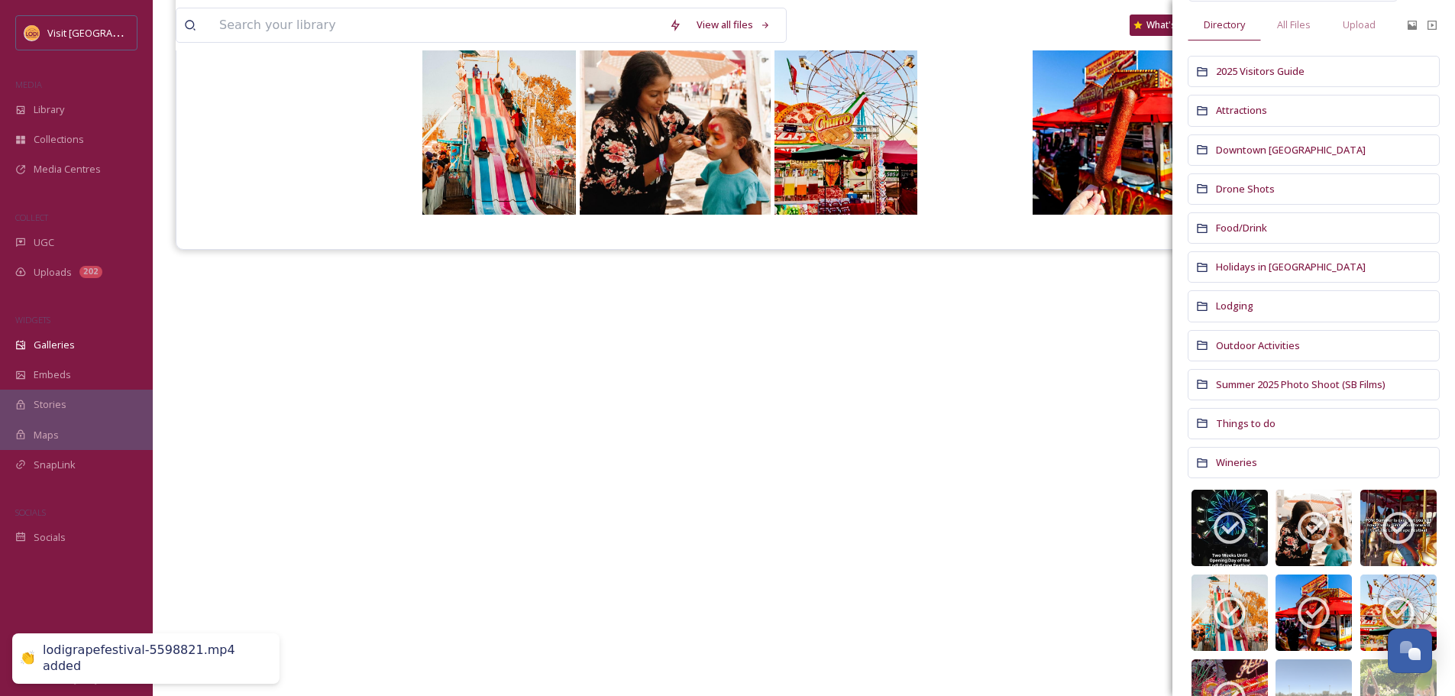
scroll to position [0, 0]
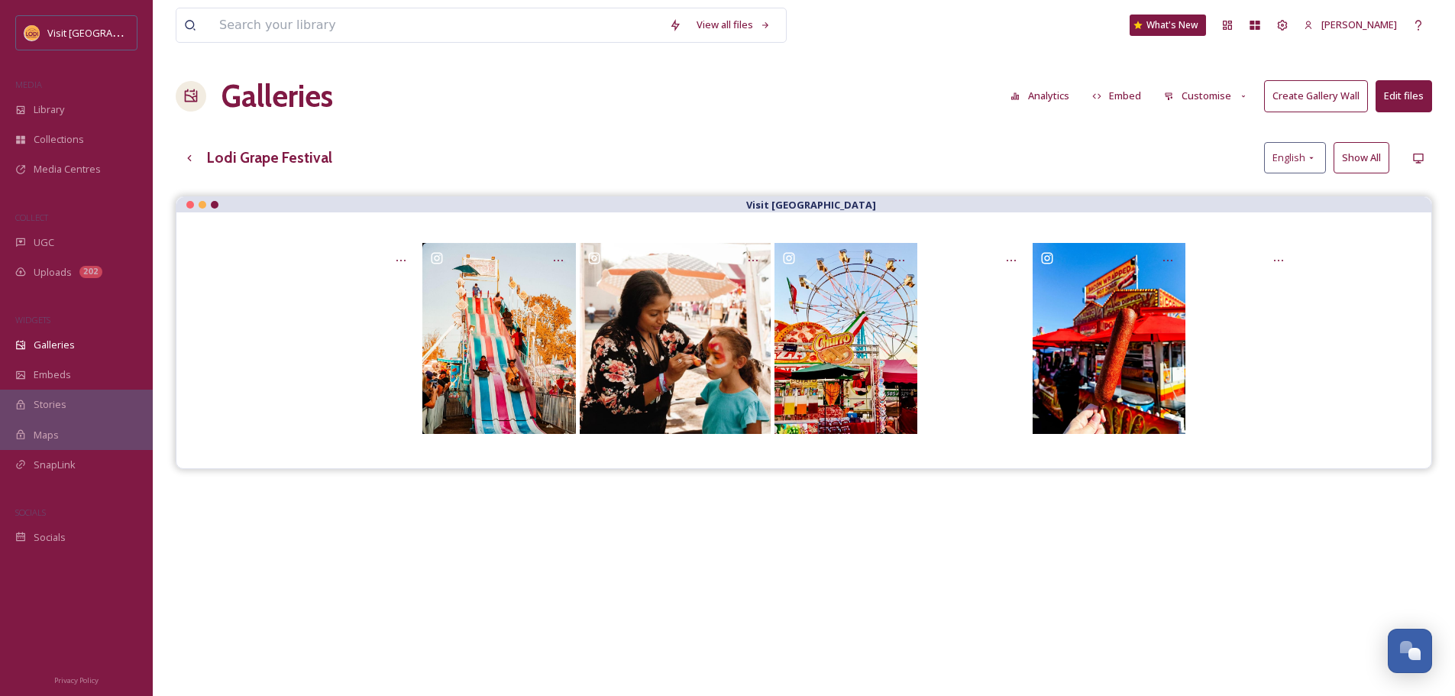
click at [886, 571] on div "Visit [GEOGRAPHIC_DATA]" at bounding box center [804, 544] width 1257 height 696
click at [1114, 95] on button "Embed" at bounding box center [1117, 96] width 65 height 30
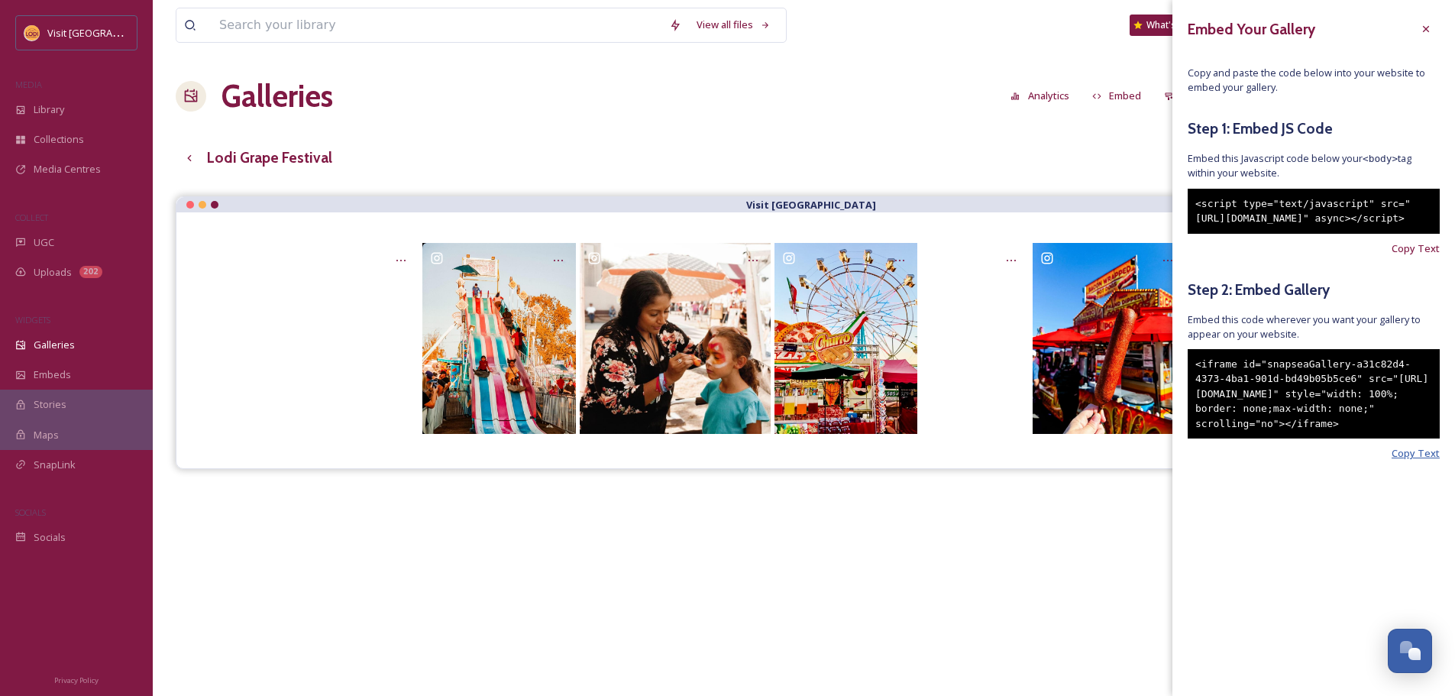
click at [1422, 461] on span "Copy Text" at bounding box center [1416, 453] width 48 height 15
click at [1420, 461] on span "Copy Text" at bounding box center [1416, 453] width 48 height 15
click at [1338, 439] on div "<iframe id="snapseaGallery-a31c82d4-4373-4ba1-901d-bd49b05b5ce6" src="[URL][DOM…" at bounding box center [1314, 394] width 252 height 90
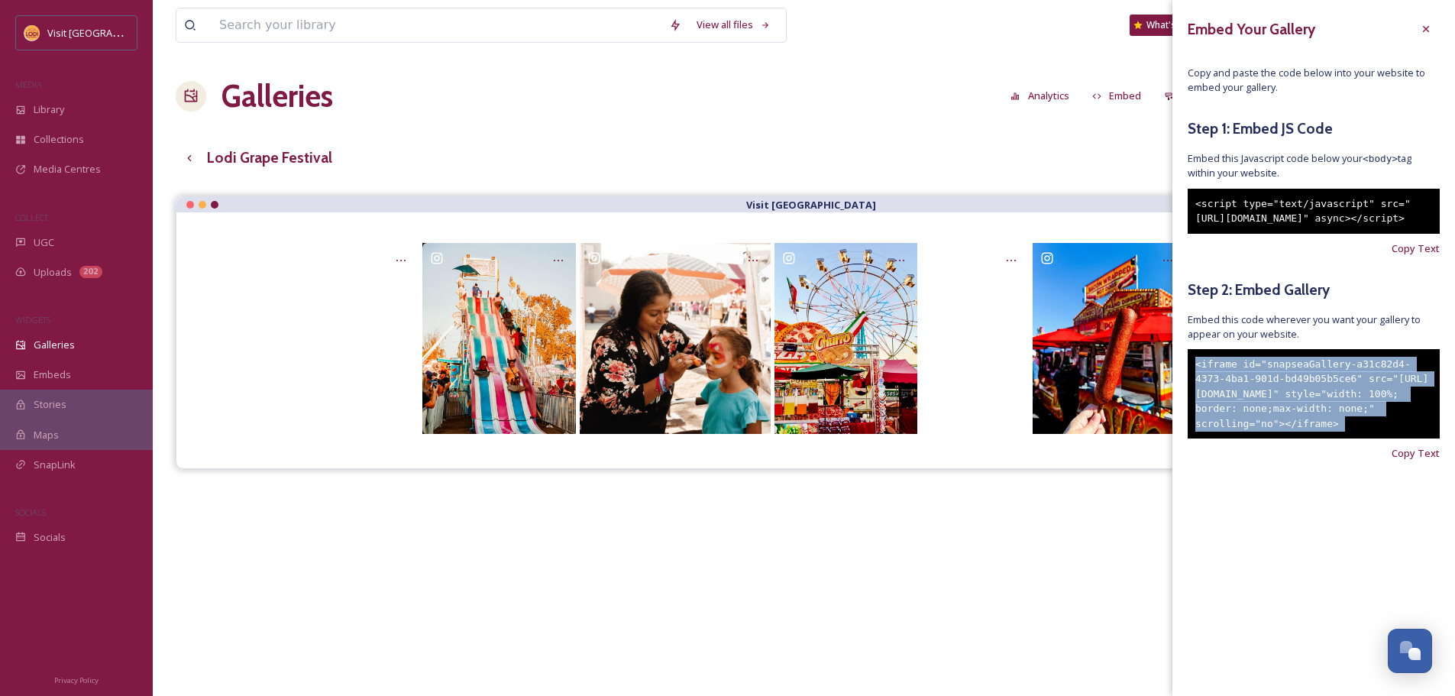
click at [1338, 439] on div "<iframe id="snapseaGallery-a31c82d4-4373-4ba1-901d-bd49b05b5ce6" src="[URL][DOM…" at bounding box center [1314, 394] width 252 height 90
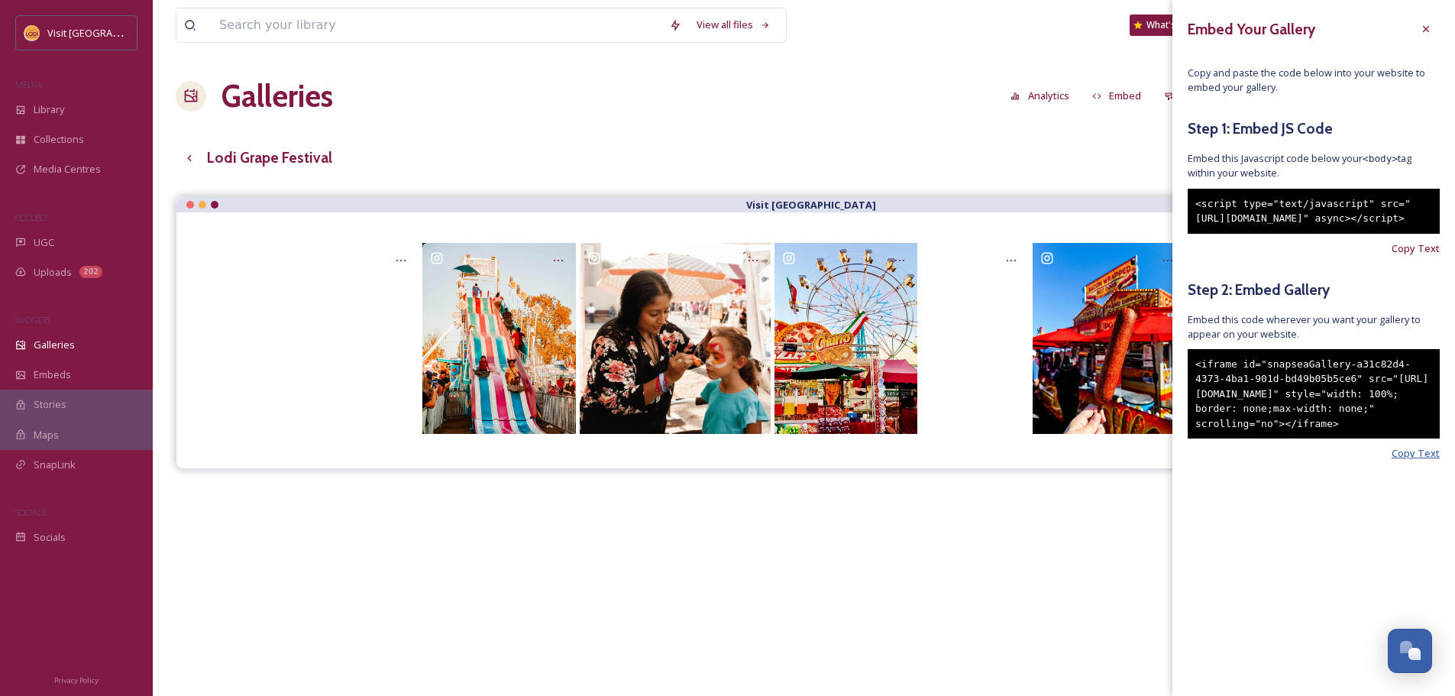
click at [1406, 461] on span "Copy Text" at bounding box center [1416, 453] width 48 height 15
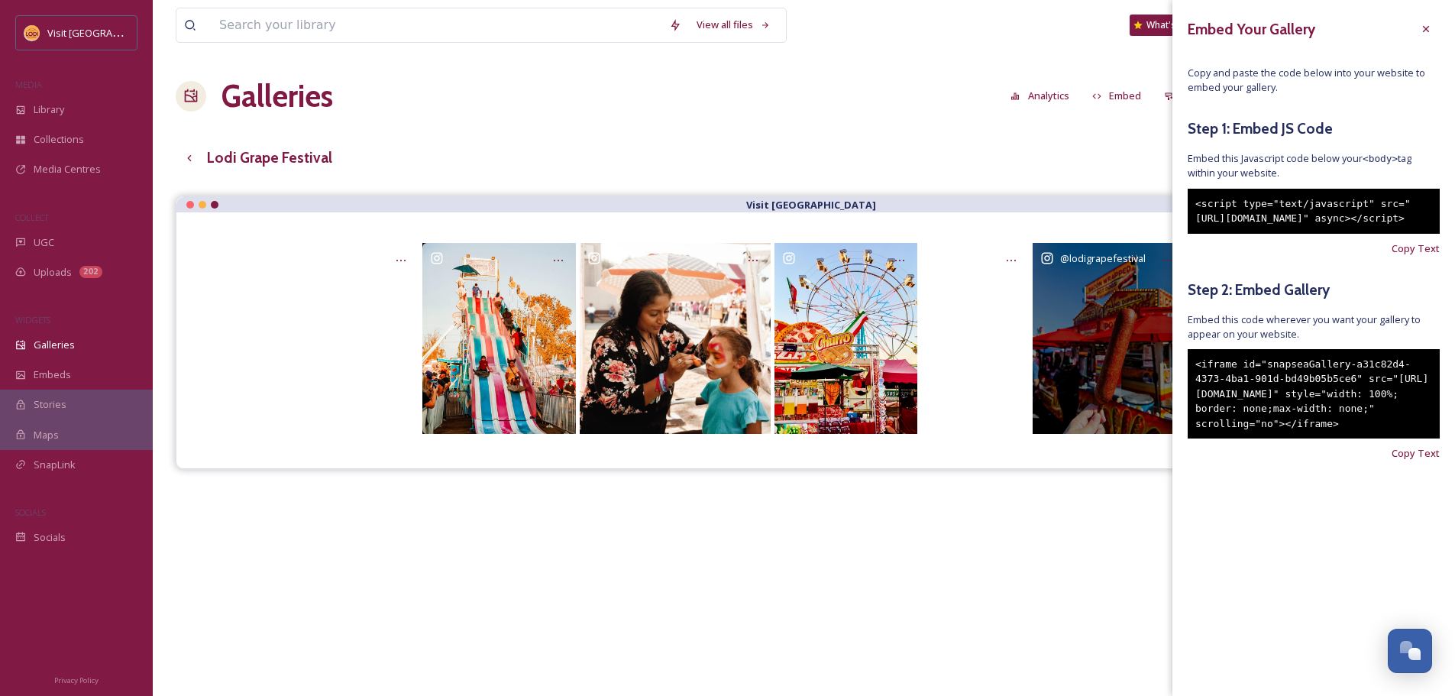
click at [1116, 319] on div "@ lodigrapefestival" at bounding box center [1109, 338] width 153 height 191
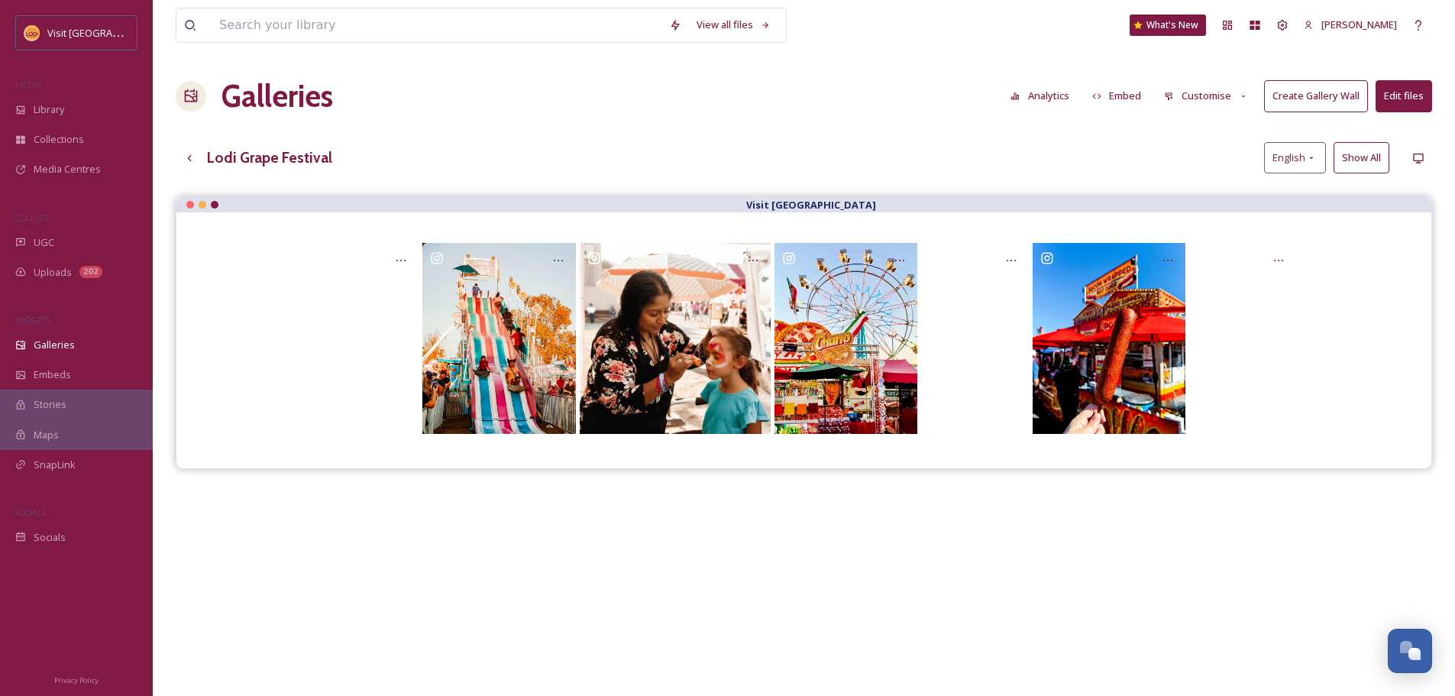
click at [1395, 100] on button "Edit files" at bounding box center [1404, 95] width 57 height 31
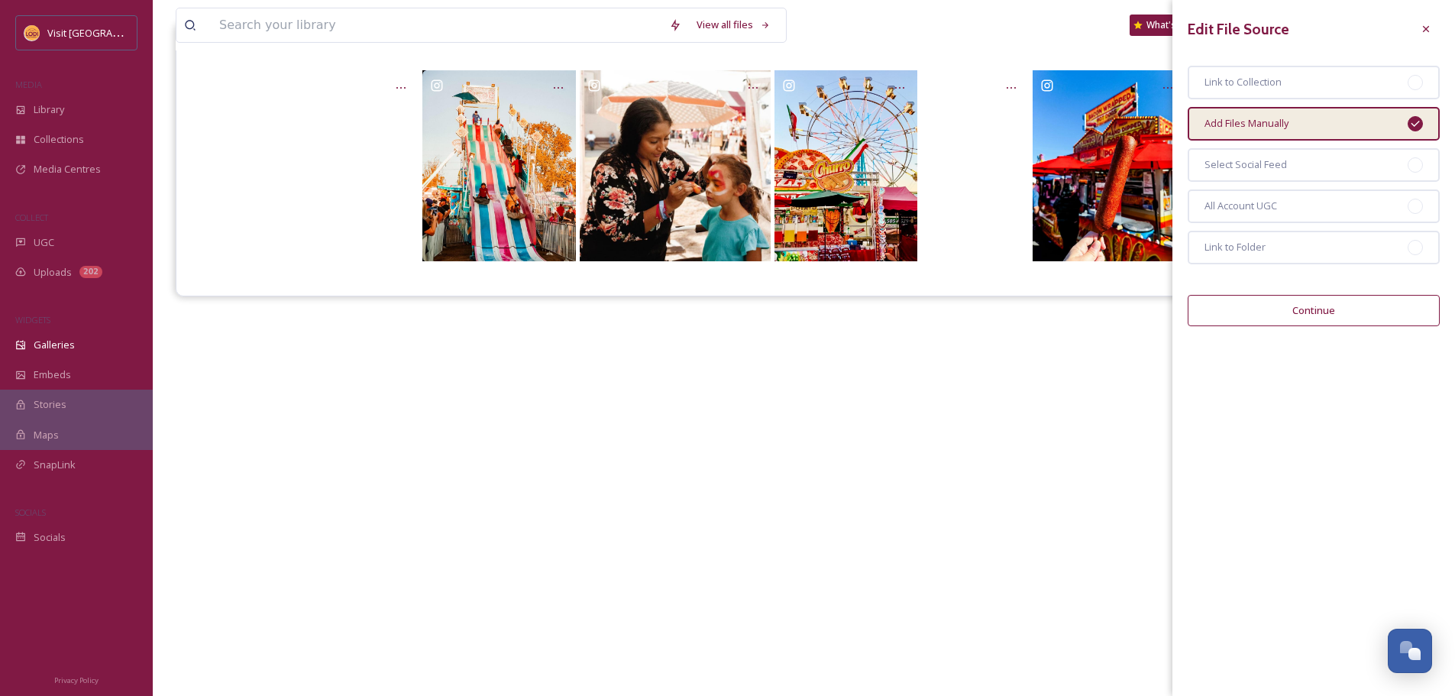
scroll to position [219, 0]
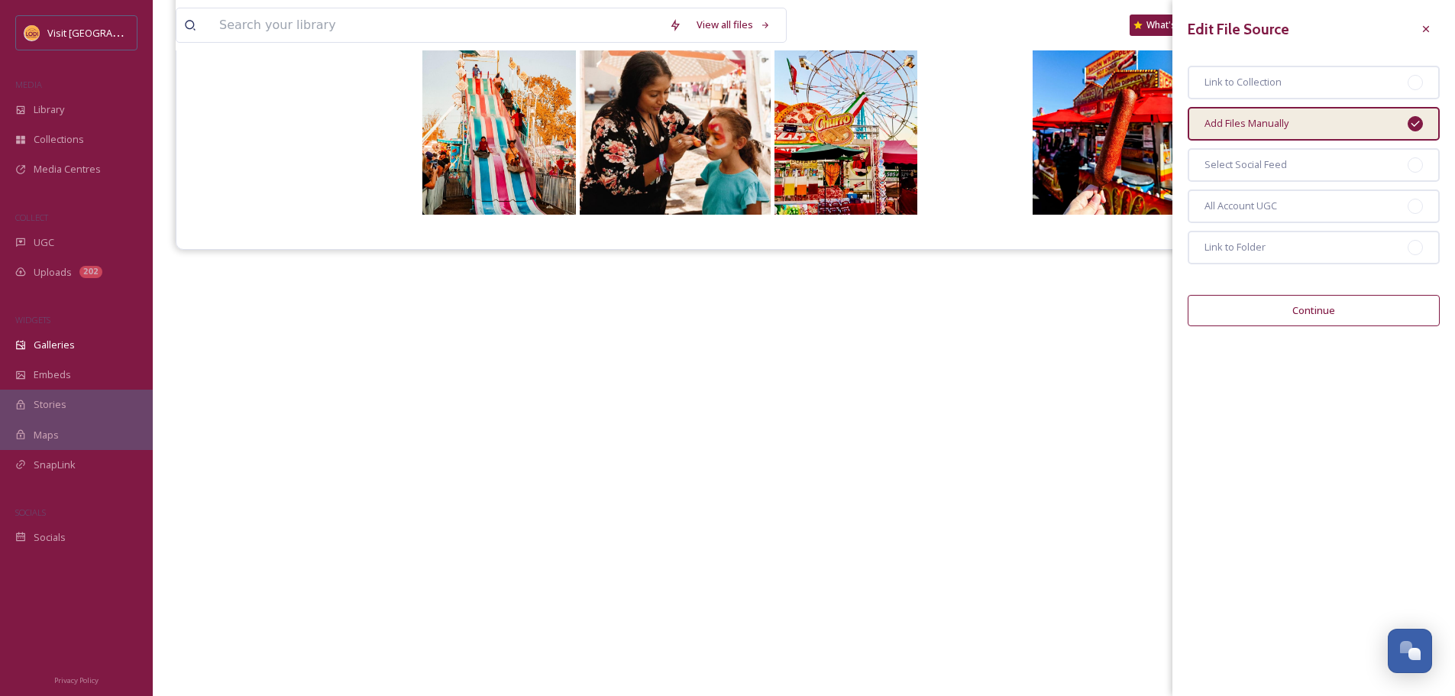
click at [1300, 316] on button "Continue" at bounding box center [1314, 310] width 252 height 31
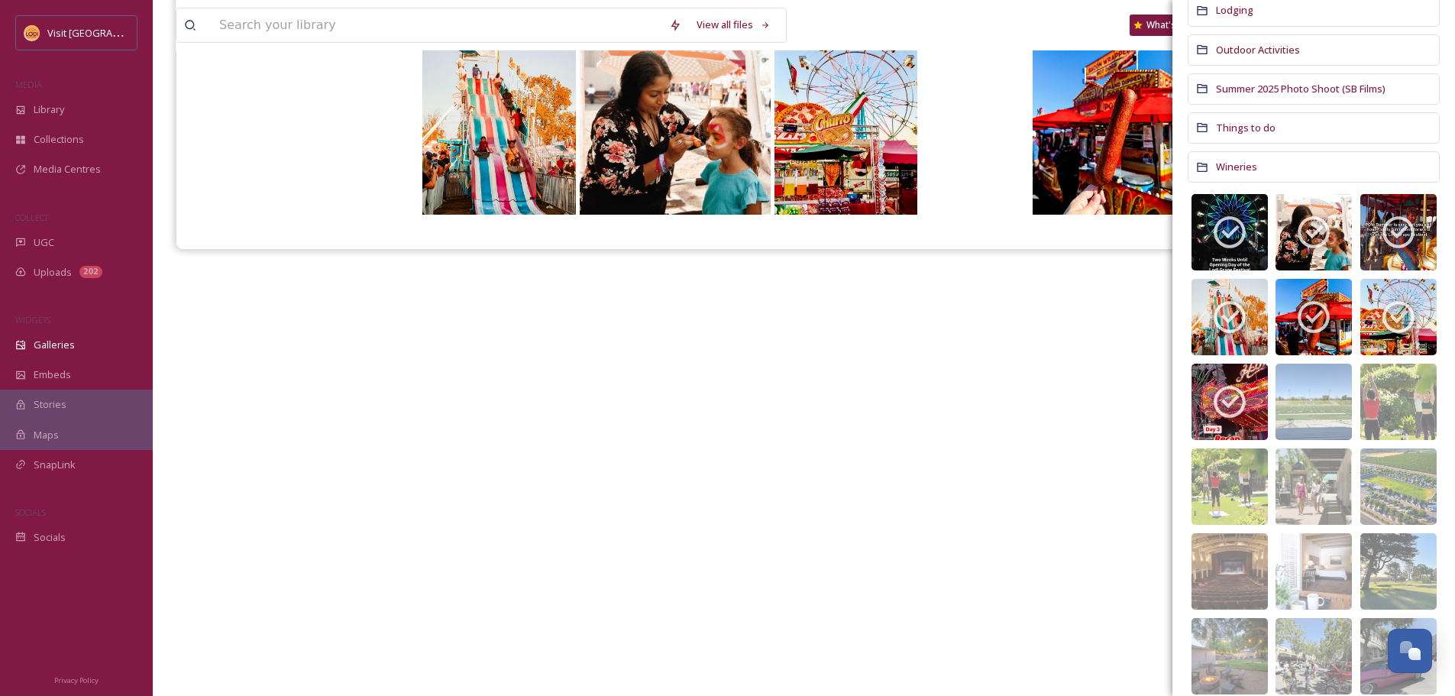
scroll to position [382, 0]
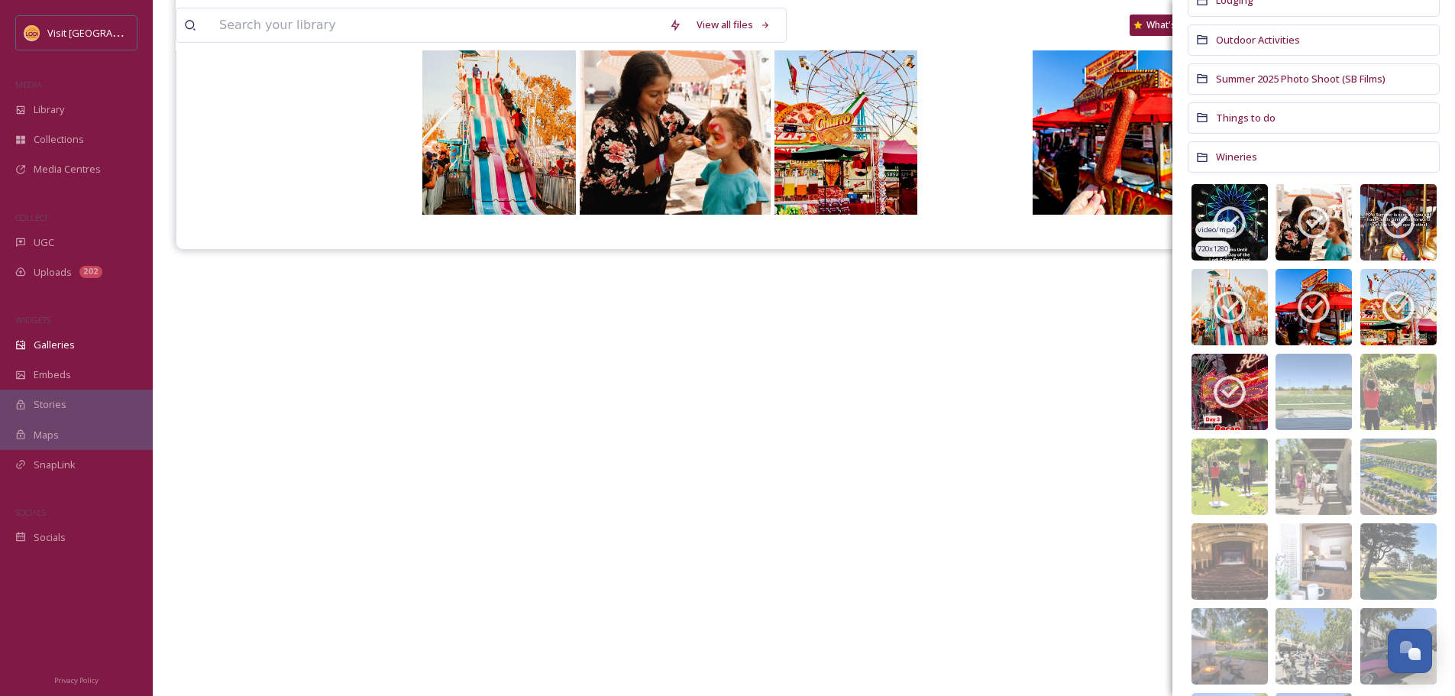
click at [1248, 218] on icon at bounding box center [1230, 222] width 38 height 38
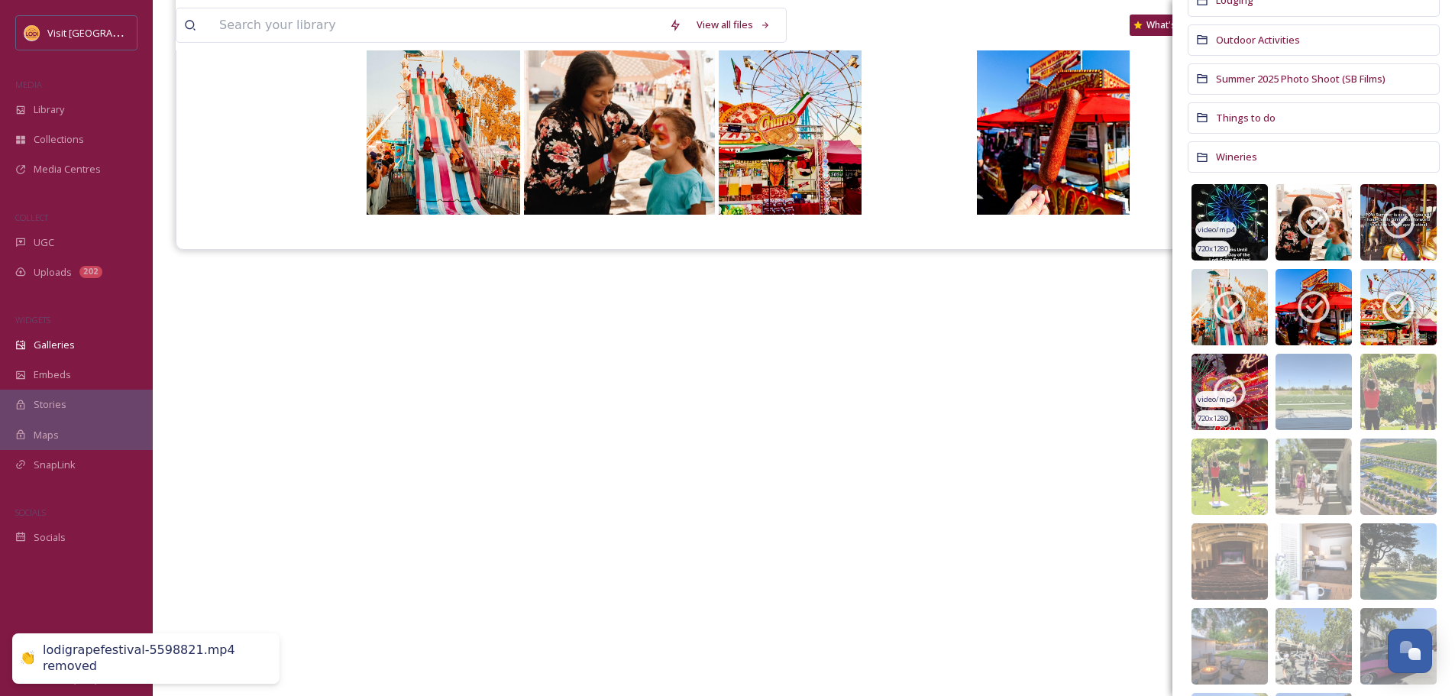
click at [1241, 384] on icon at bounding box center [1230, 392] width 32 height 32
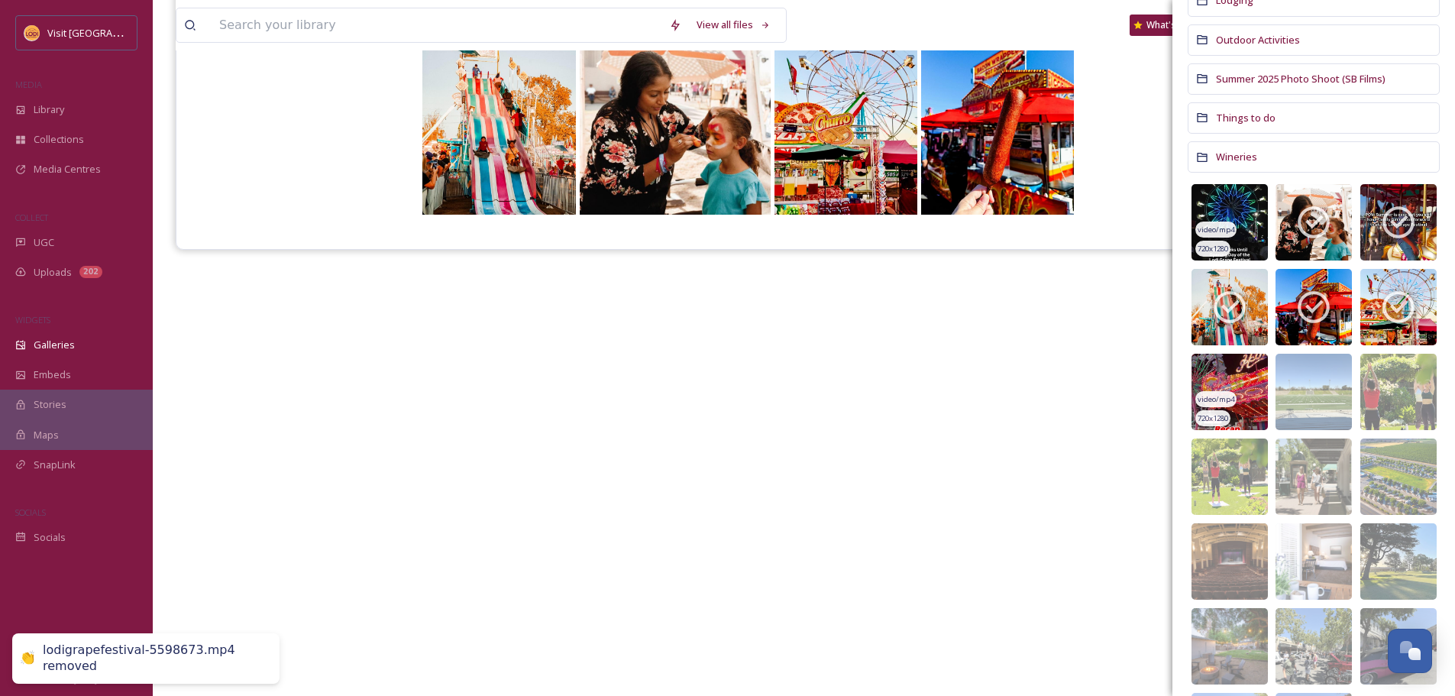
click at [1241, 384] on img at bounding box center [1230, 392] width 76 height 76
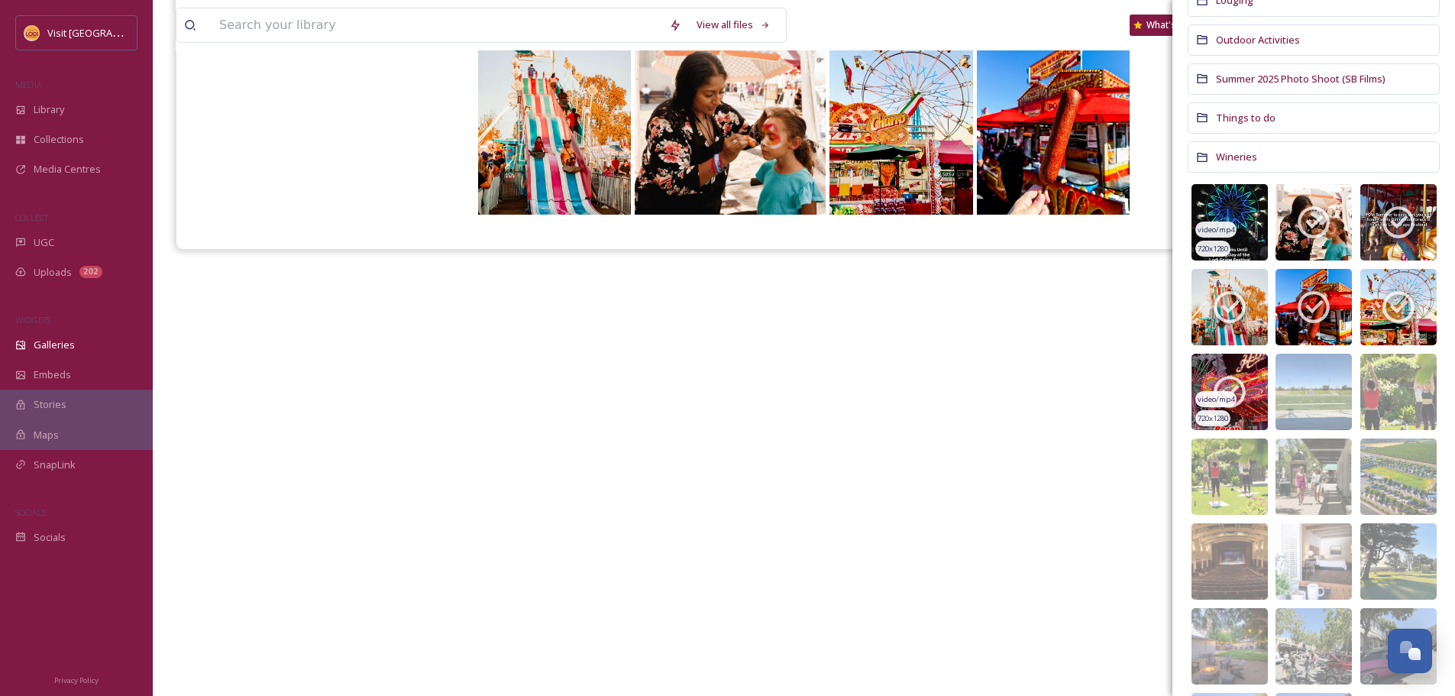
click at [1241, 383] on icon at bounding box center [1230, 392] width 32 height 32
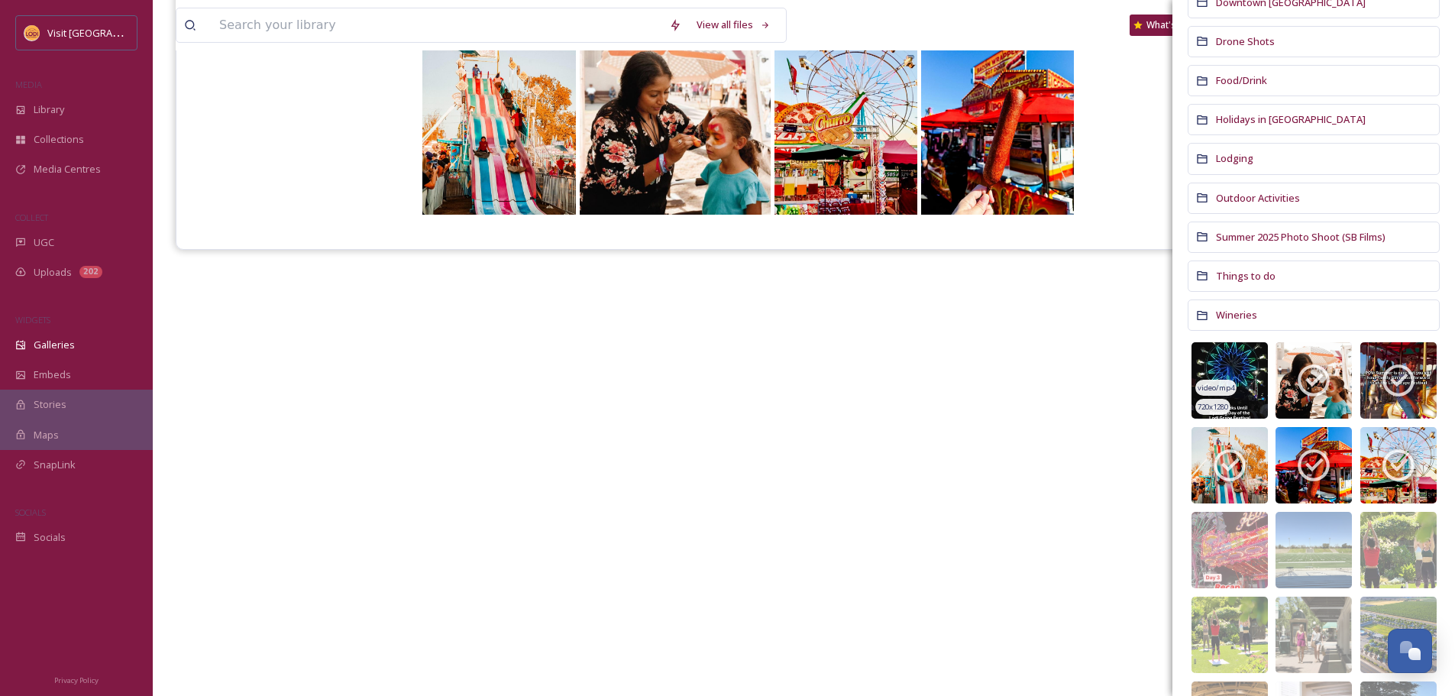
scroll to position [0, 0]
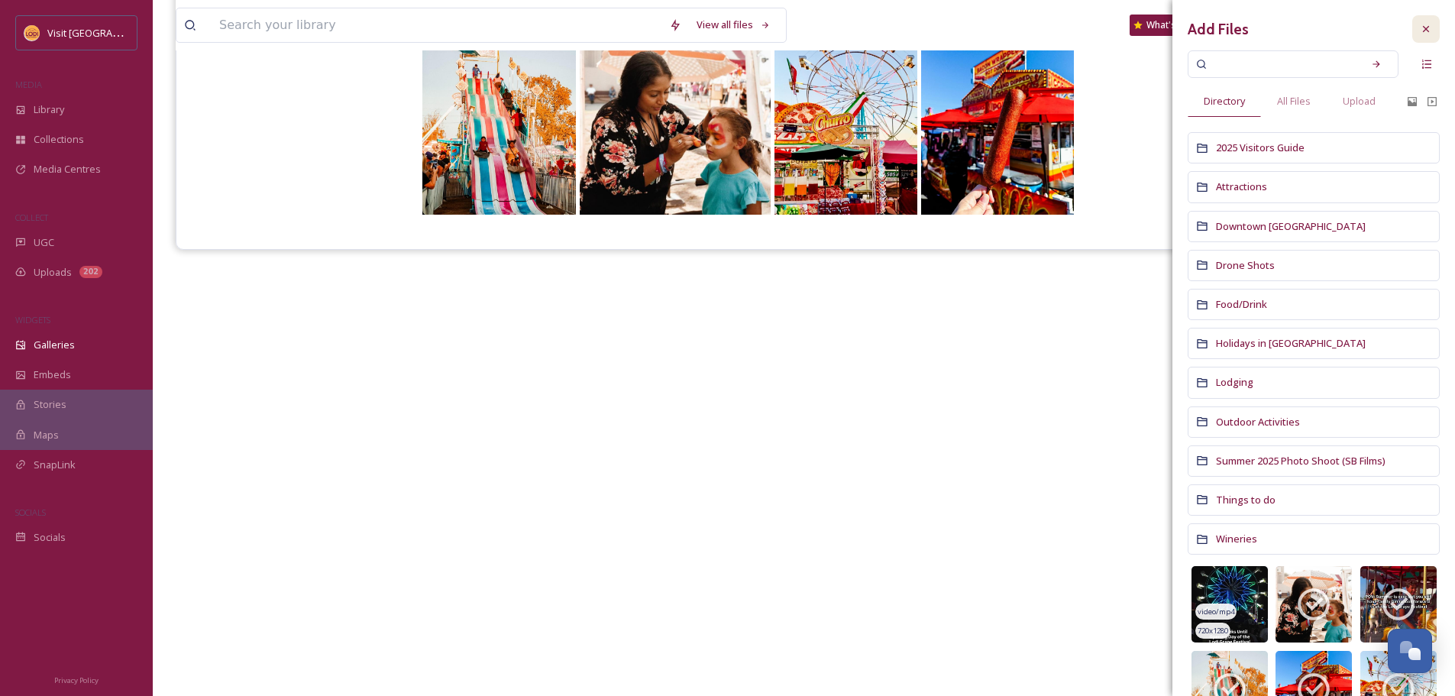
click at [1422, 23] on div at bounding box center [1427, 29] width 28 height 28
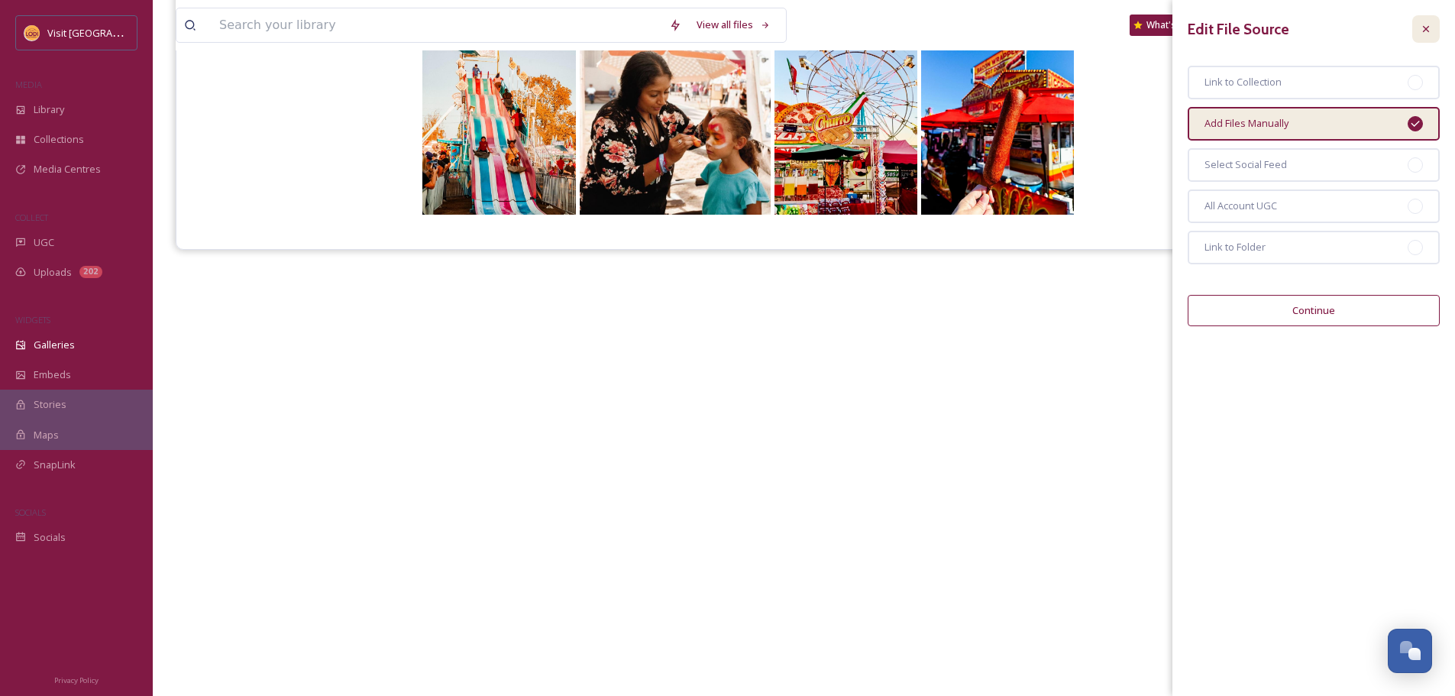
click at [1427, 23] on icon at bounding box center [1426, 29] width 12 height 12
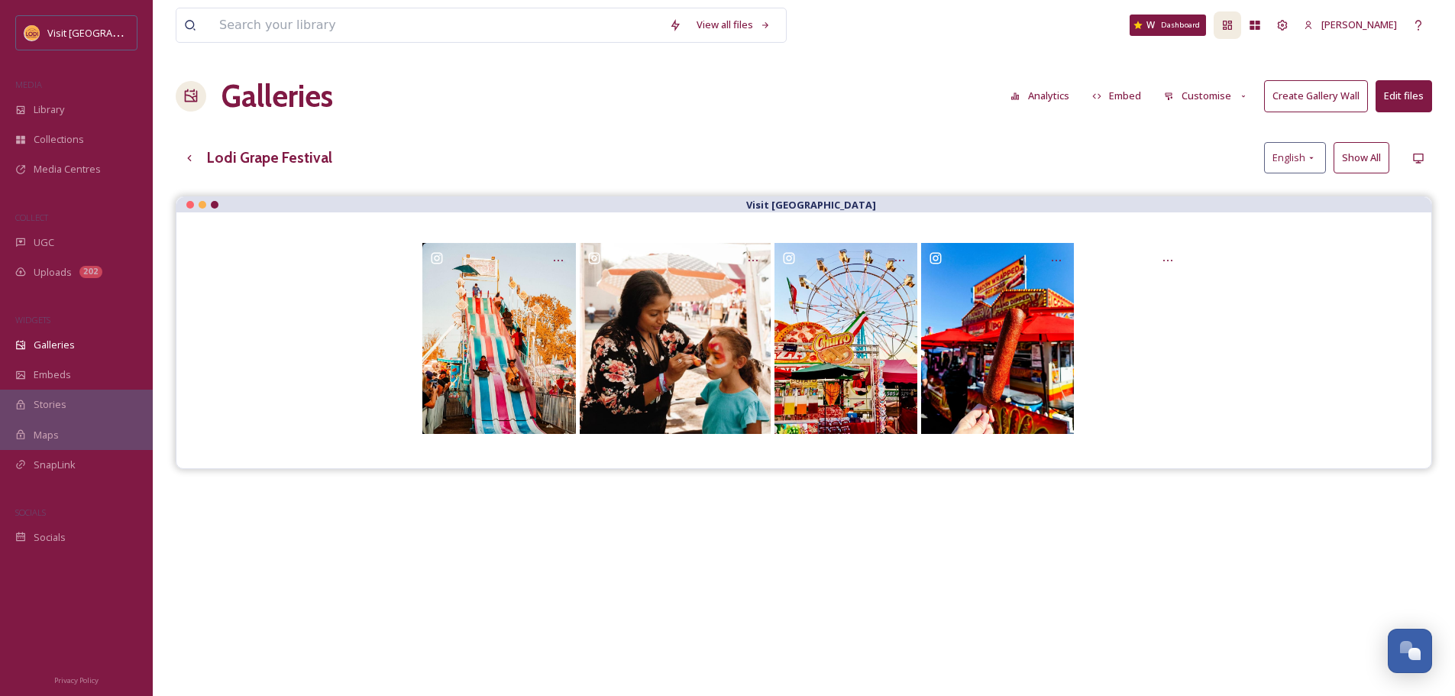
click at [1234, 28] on icon at bounding box center [1228, 25] width 12 height 12
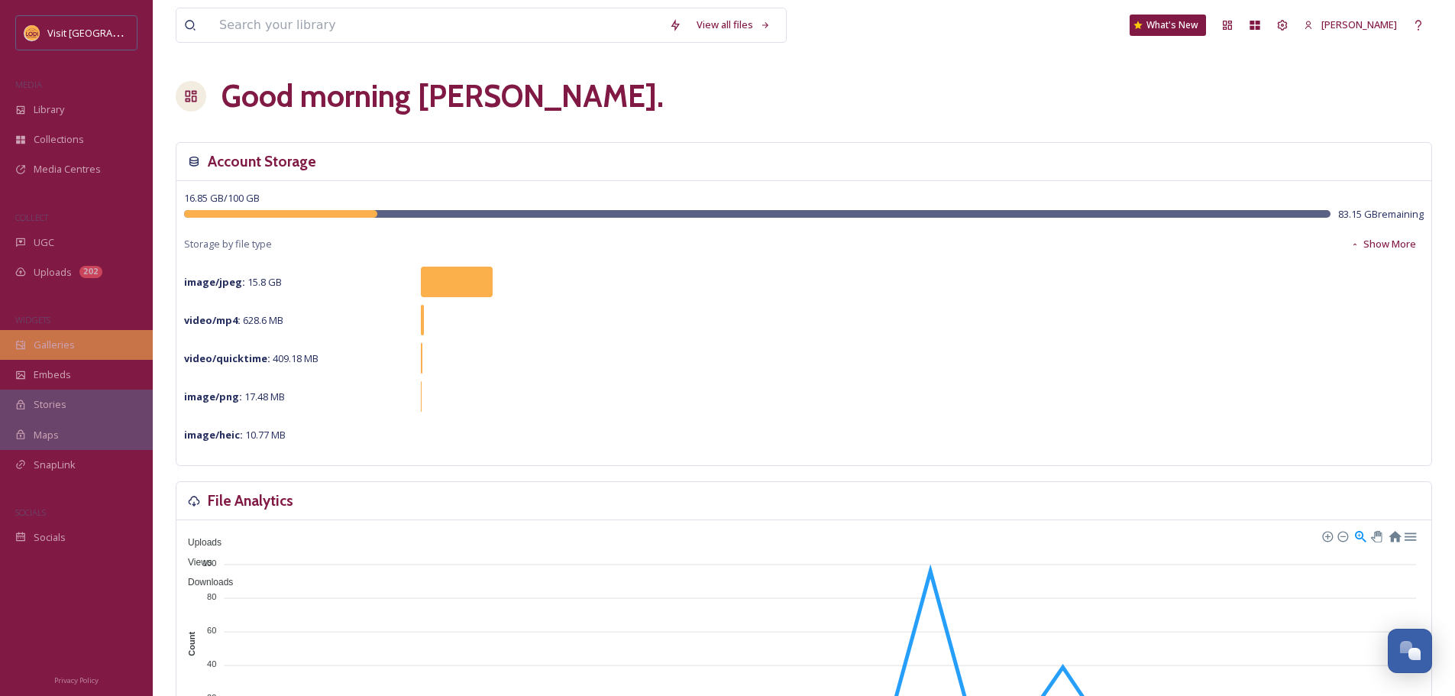
click at [88, 336] on div "Galleries" at bounding box center [76, 345] width 153 height 30
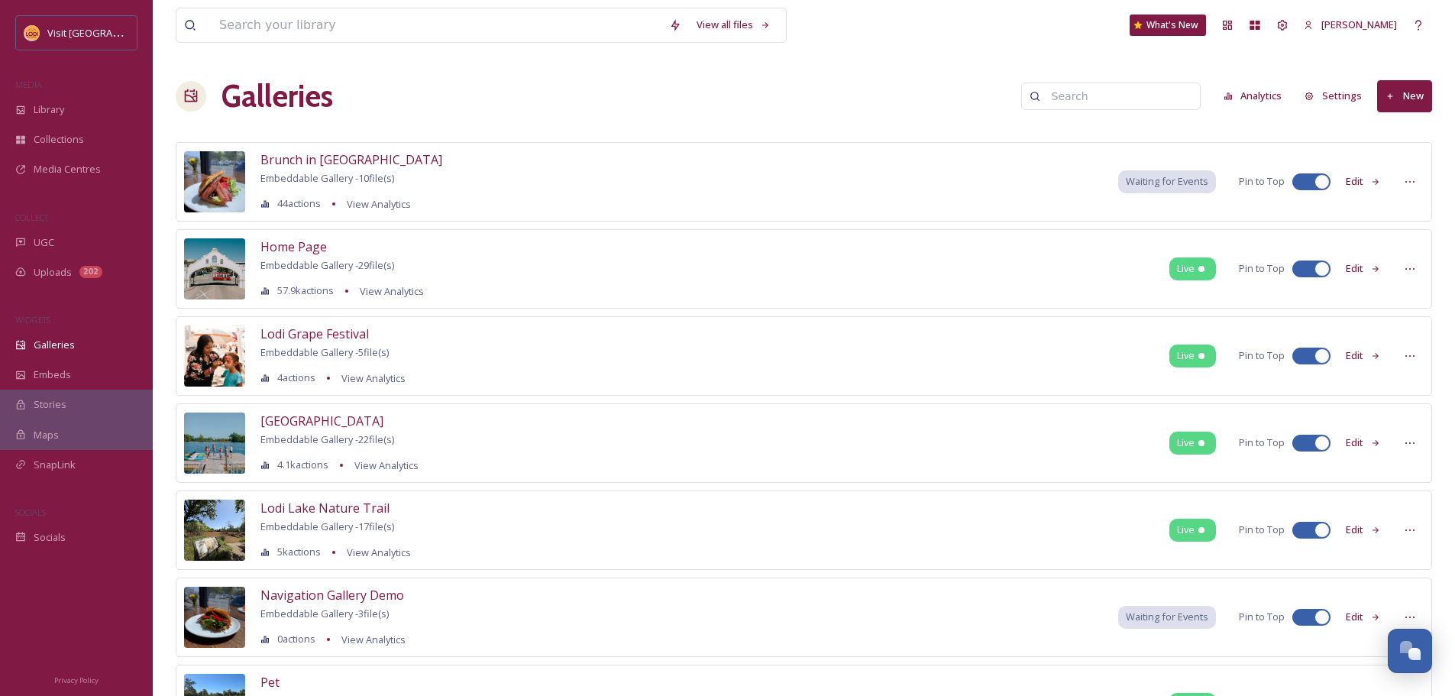
click at [1349, 355] on button "Edit" at bounding box center [1363, 356] width 50 height 30
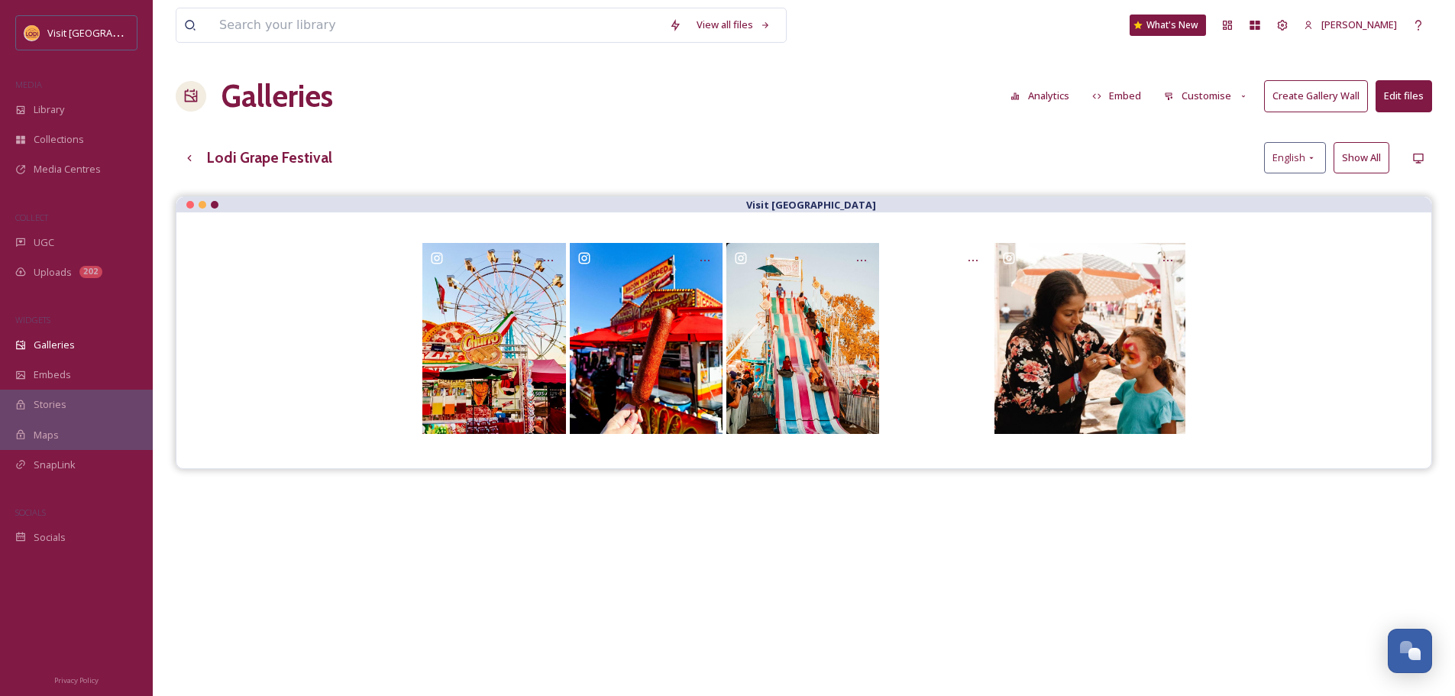
click at [1397, 99] on button "Edit files" at bounding box center [1404, 95] width 57 height 31
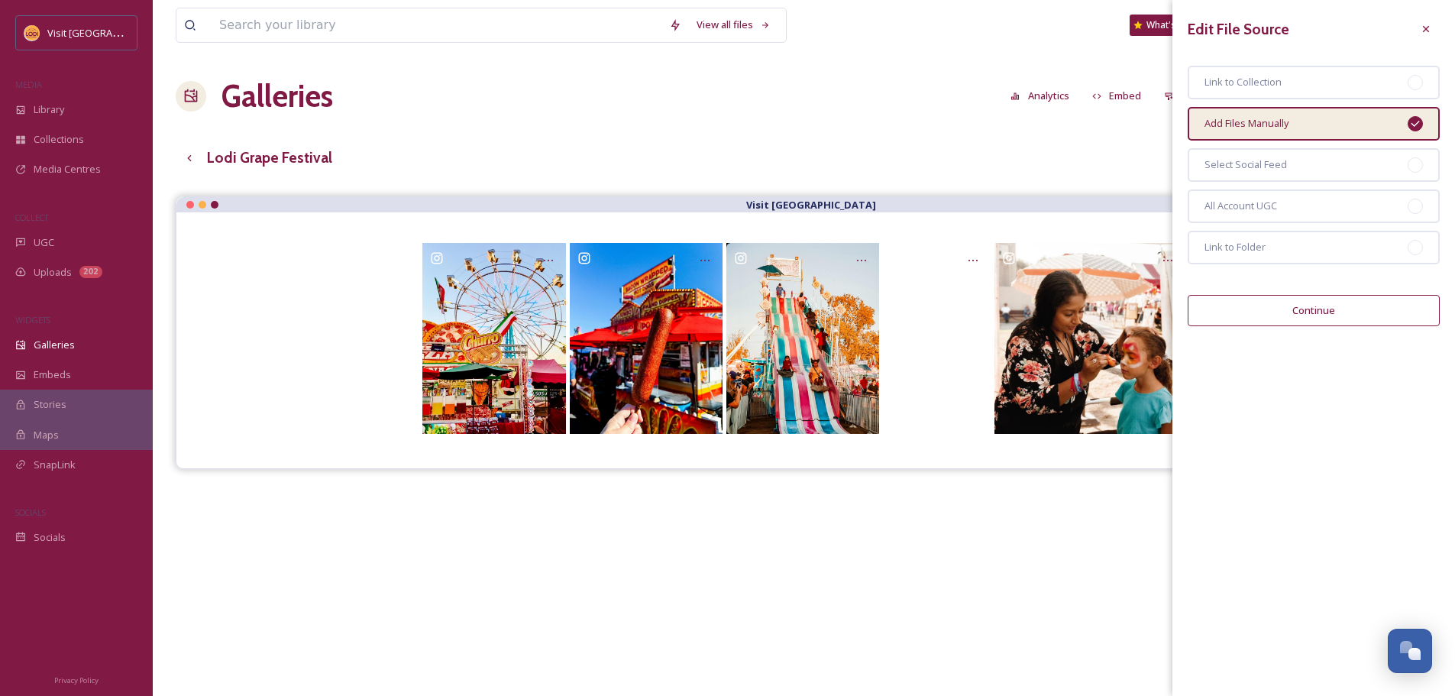
click at [1329, 312] on button "Continue" at bounding box center [1314, 310] width 252 height 31
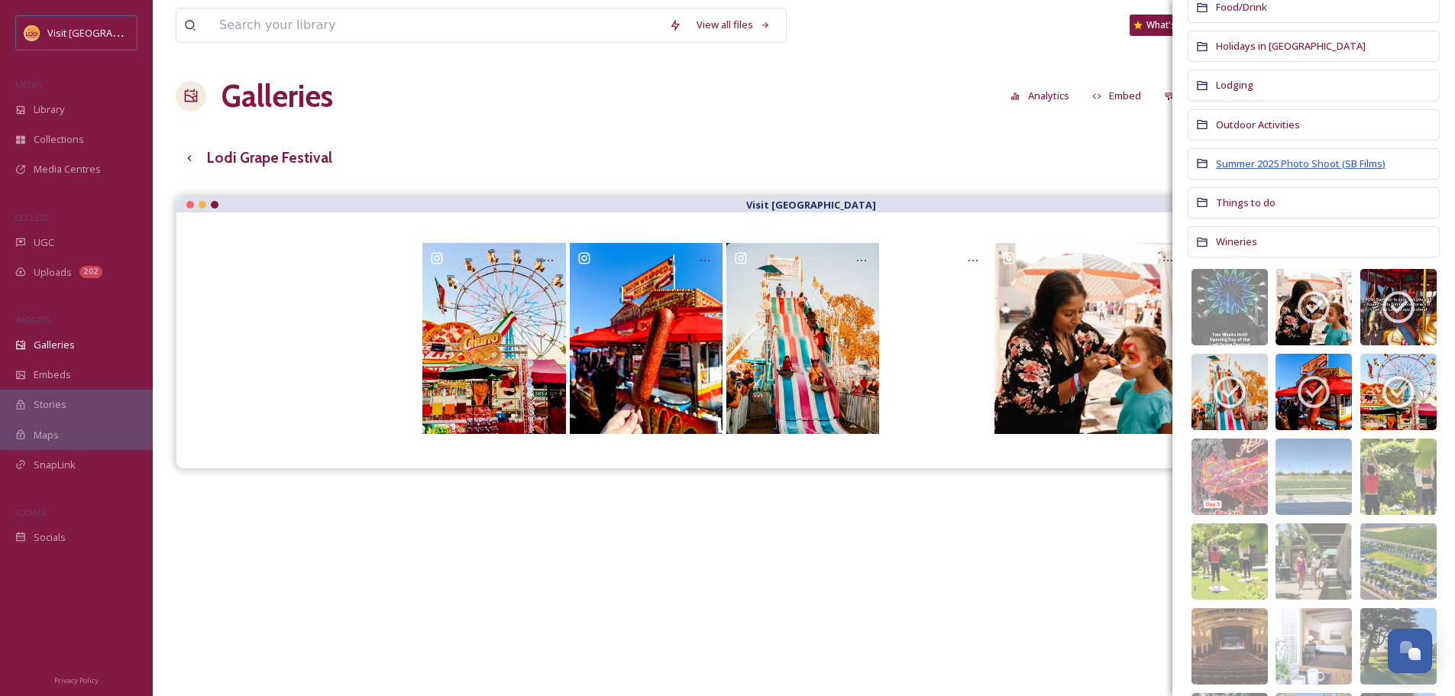
scroll to position [306, 0]
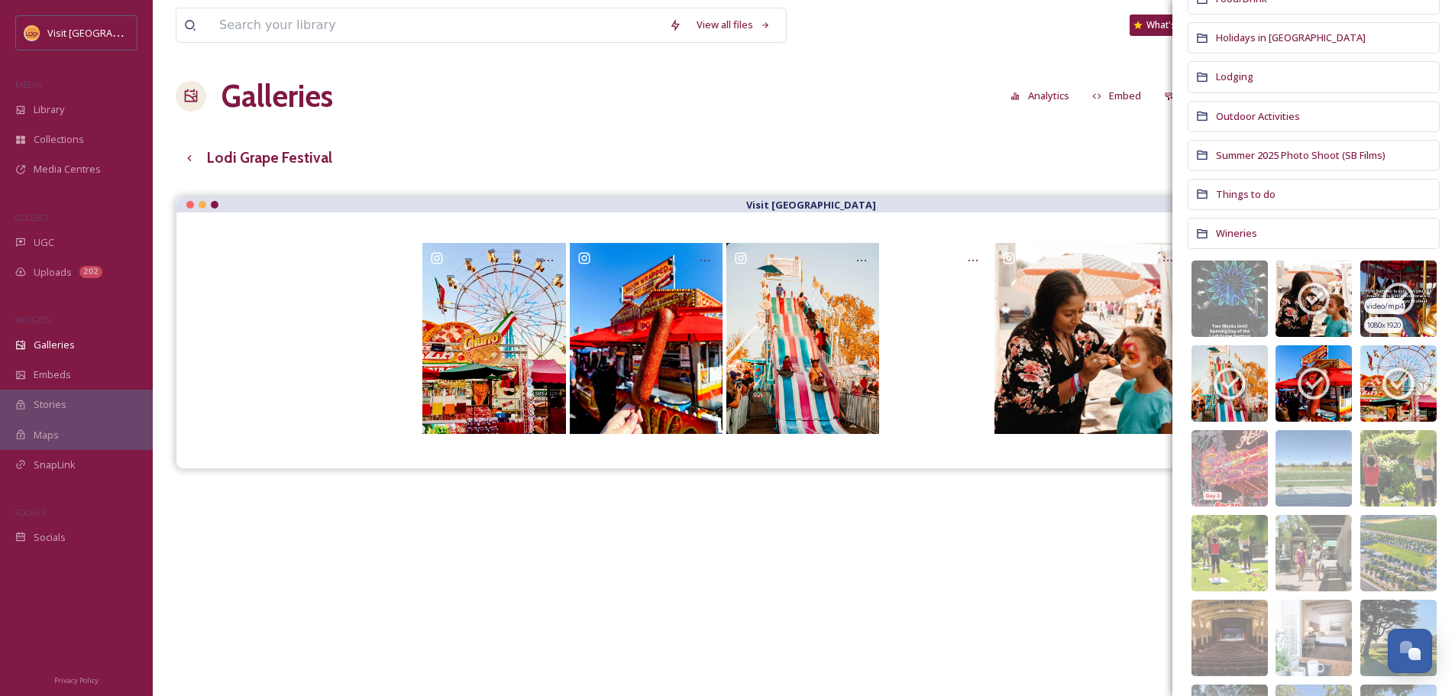
click at [1421, 304] on img at bounding box center [1399, 299] width 76 height 76
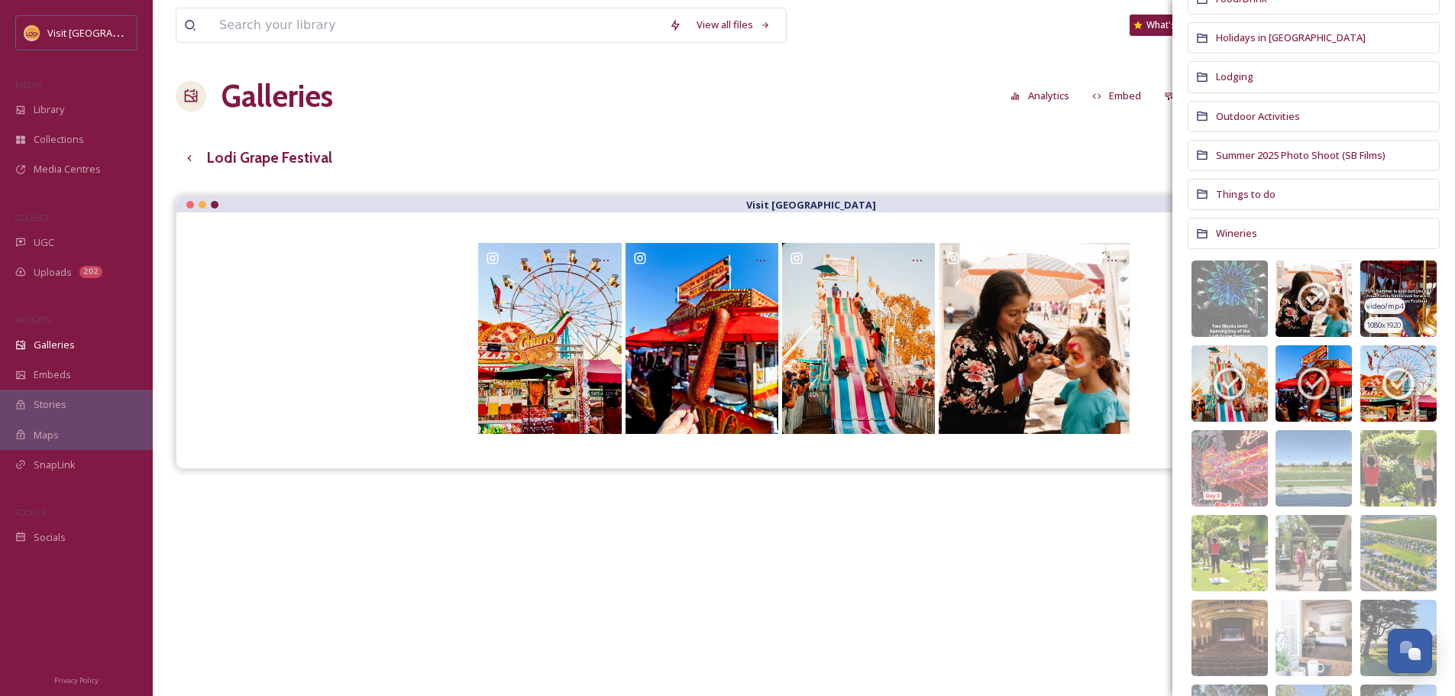
click at [1397, 312] on img at bounding box center [1399, 299] width 76 height 76
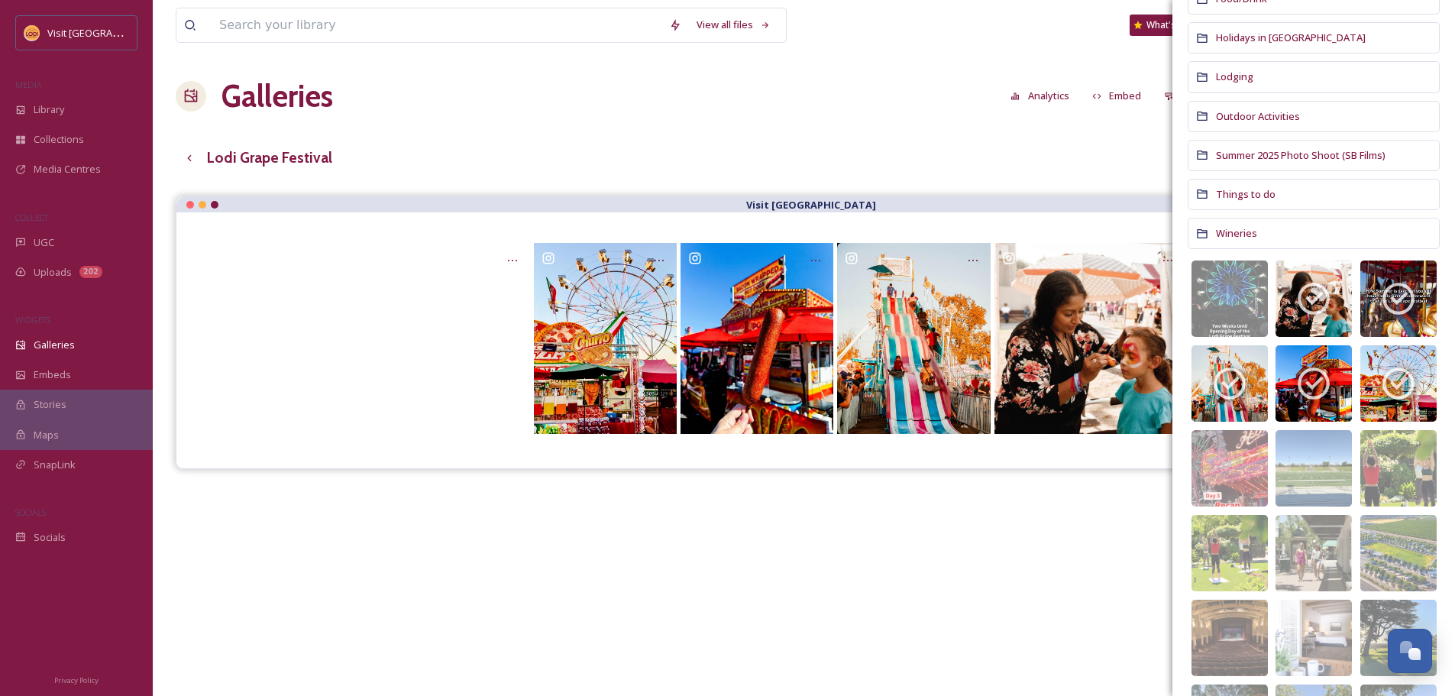
click at [1079, 155] on div "Lodi Grape Festival English Show All" at bounding box center [804, 157] width 1257 height 31
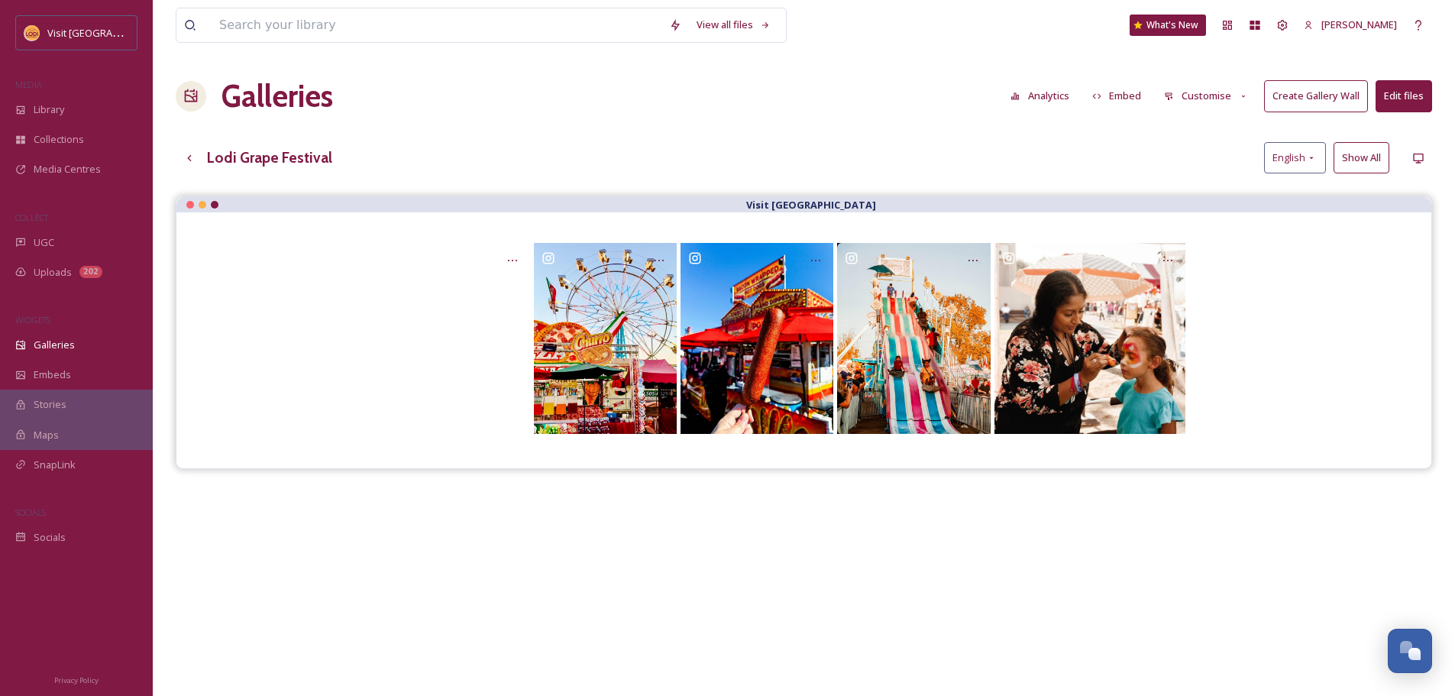
click at [1355, 95] on button "Create Gallery Wall" at bounding box center [1316, 95] width 104 height 31
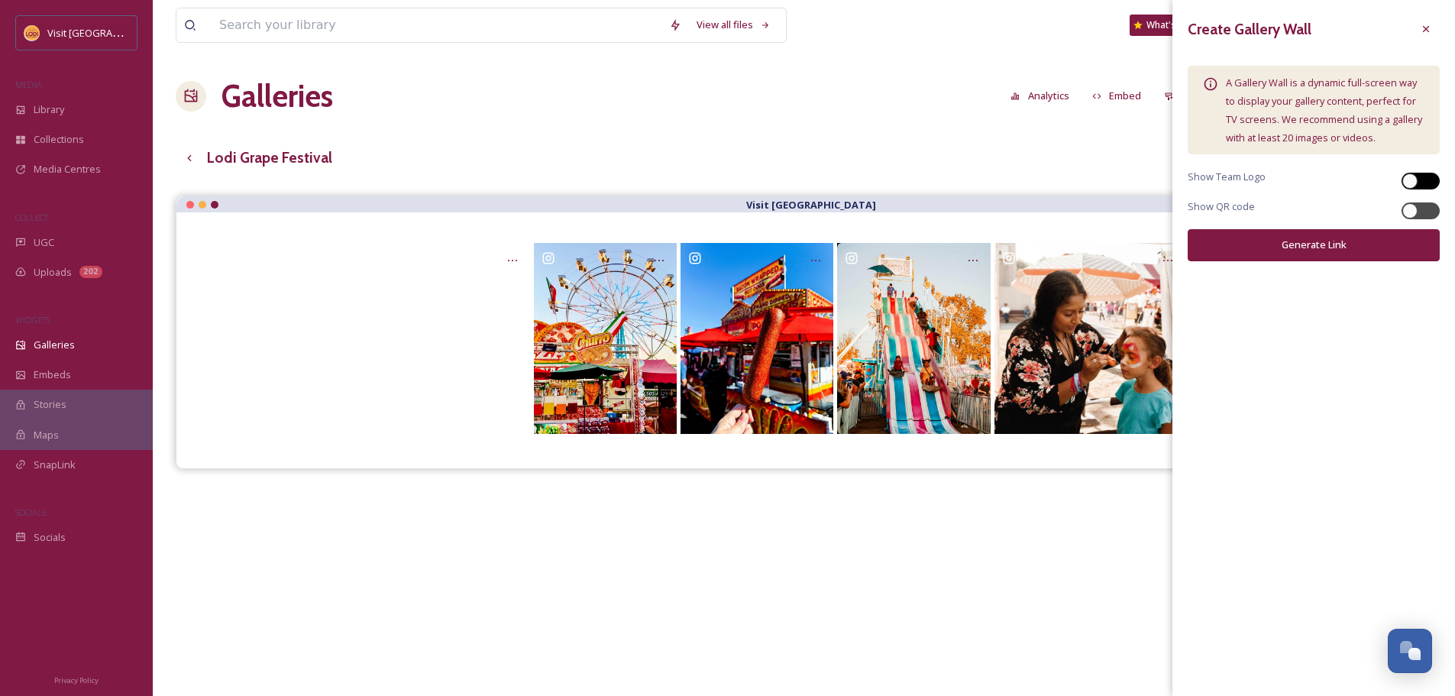
click at [1410, 184] on div at bounding box center [1410, 180] width 15 height 15
click at [1415, 186] on div at bounding box center [1421, 181] width 38 height 17
checkbox input "false"
click at [1439, 31] on div at bounding box center [1427, 29] width 28 height 28
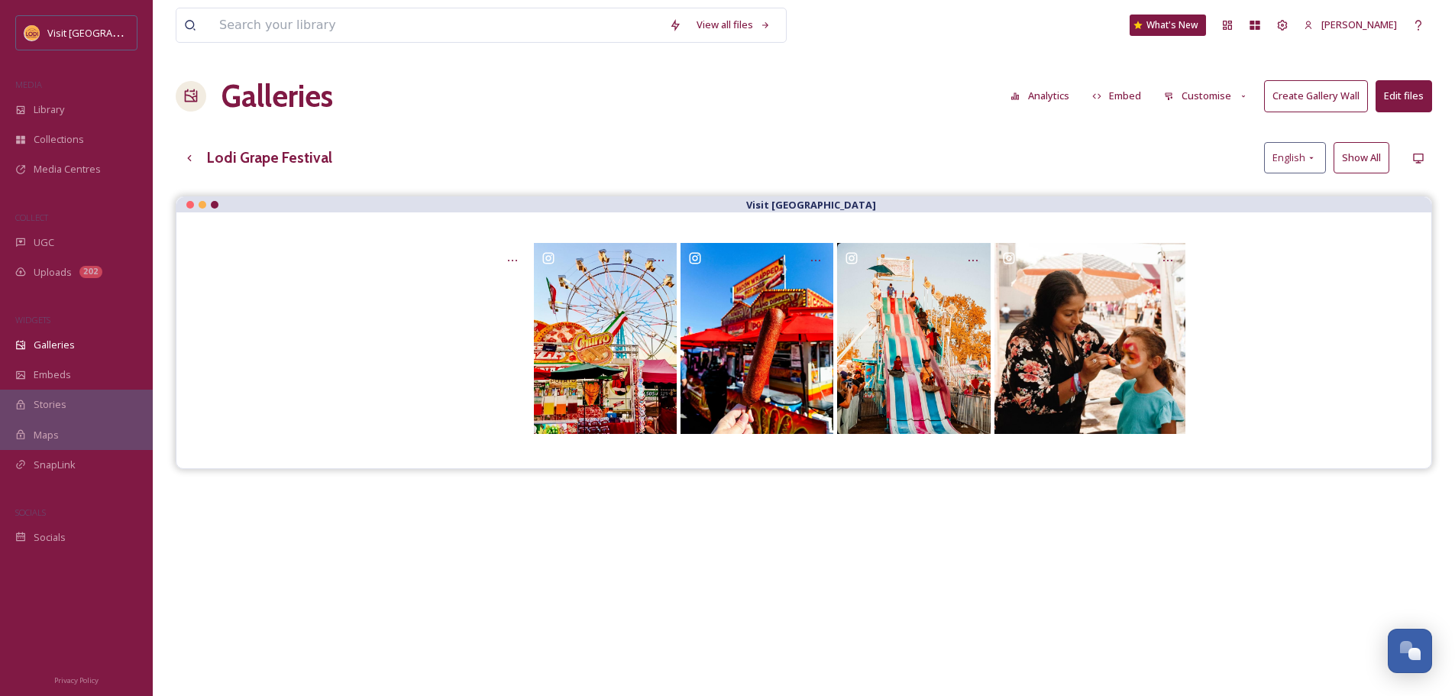
click at [1228, 114] on div "Galleries Analytics Embed Customise Create Gallery Wall Edit files" at bounding box center [804, 96] width 1257 height 46
click at [1226, 106] on button "Customise" at bounding box center [1207, 96] width 100 height 30
click at [1220, 126] on div "Layout" at bounding box center [1210, 131] width 106 height 30
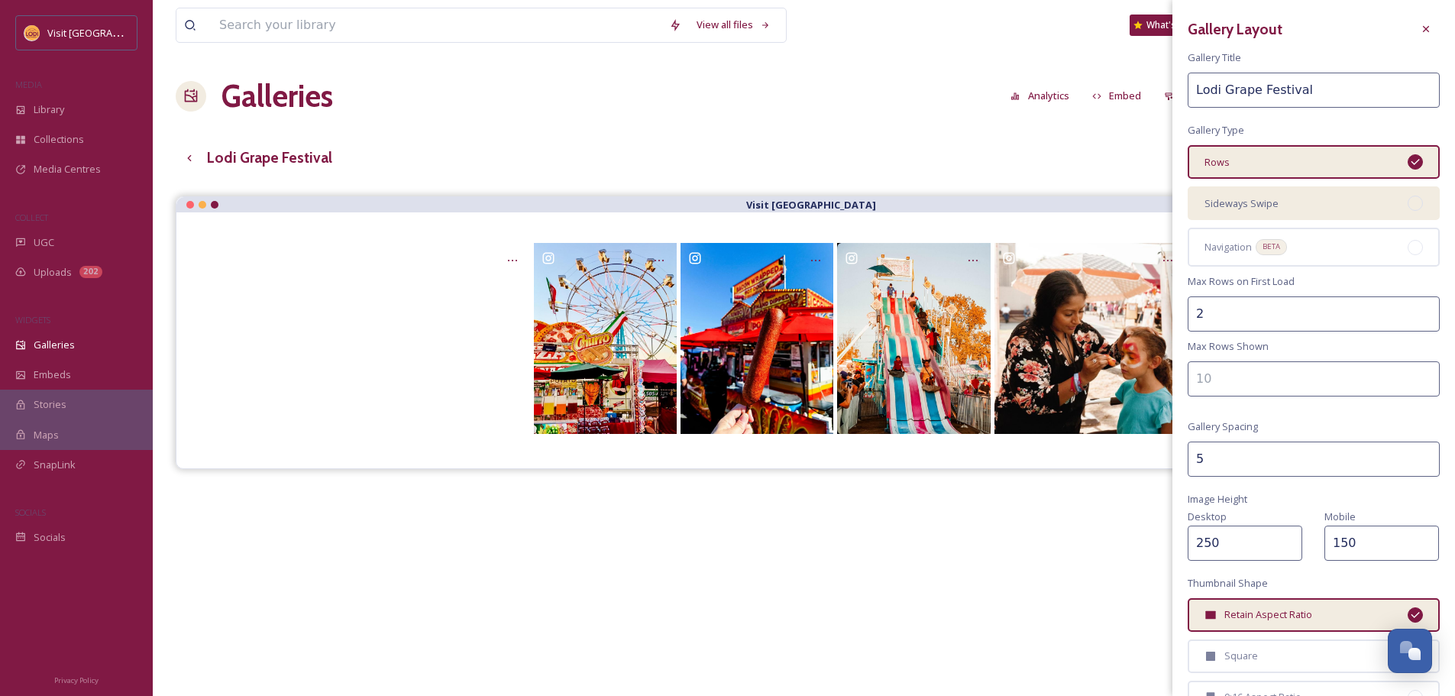
click at [1293, 212] on div "Sideways Swipe" at bounding box center [1314, 203] width 252 height 34
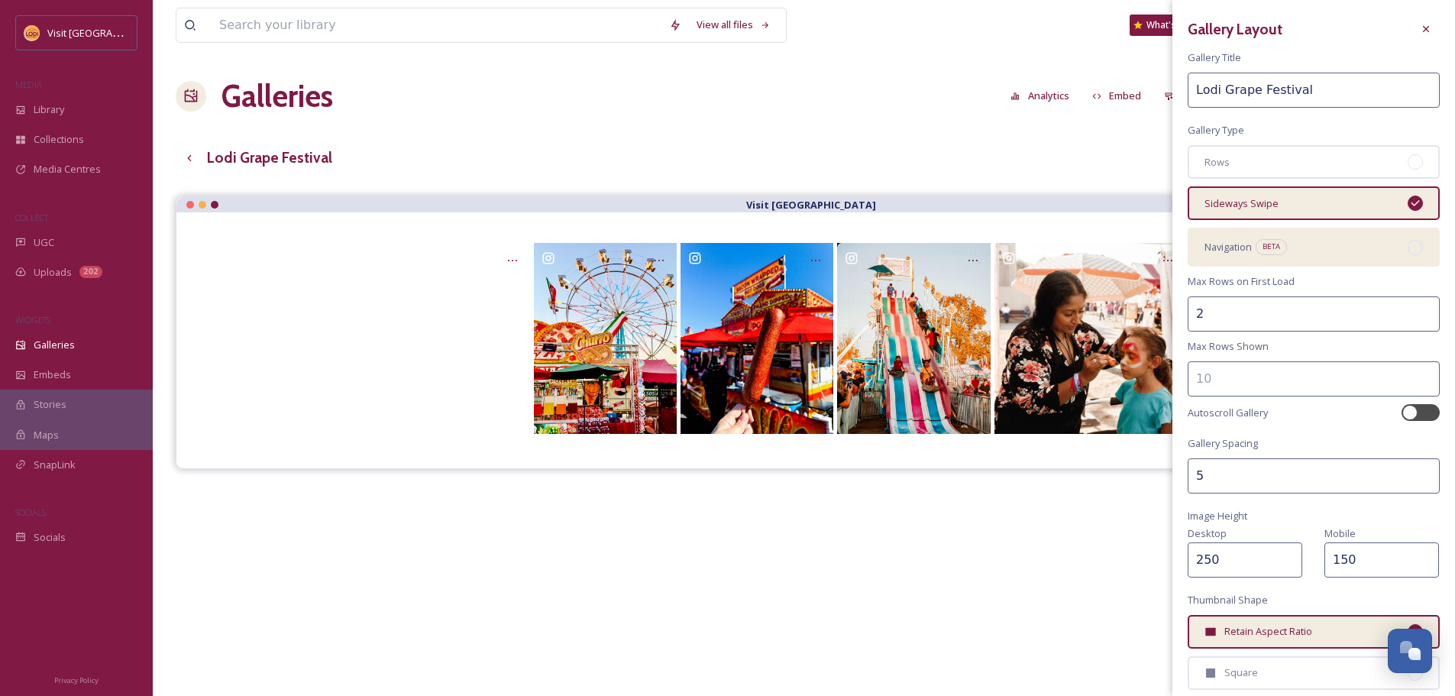
click at [1312, 240] on div "Navigation BETA" at bounding box center [1314, 247] width 252 height 38
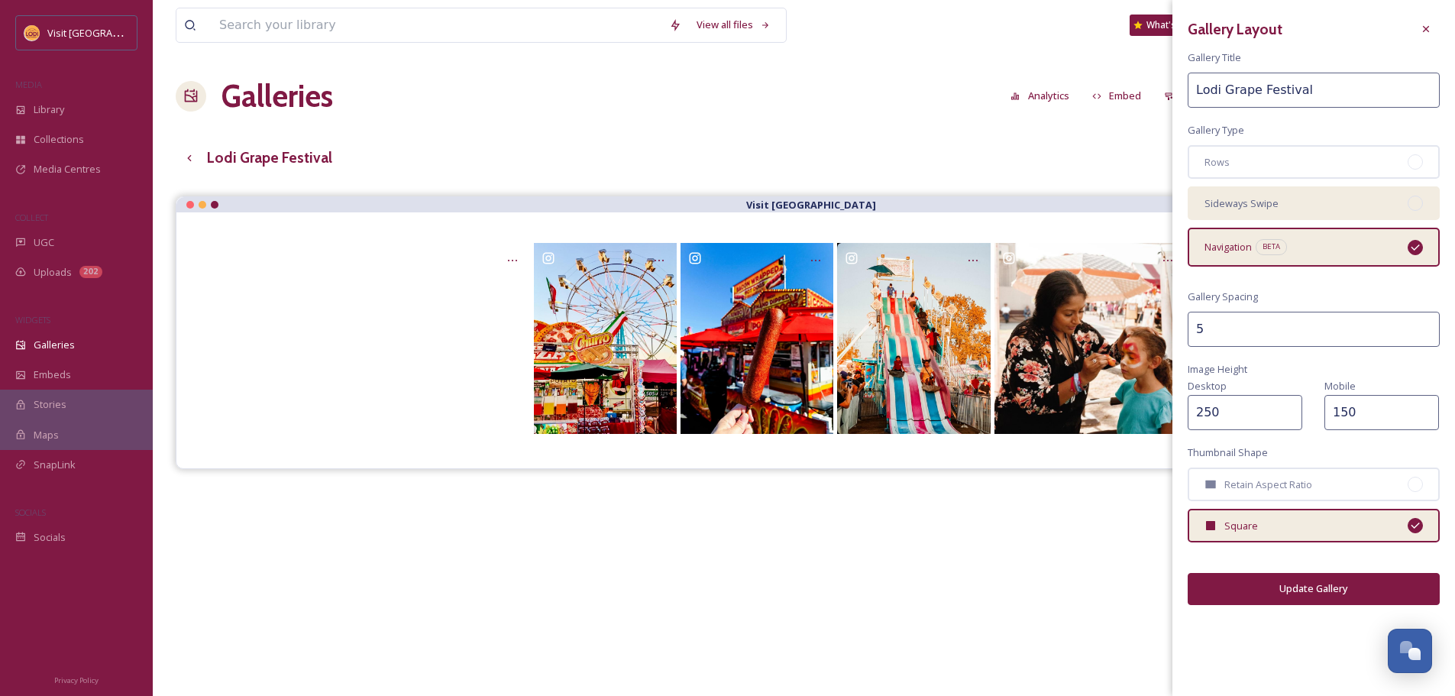
click at [1351, 201] on div "Sideways Swipe" at bounding box center [1314, 203] width 252 height 34
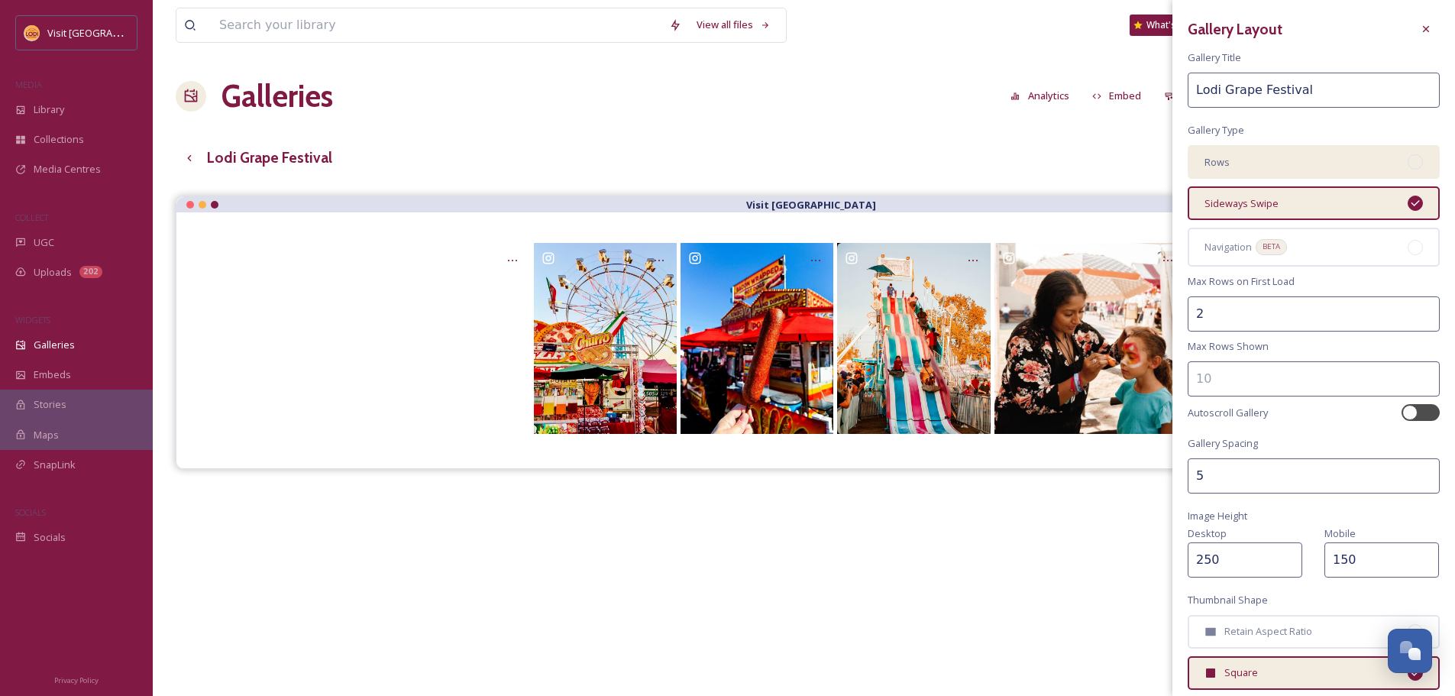
click at [1348, 167] on div "Rows" at bounding box center [1314, 162] width 252 height 34
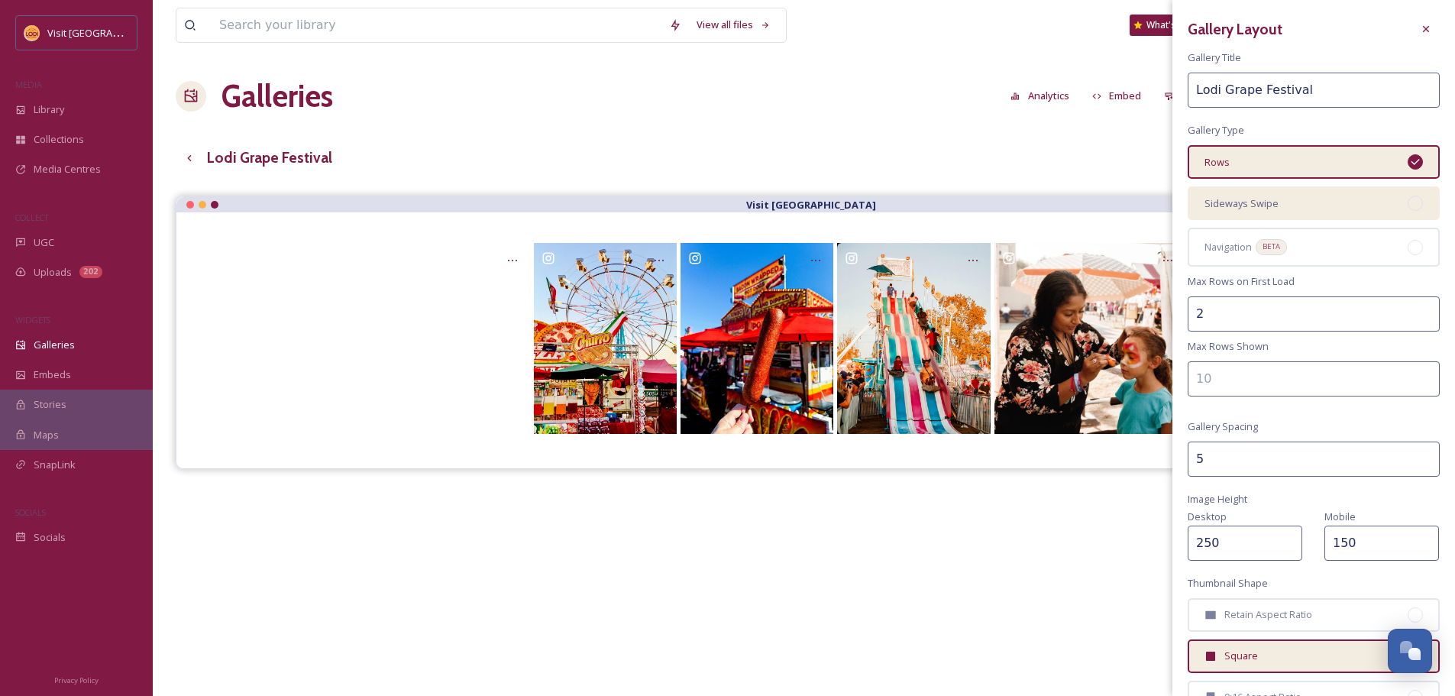
click at [1341, 210] on div "Sideways Swipe" at bounding box center [1314, 203] width 252 height 34
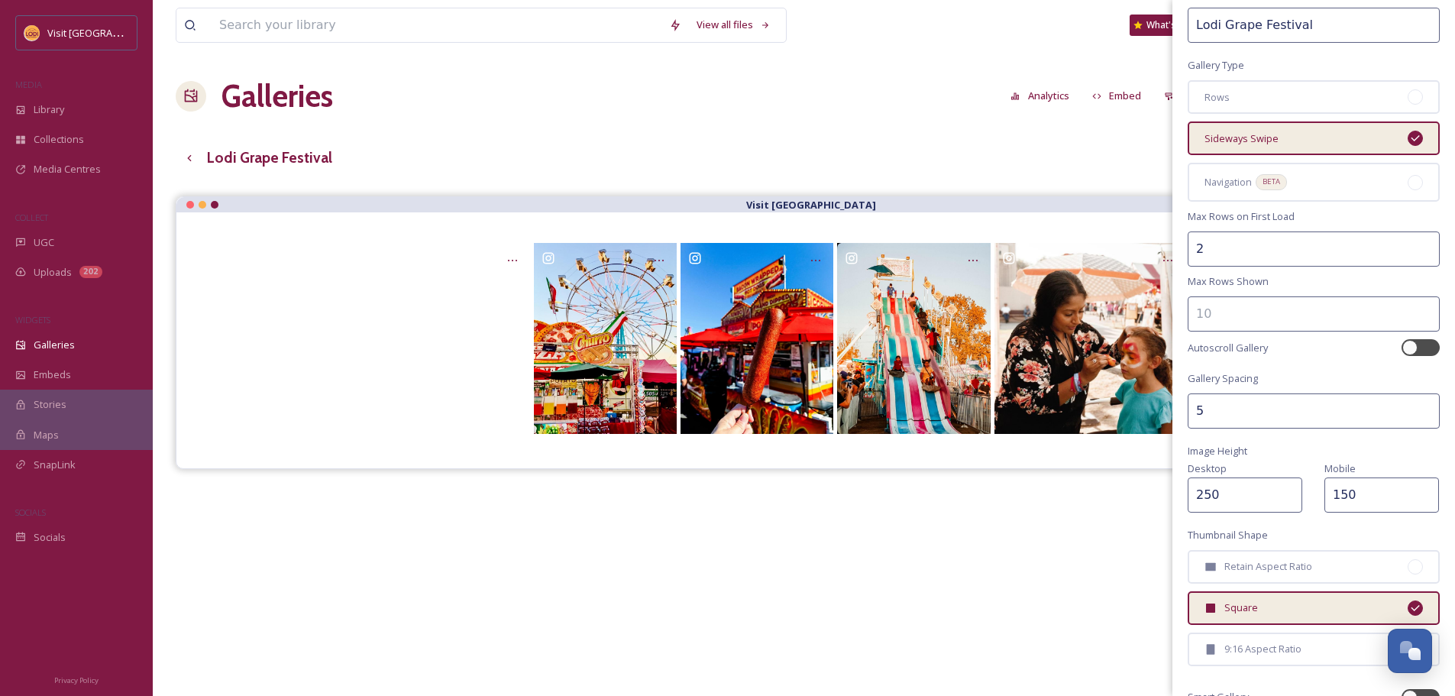
scroll to position [206, 0]
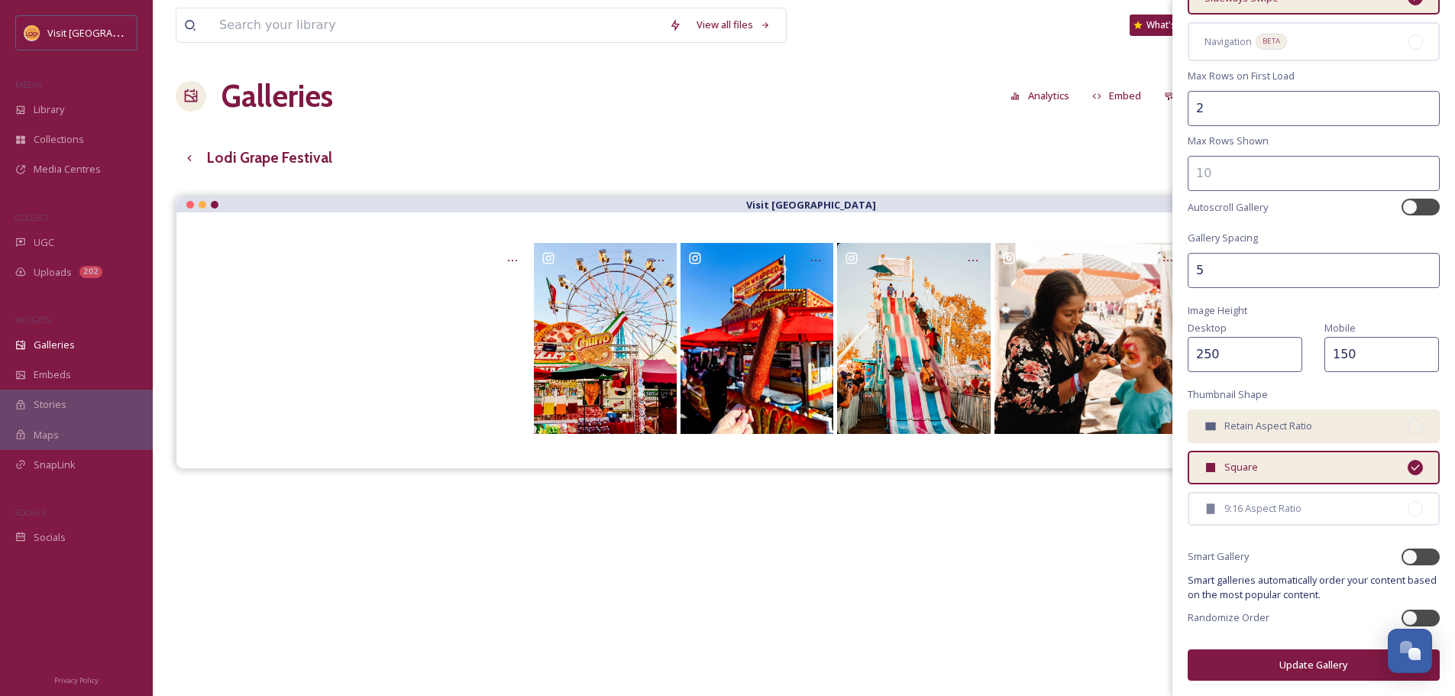
click at [1283, 430] on span "Retain Aspect Ratio" at bounding box center [1269, 426] width 88 height 15
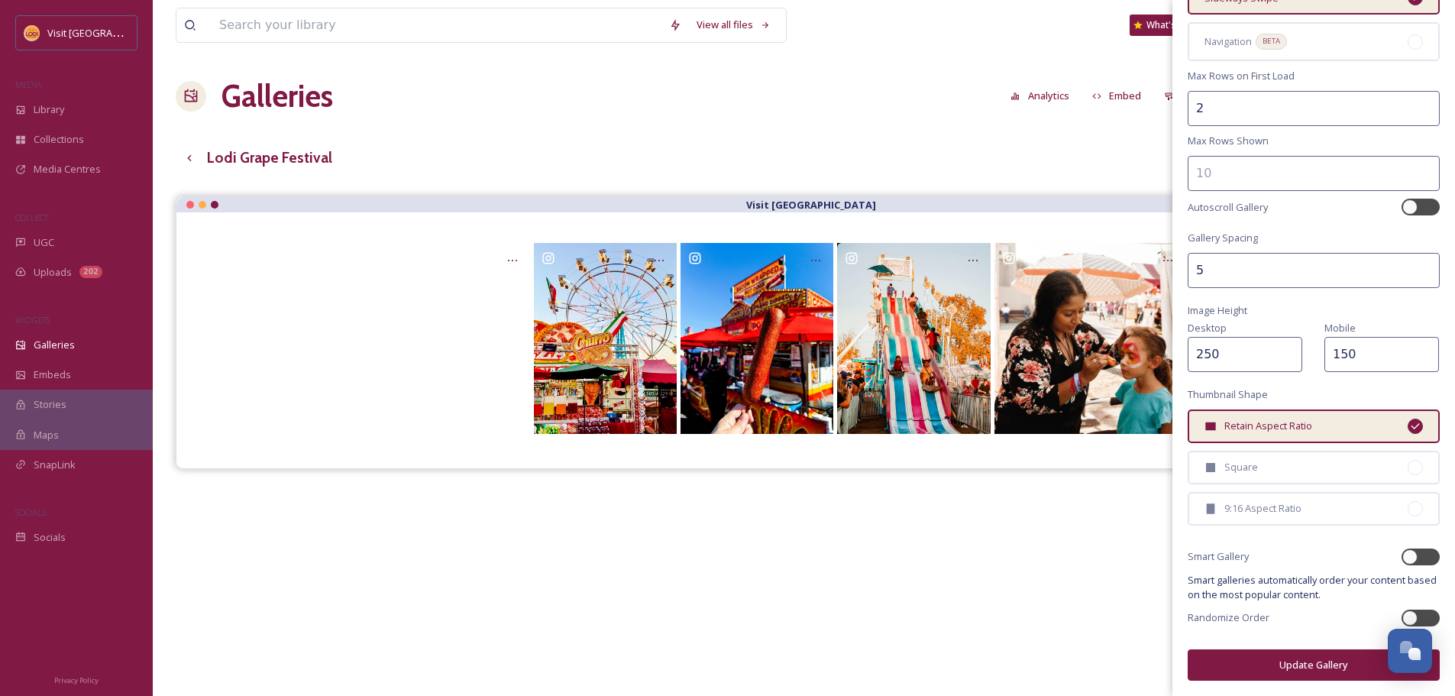
click at [1304, 665] on button "Update Gallery" at bounding box center [1314, 664] width 252 height 31
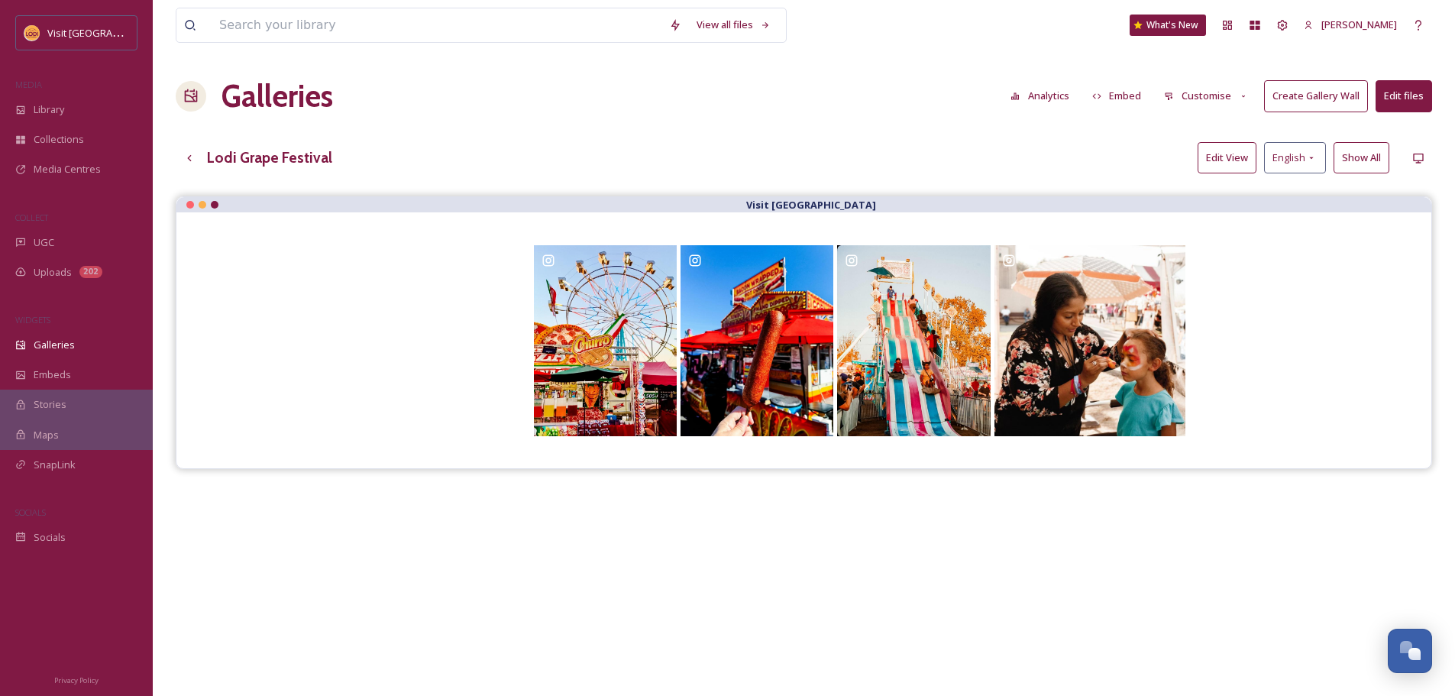
click at [1406, 97] on button "Edit files" at bounding box center [1404, 95] width 57 height 31
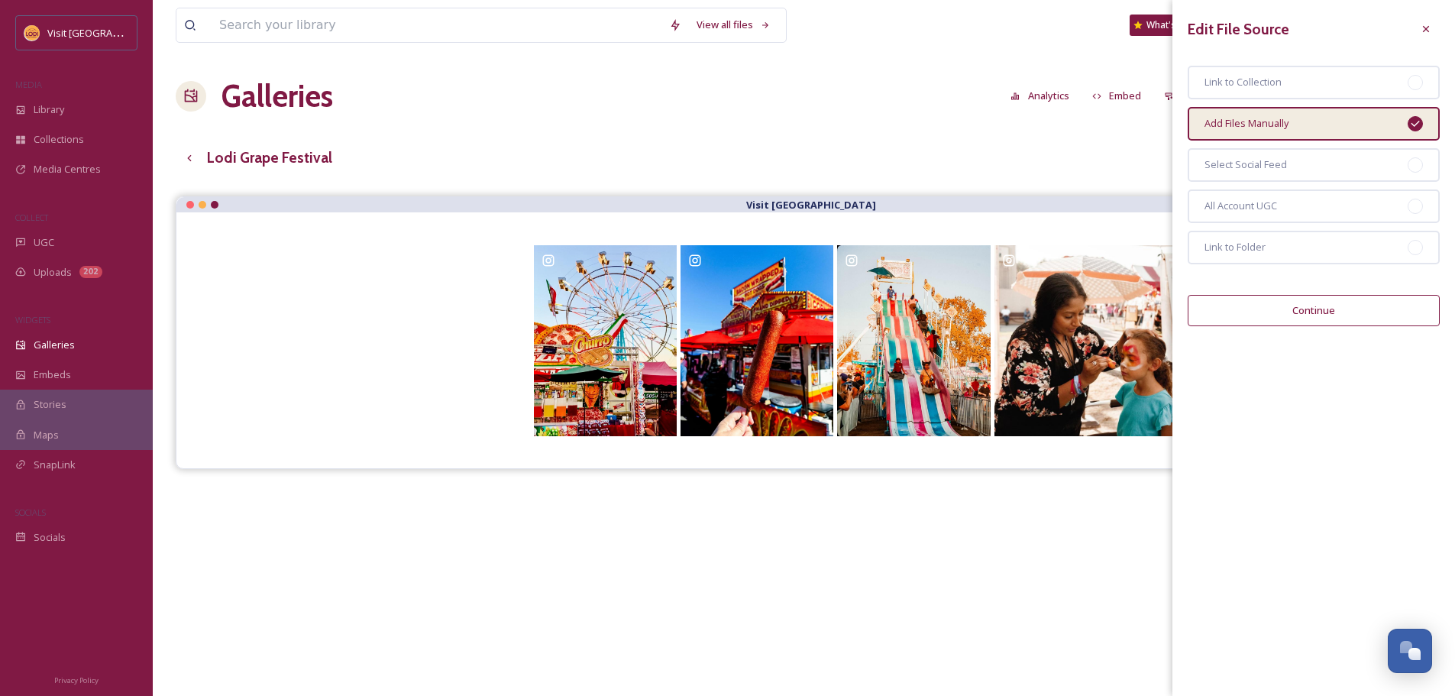
click at [1345, 312] on button "Continue" at bounding box center [1314, 310] width 252 height 31
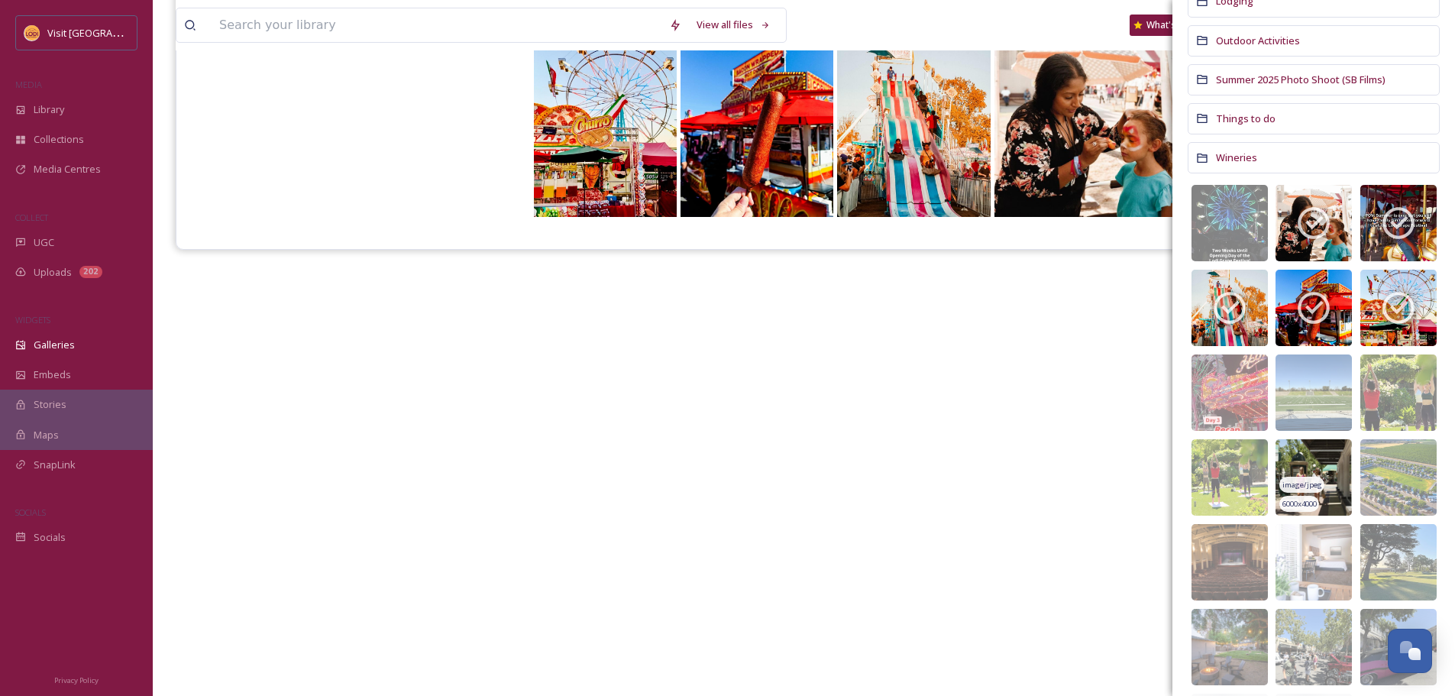
scroll to position [382, 0]
click at [1244, 306] on icon at bounding box center [1230, 307] width 32 height 32
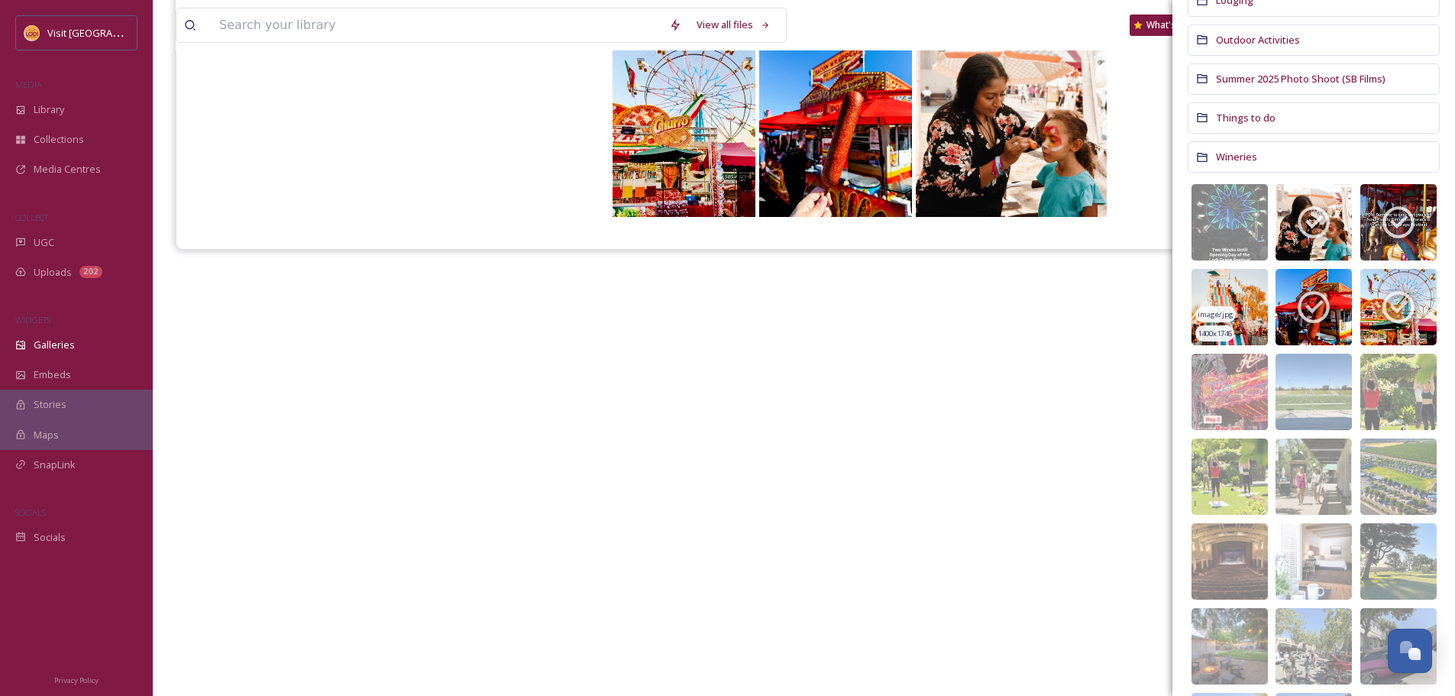
click at [1244, 310] on img at bounding box center [1230, 307] width 76 height 76
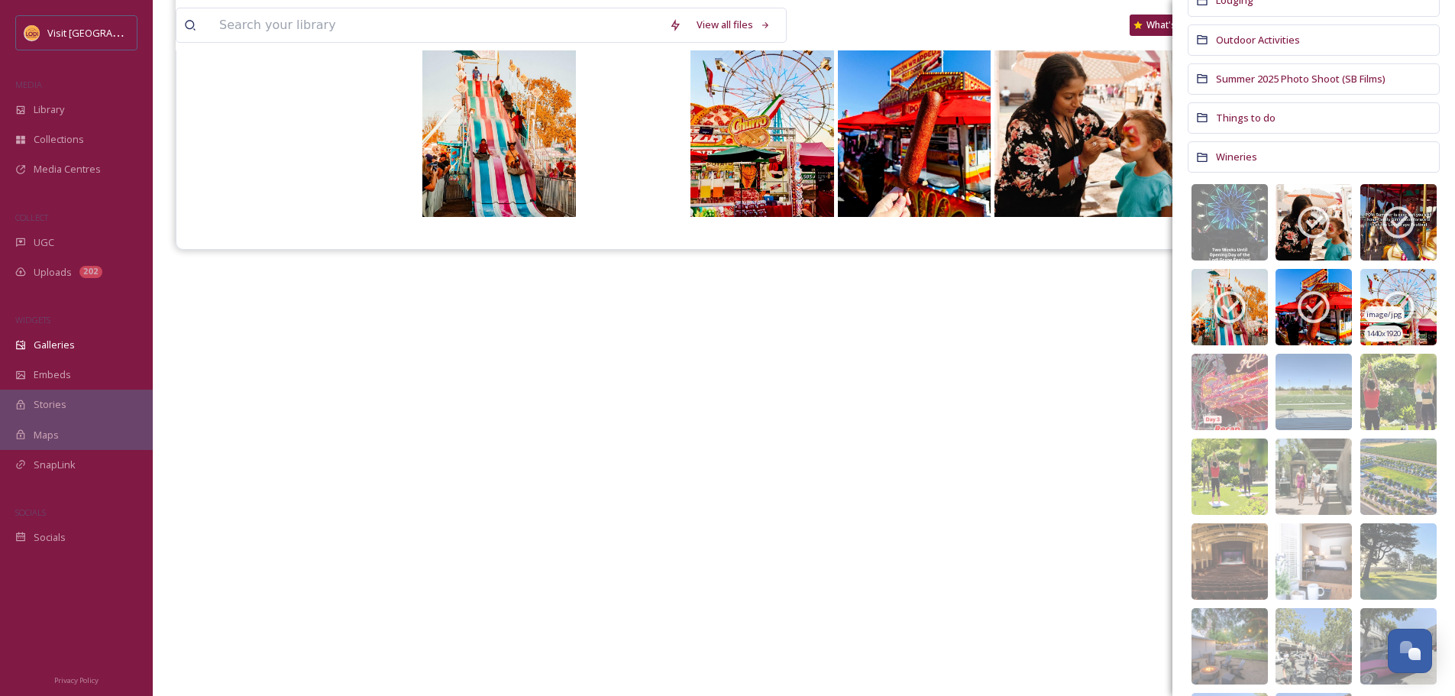
click at [1410, 305] on img at bounding box center [1399, 307] width 76 height 76
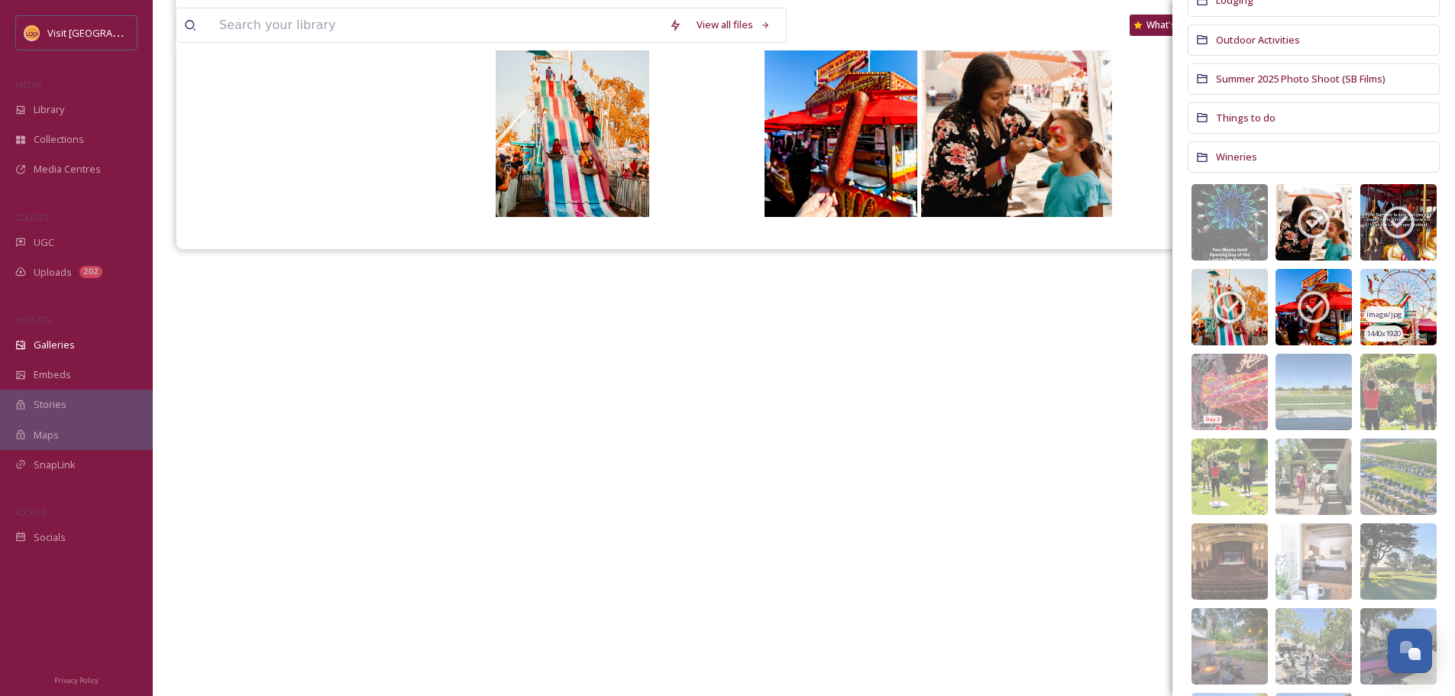
click at [1408, 299] on img at bounding box center [1399, 307] width 76 height 76
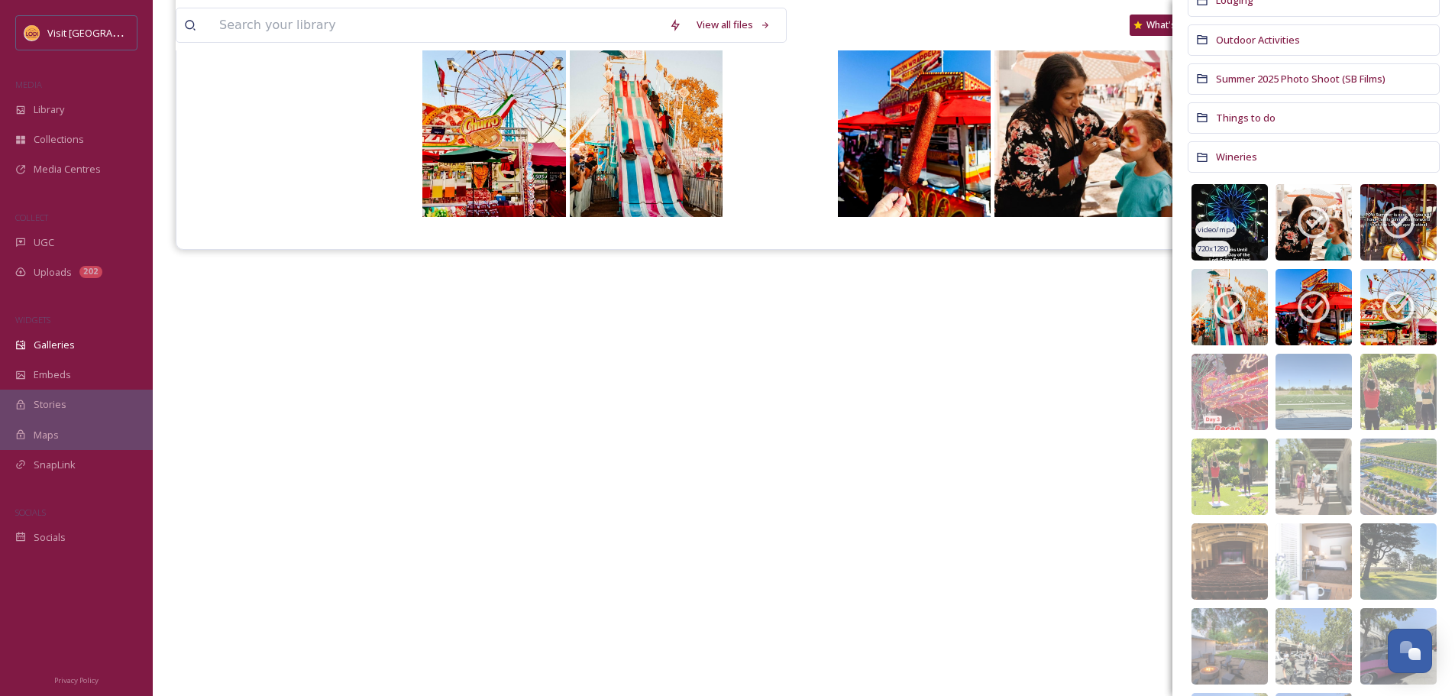
click at [1247, 218] on img at bounding box center [1230, 222] width 76 height 76
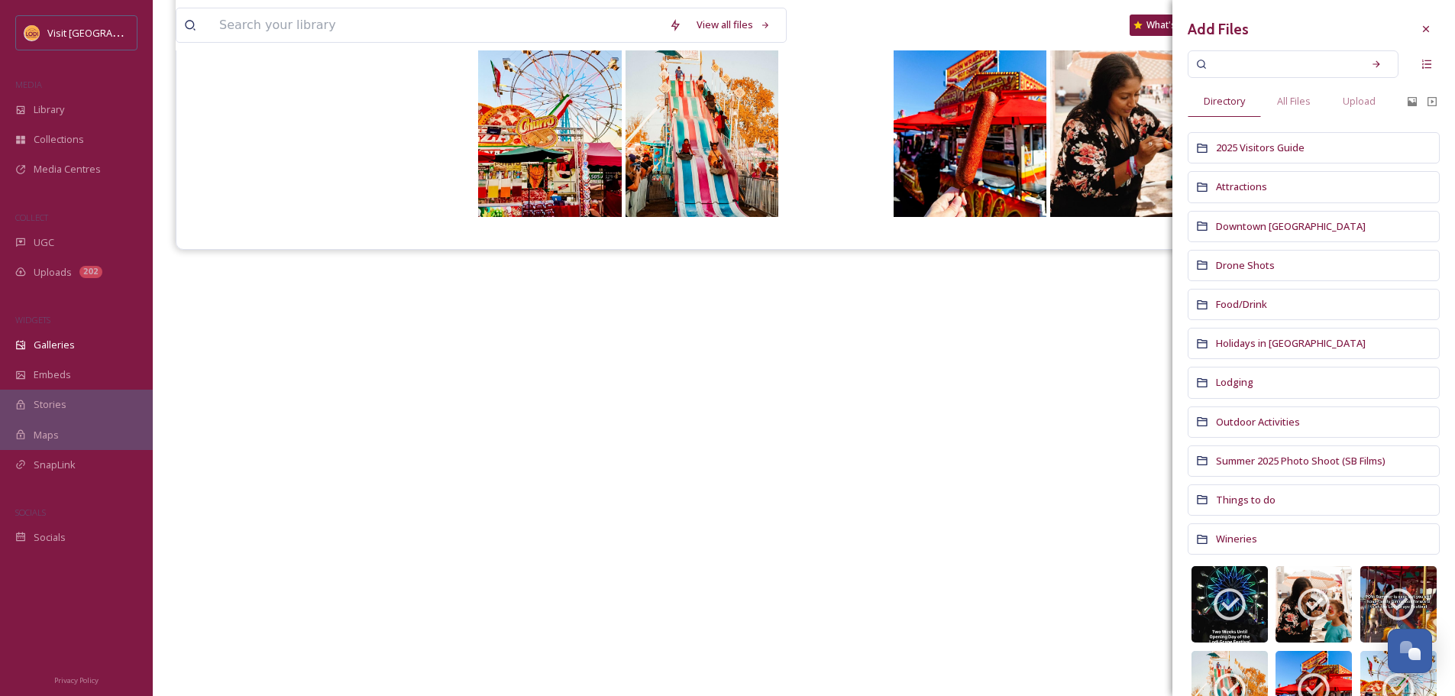
scroll to position [0, 0]
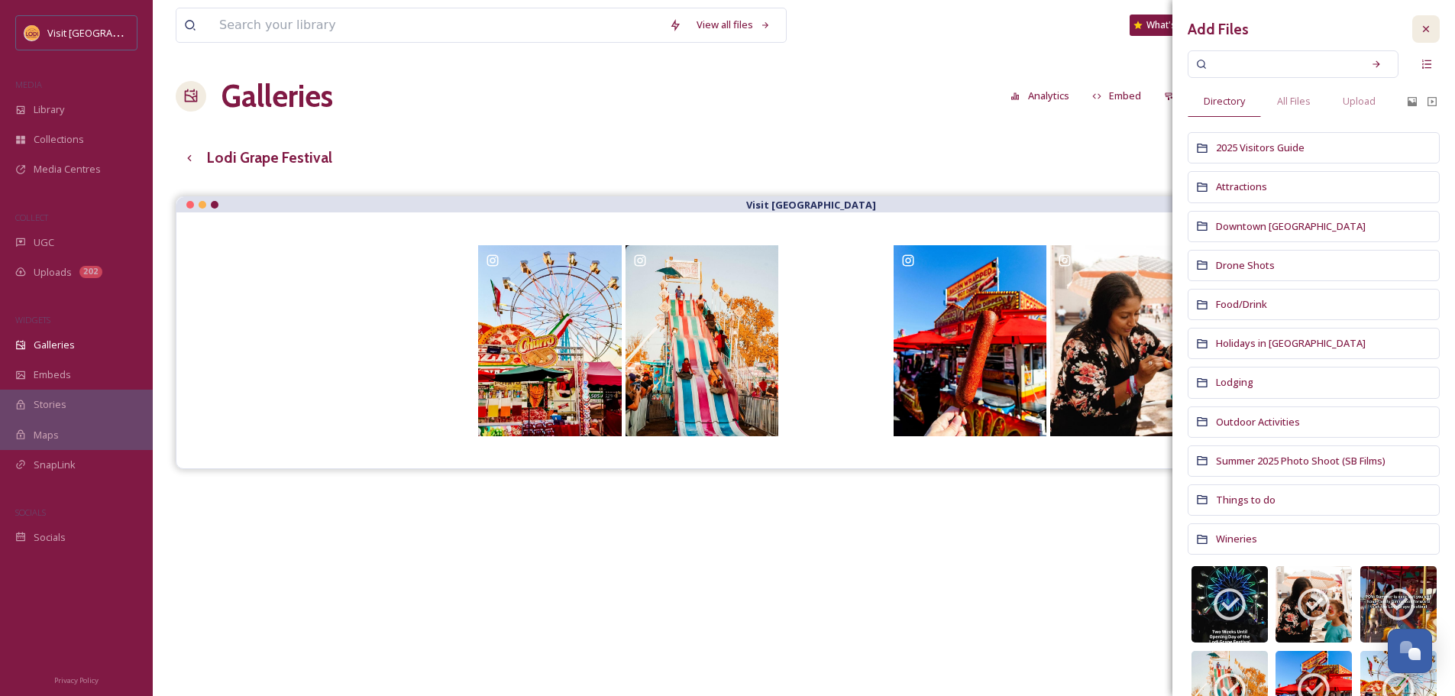
click at [1413, 22] on div at bounding box center [1427, 29] width 28 height 28
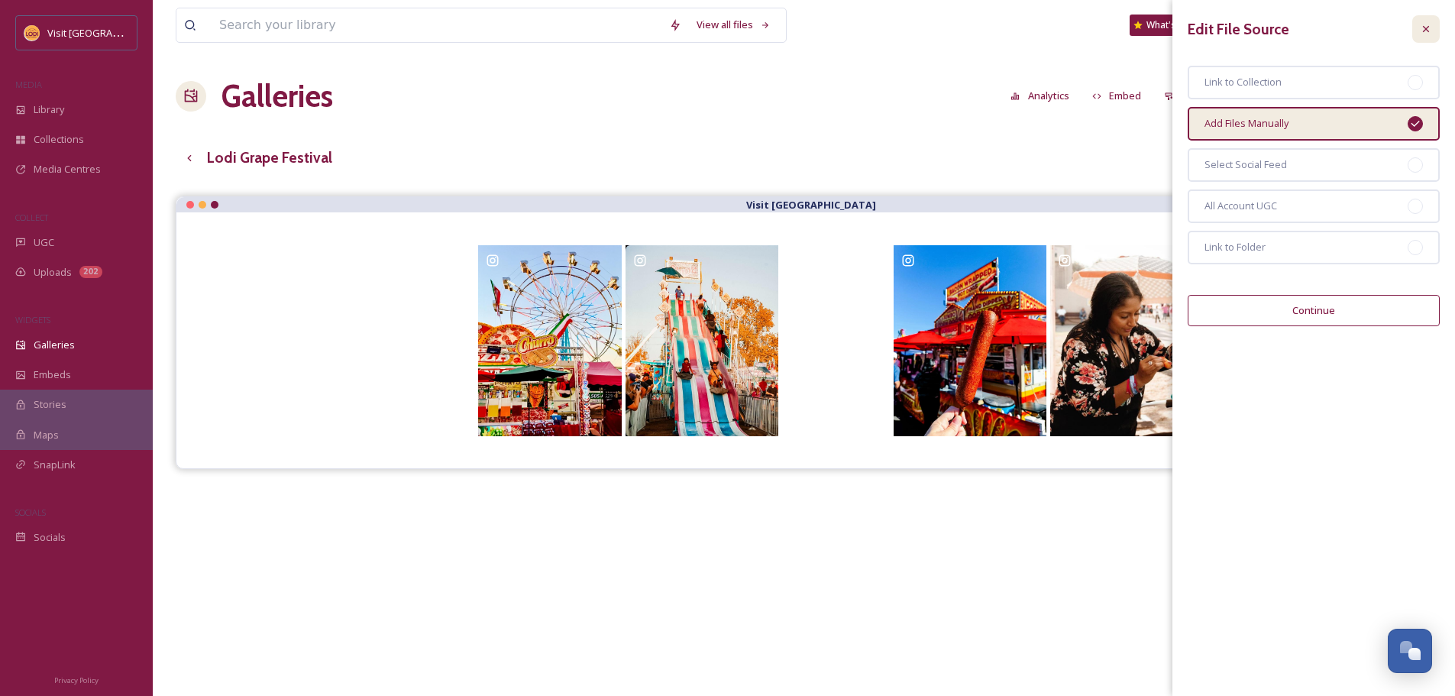
click at [1434, 22] on div at bounding box center [1427, 29] width 28 height 28
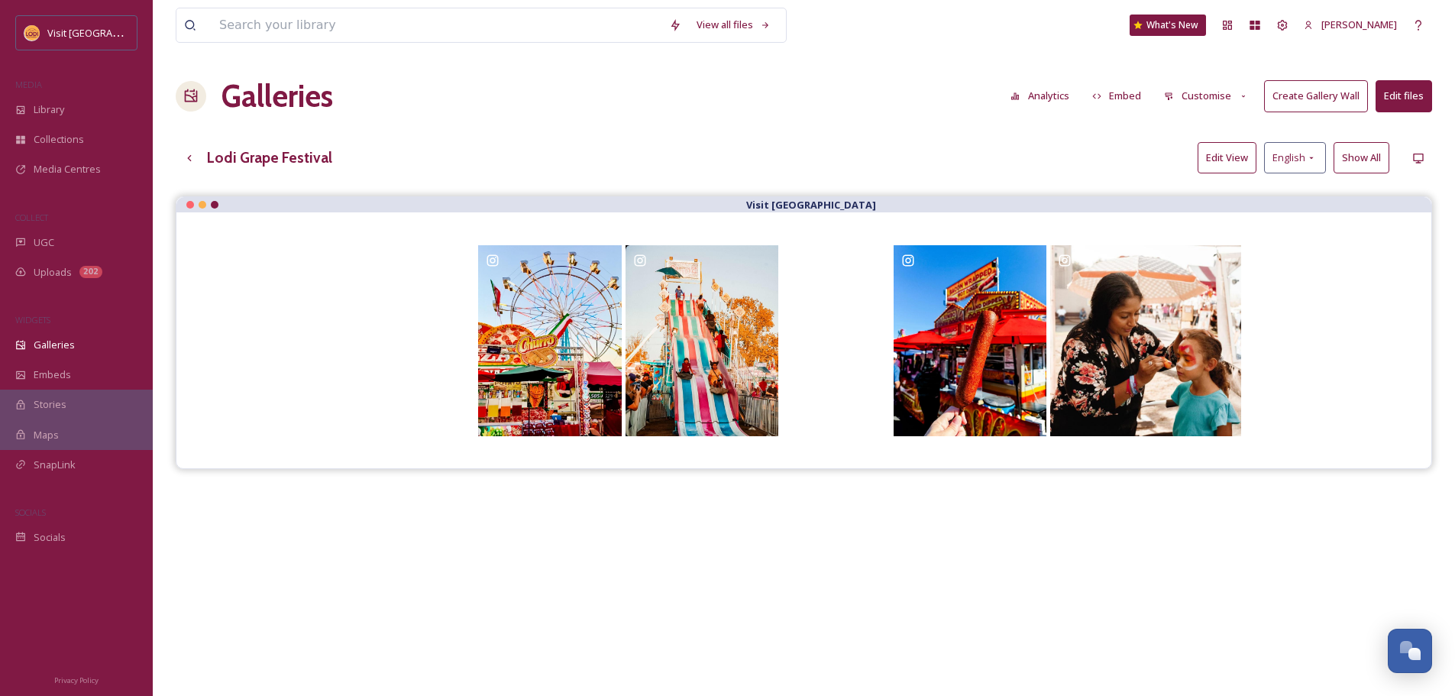
click at [1243, 164] on button "Edit View" at bounding box center [1227, 157] width 59 height 31
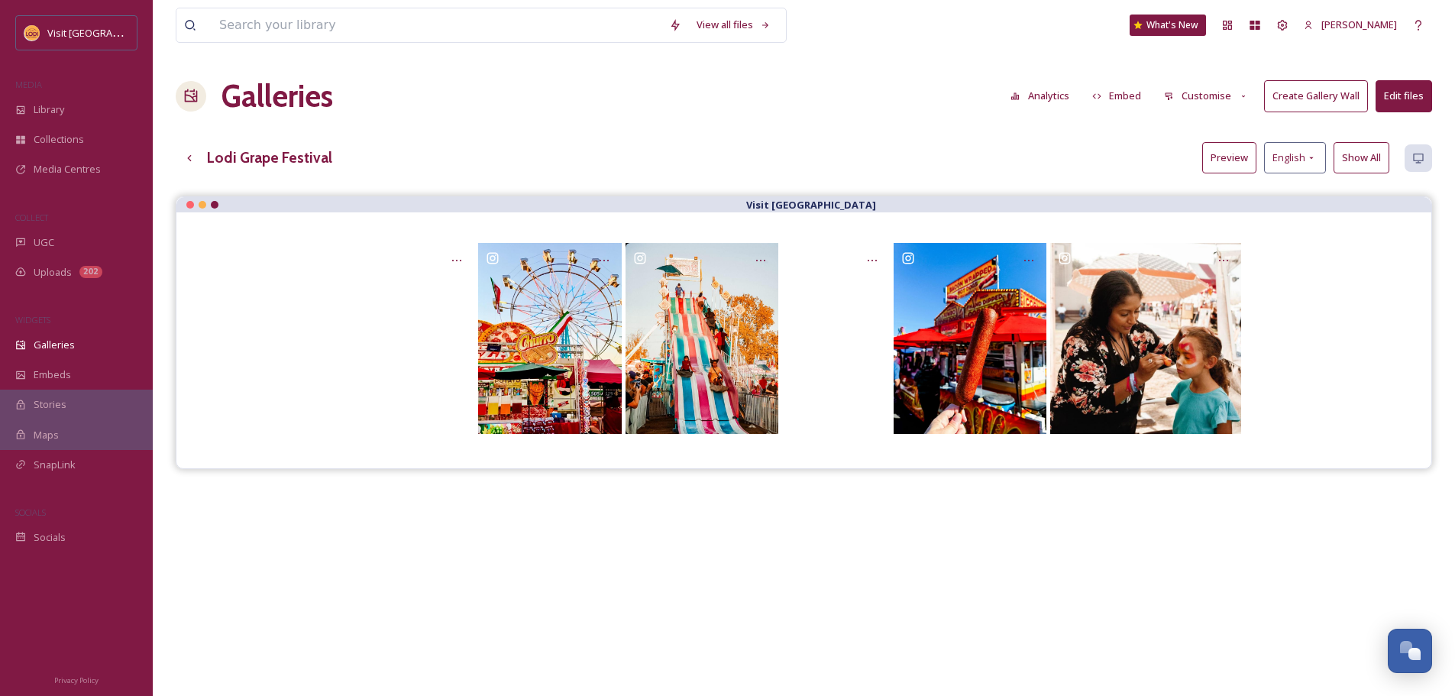
click at [1218, 97] on button "Customise" at bounding box center [1207, 96] width 100 height 30
click at [1229, 128] on div "Layout" at bounding box center [1210, 131] width 106 height 30
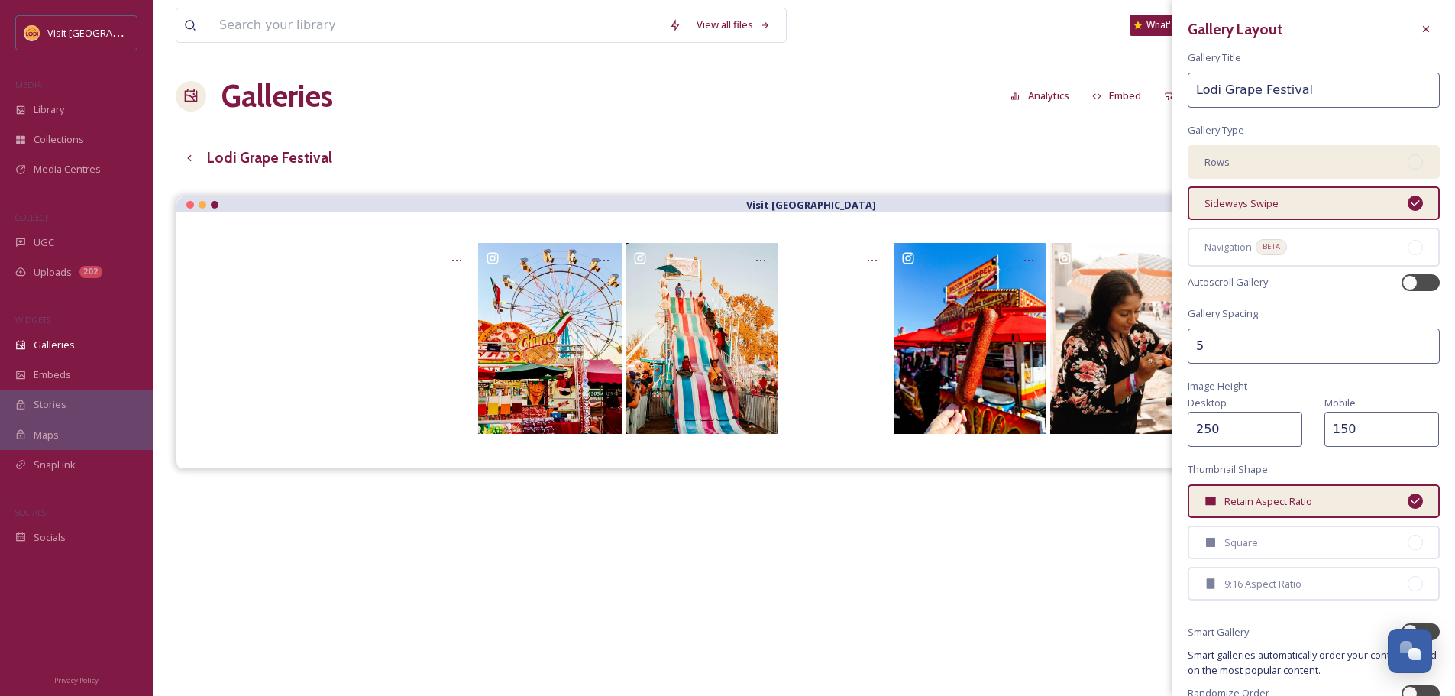
click at [1372, 157] on div "Rows" at bounding box center [1314, 162] width 252 height 34
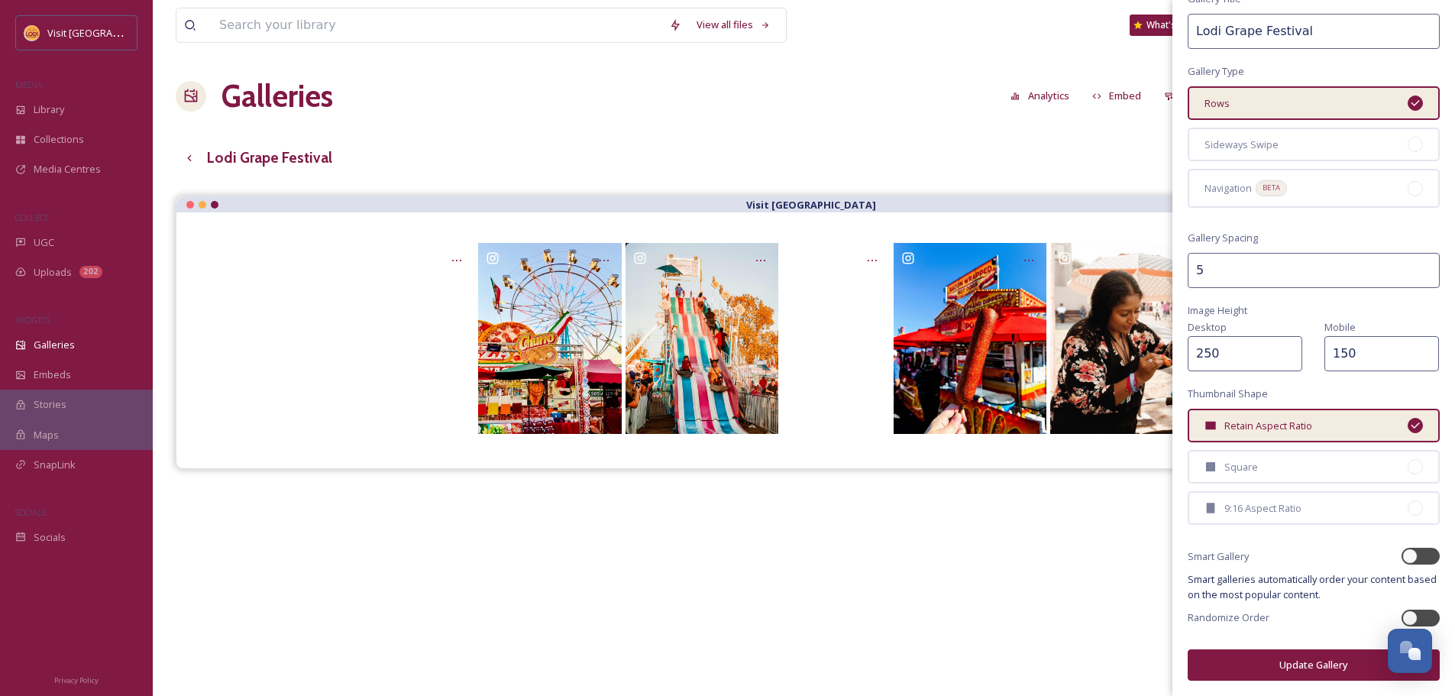
click at [1301, 659] on button "Update Gallery" at bounding box center [1314, 664] width 252 height 31
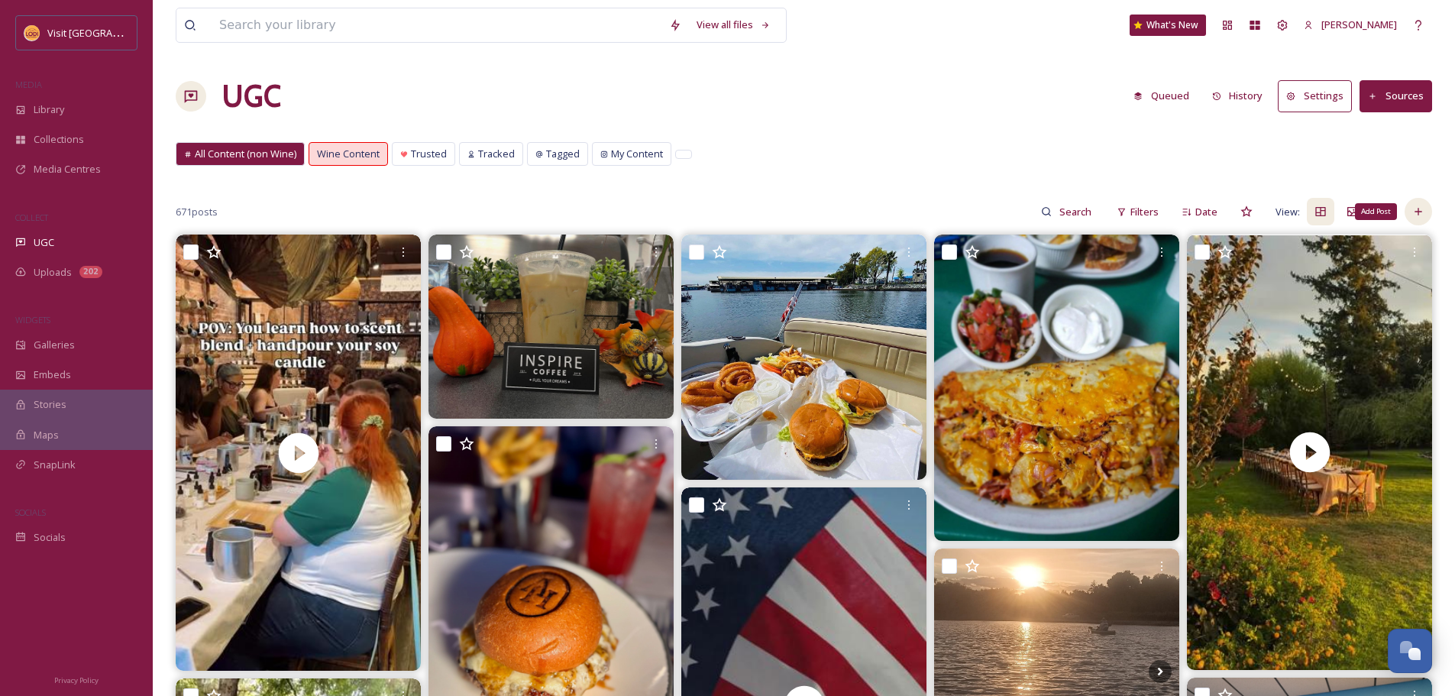
click at [1429, 211] on div "Add Post" at bounding box center [1419, 212] width 28 height 28
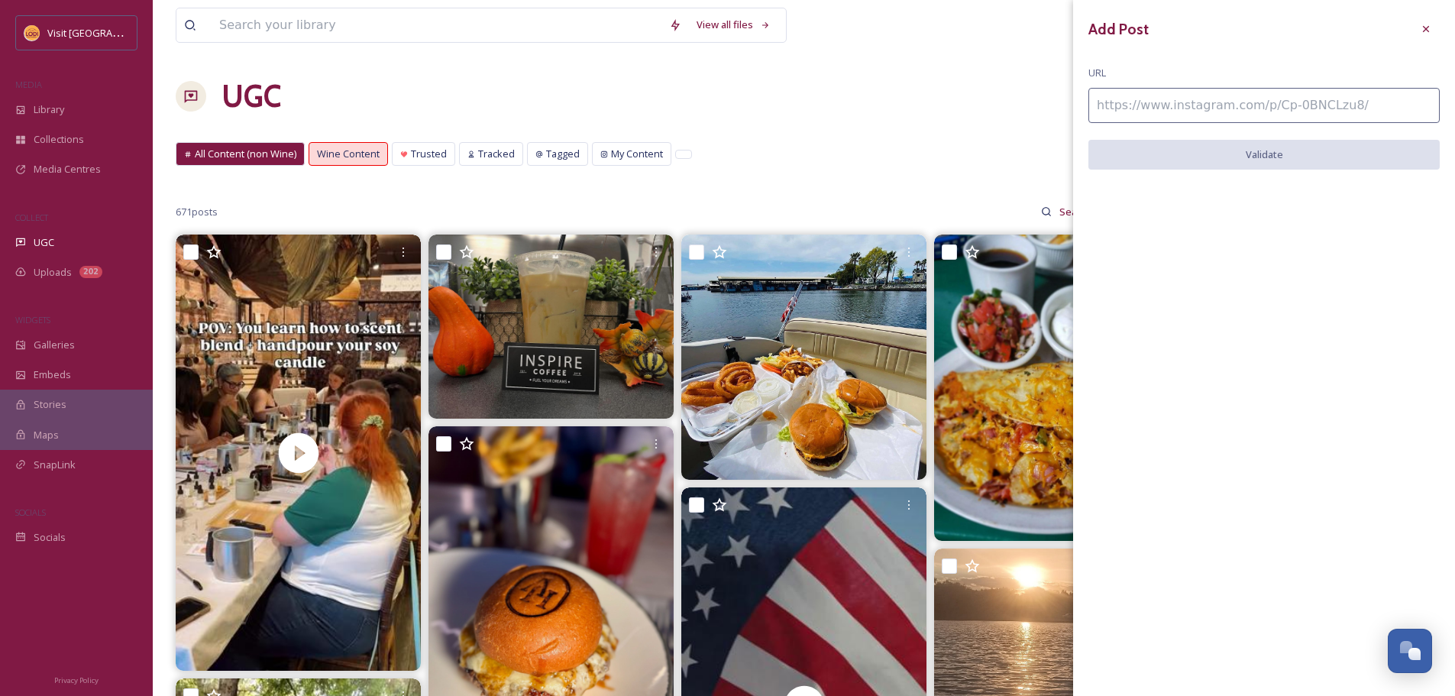
click at [1272, 105] on input at bounding box center [1264, 105] width 351 height 35
paste input "https://www.instagram.com/p/DN61z1AD-MN/"
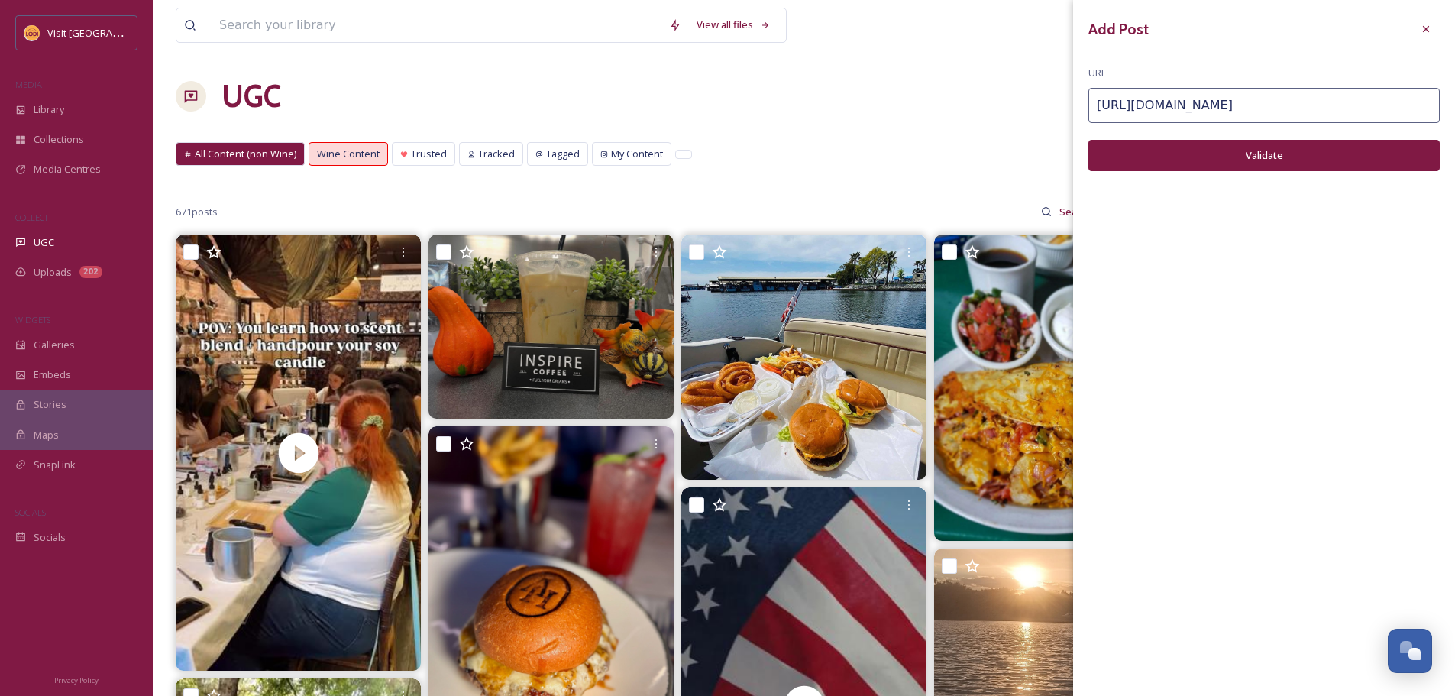
type input "https://www.instagram.com/p/DN61z1AD-MN/"
click at [1191, 142] on button "Validate" at bounding box center [1264, 155] width 351 height 31
click at [1189, 151] on button "Add Post" at bounding box center [1264, 155] width 351 height 31
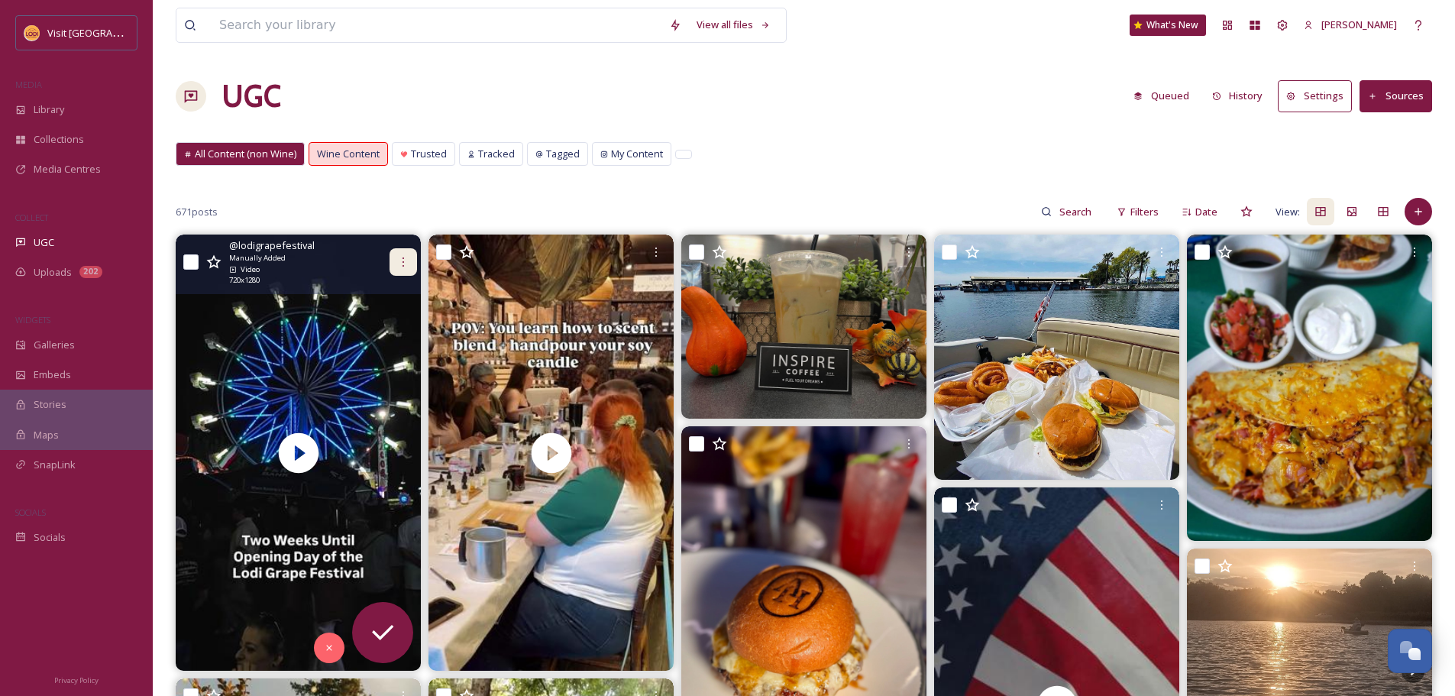
click at [393, 259] on div at bounding box center [404, 262] width 28 height 28
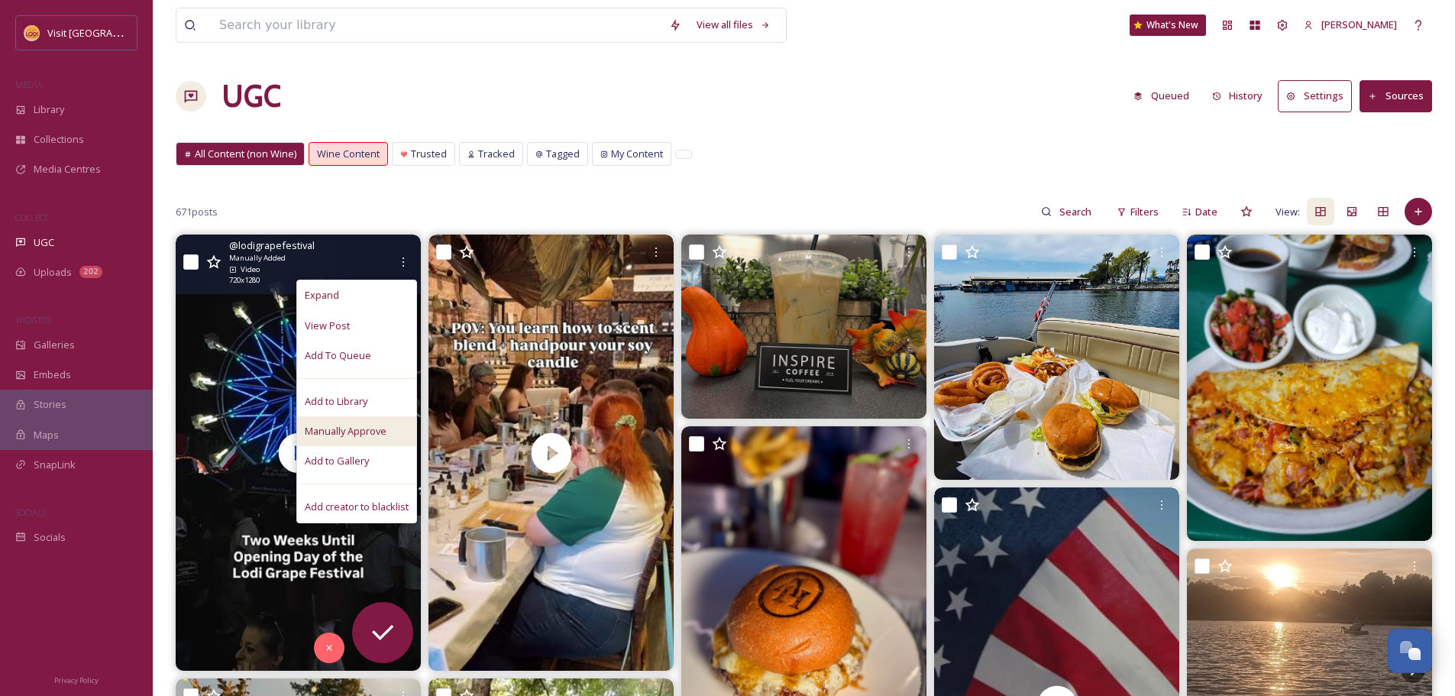
click at [382, 423] on div "Manually Approve" at bounding box center [356, 431] width 119 height 30
